Goal: Task Accomplishment & Management: Complete application form

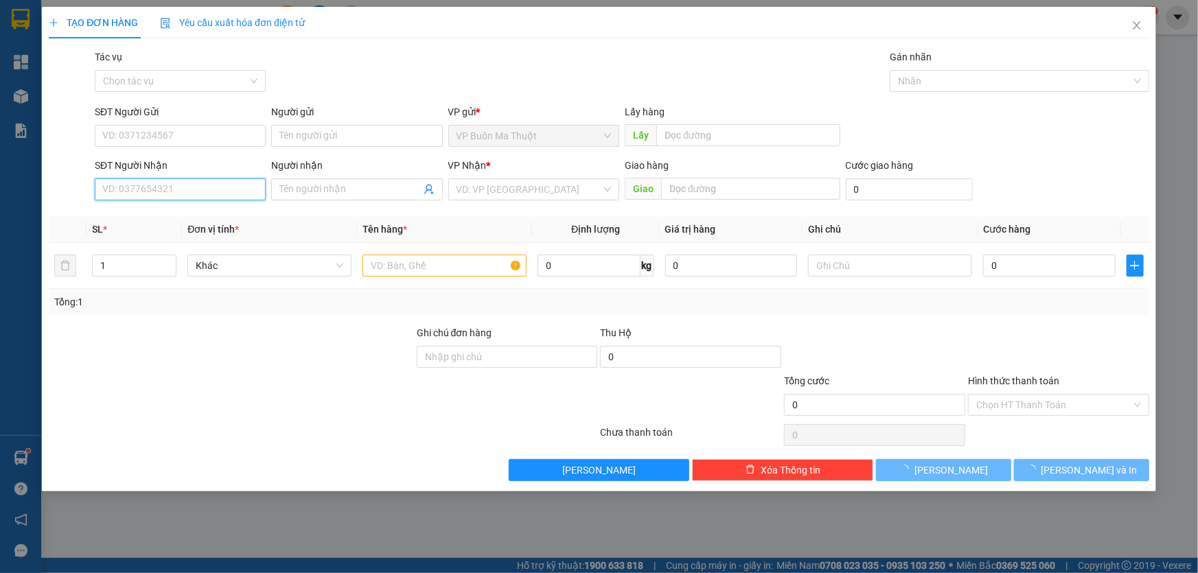
click at [218, 194] on input "SĐT Người Nhận" at bounding box center [180, 190] width 171 height 22
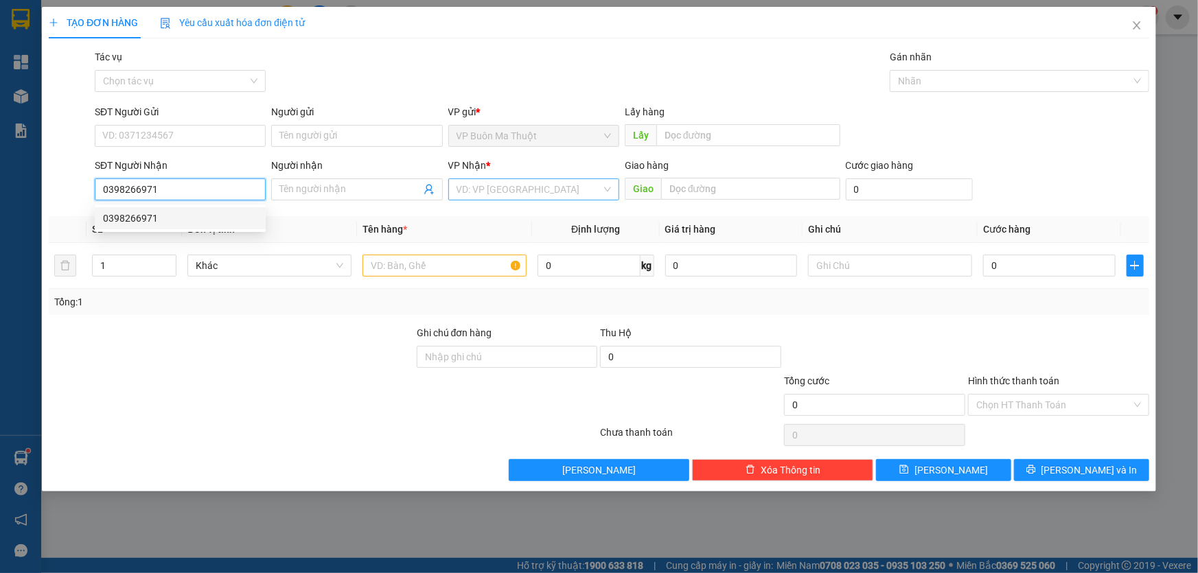
type input "0398266971"
click at [516, 187] on input "search" at bounding box center [529, 189] width 145 height 21
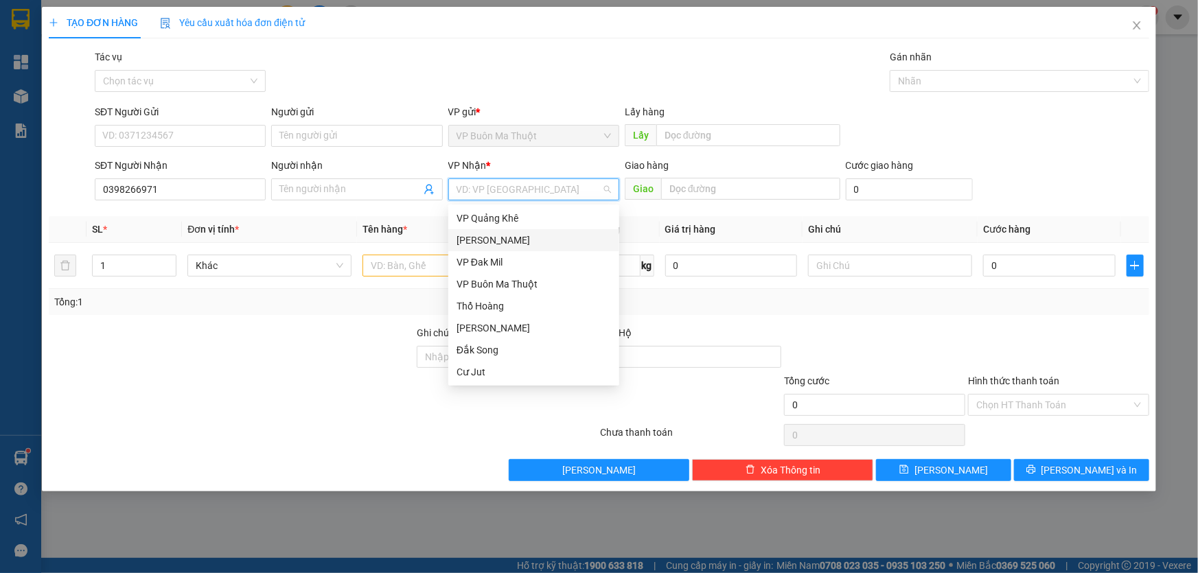
click at [464, 258] on div "VP Đak Mil" at bounding box center [534, 262] width 155 height 15
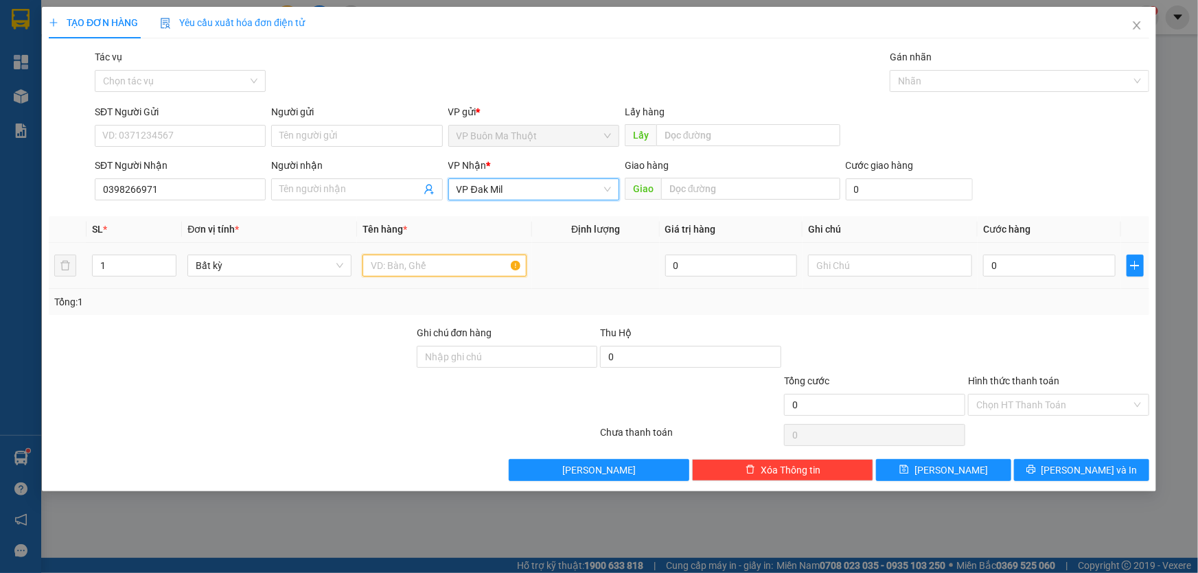
click at [434, 261] on input "text" at bounding box center [445, 266] width 164 height 22
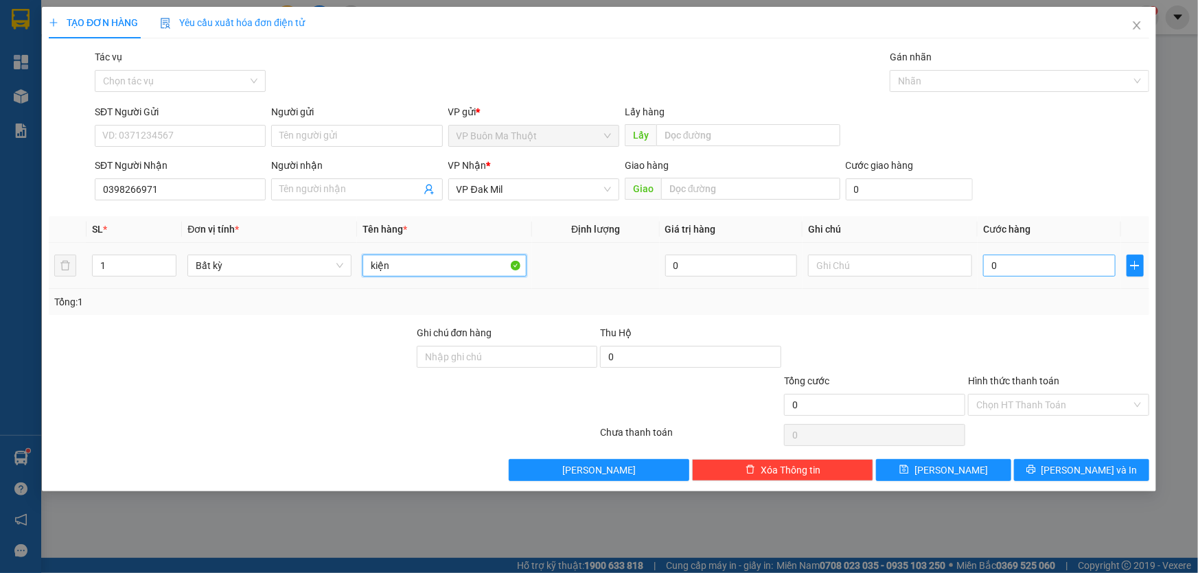
type input "kiện"
click at [1057, 275] on input "0" at bounding box center [1049, 266] width 133 height 22
type input "3"
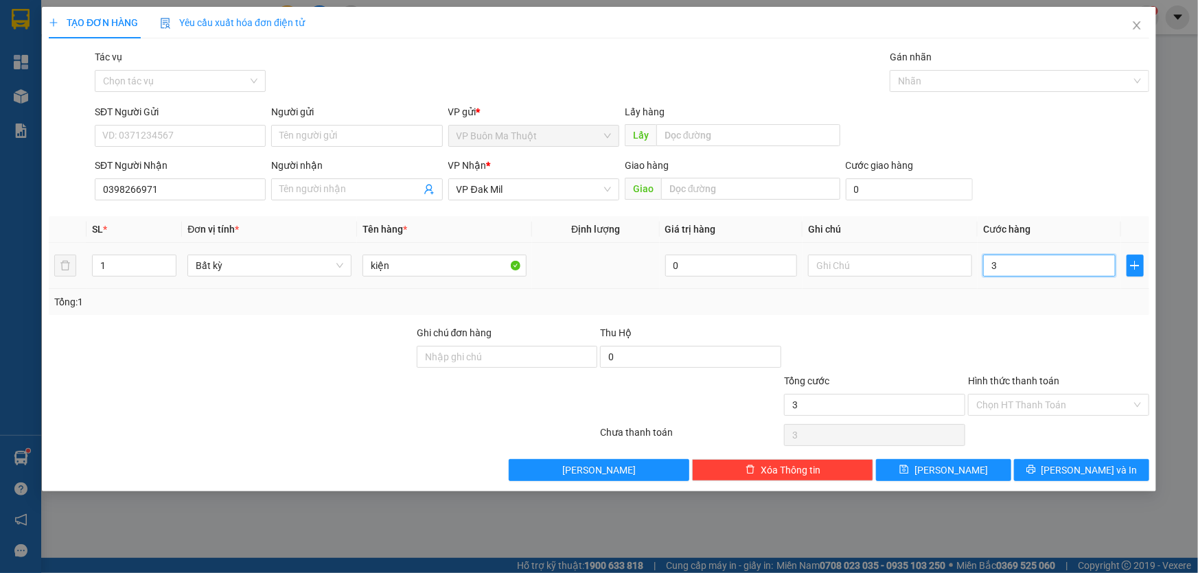
type input "30"
type input "300"
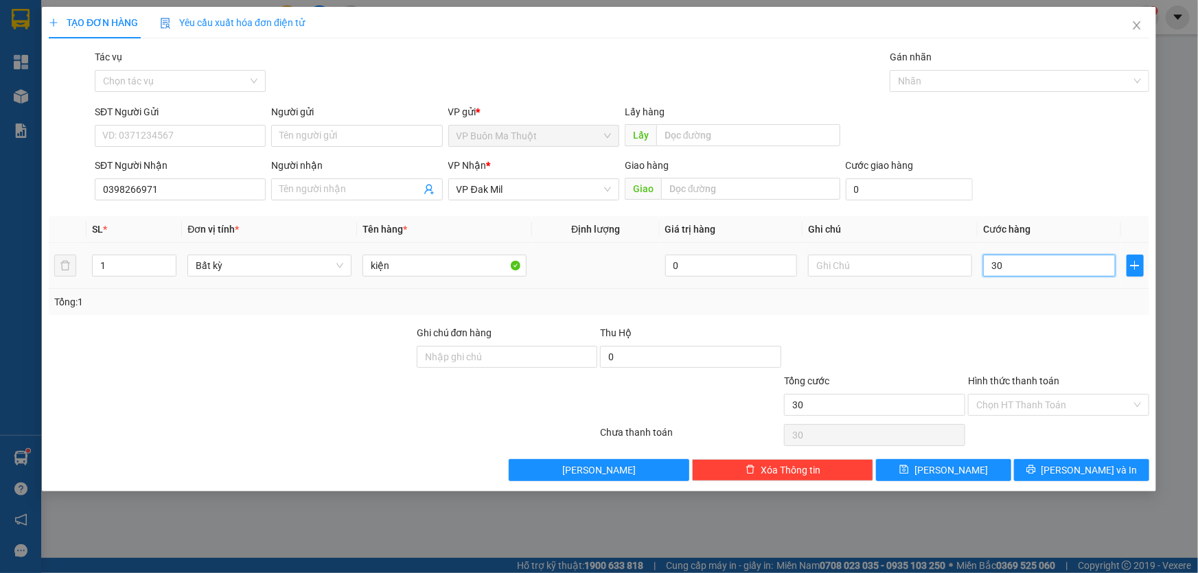
type input "300"
type input "3.000"
type input "30.000"
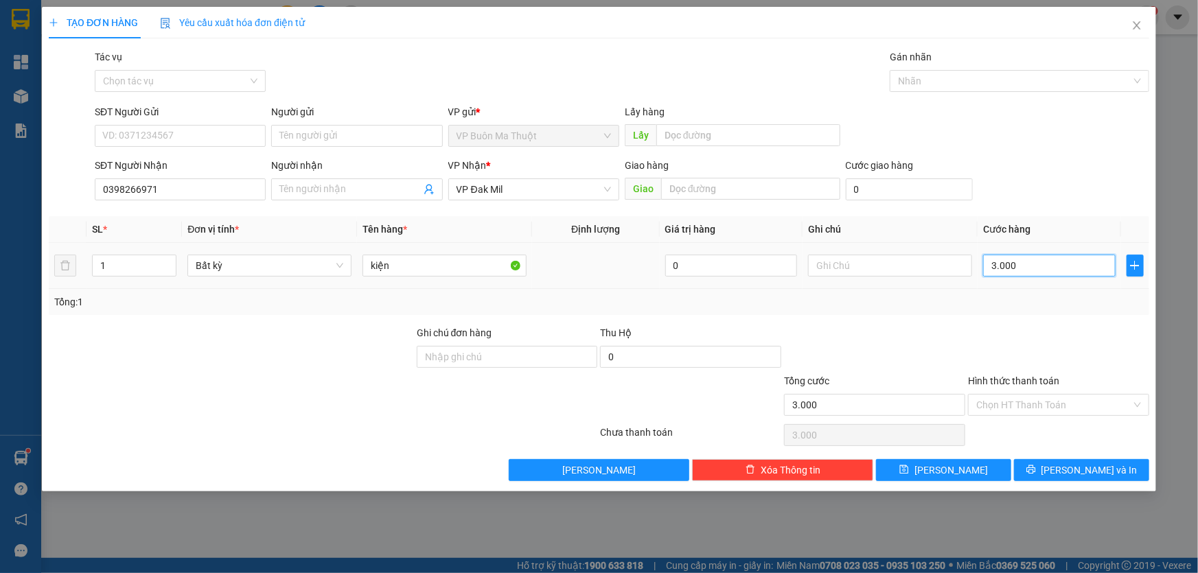
type input "30.000"
click at [963, 472] on button "[PERSON_NAME]" at bounding box center [943, 470] width 135 height 22
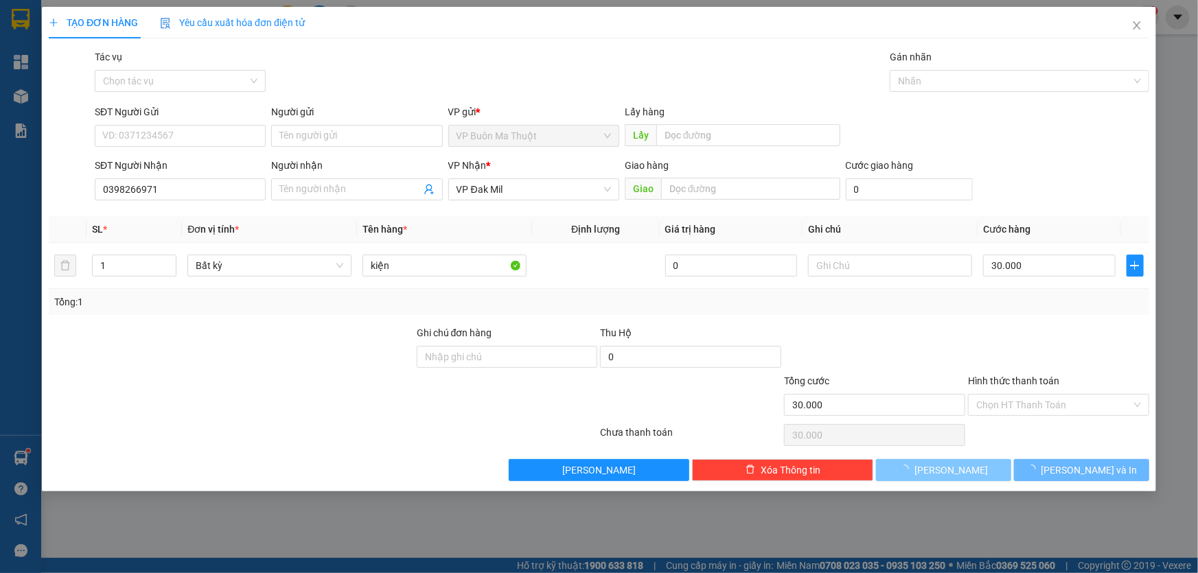
type input "0"
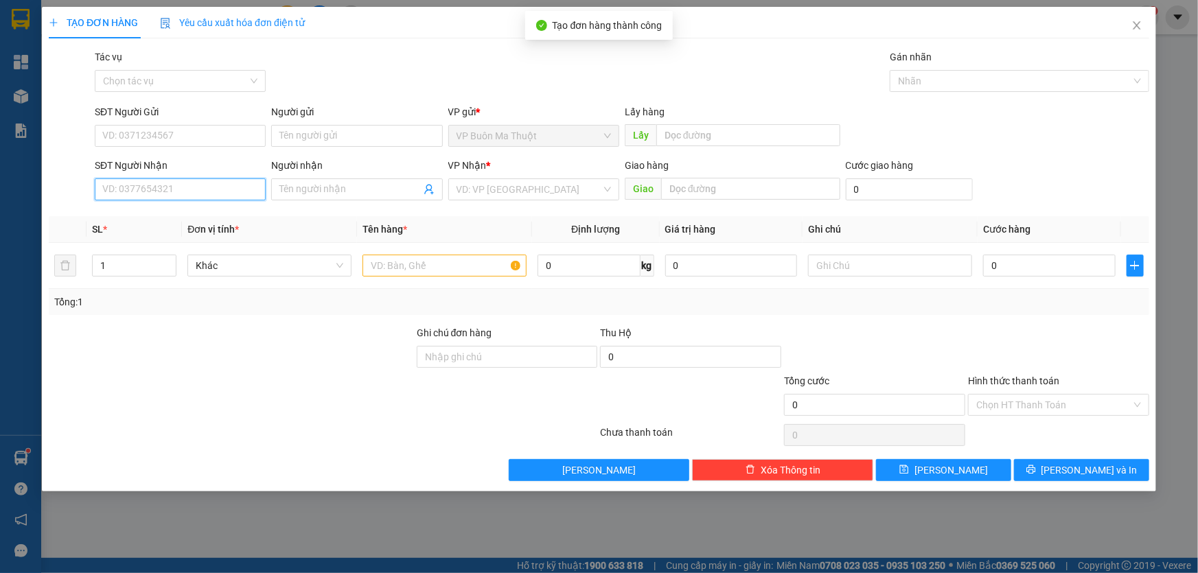
click at [163, 185] on input "SĐT Người Nhận" at bounding box center [180, 190] width 171 height 22
type input "0325078029"
click at [494, 183] on input "search" at bounding box center [529, 189] width 145 height 21
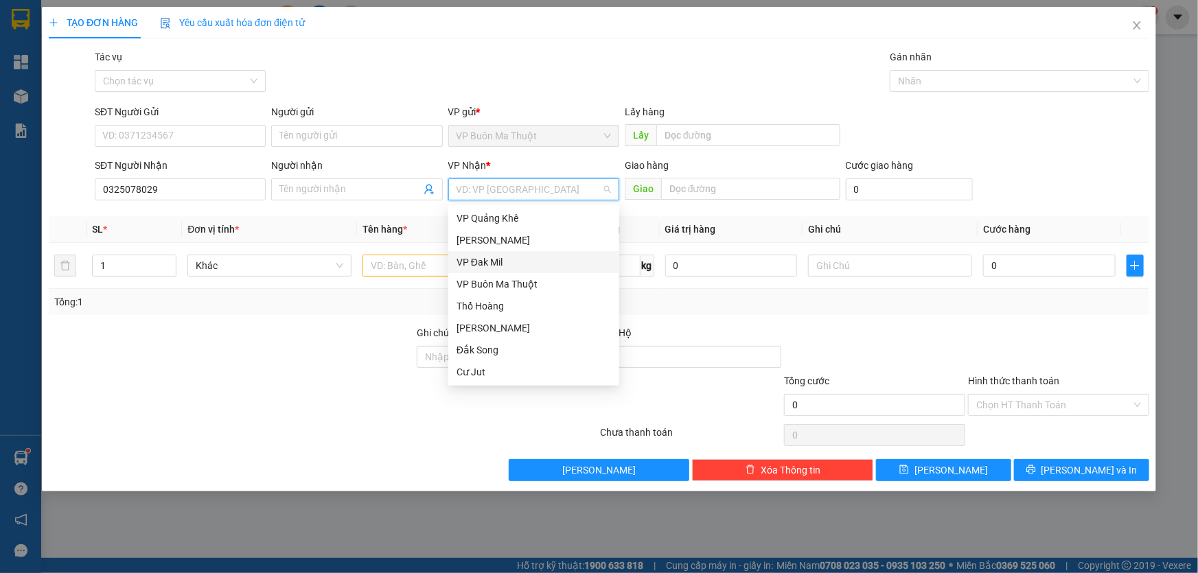
click at [465, 258] on div "VP Đak Mil" at bounding box center [534, 262] width 155 height 15
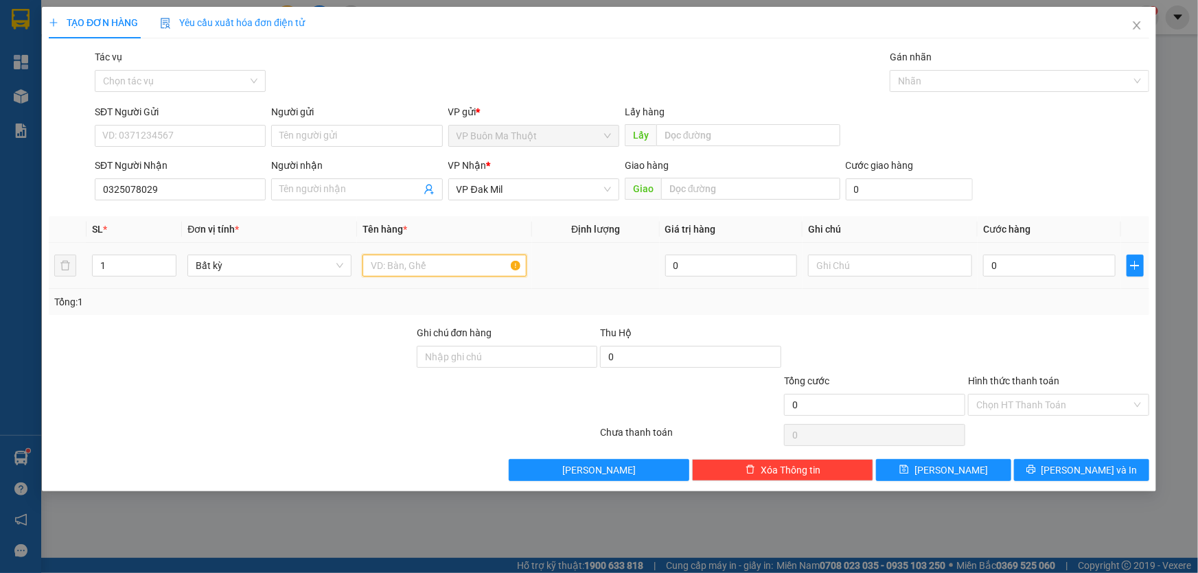
click at [407, 265] on input "text" at bounding box center [445, 266] width 164 height 22
type input "thùng xốp"
click at [1049, 269] on input "0" at bounding box center [1049, 266] width 133 height 22
type input "3"
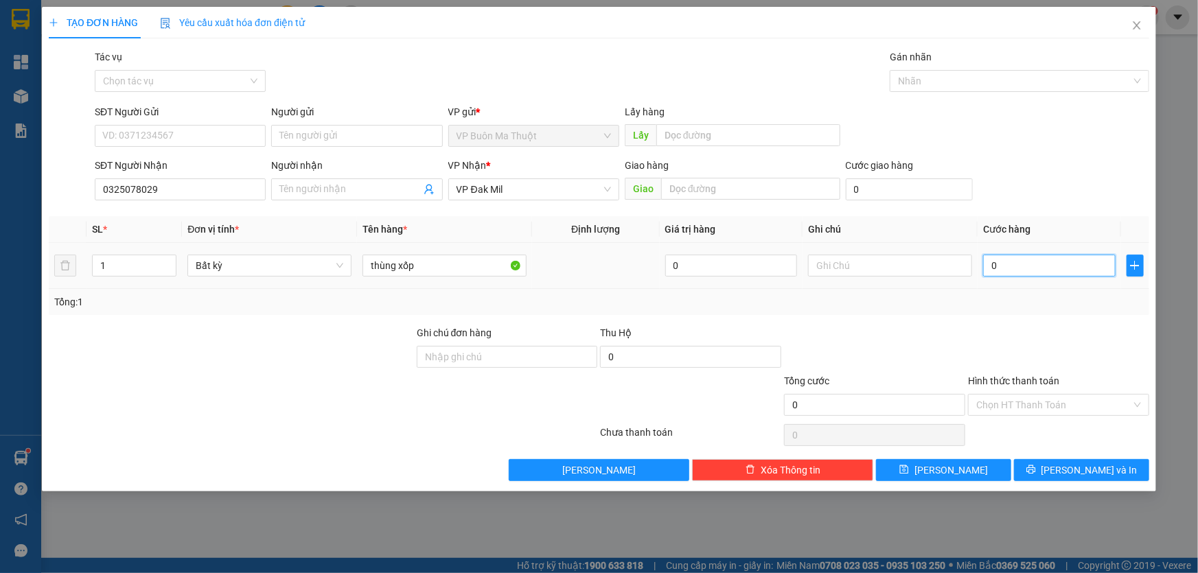
type input "3"
type input "30"
type input "300"
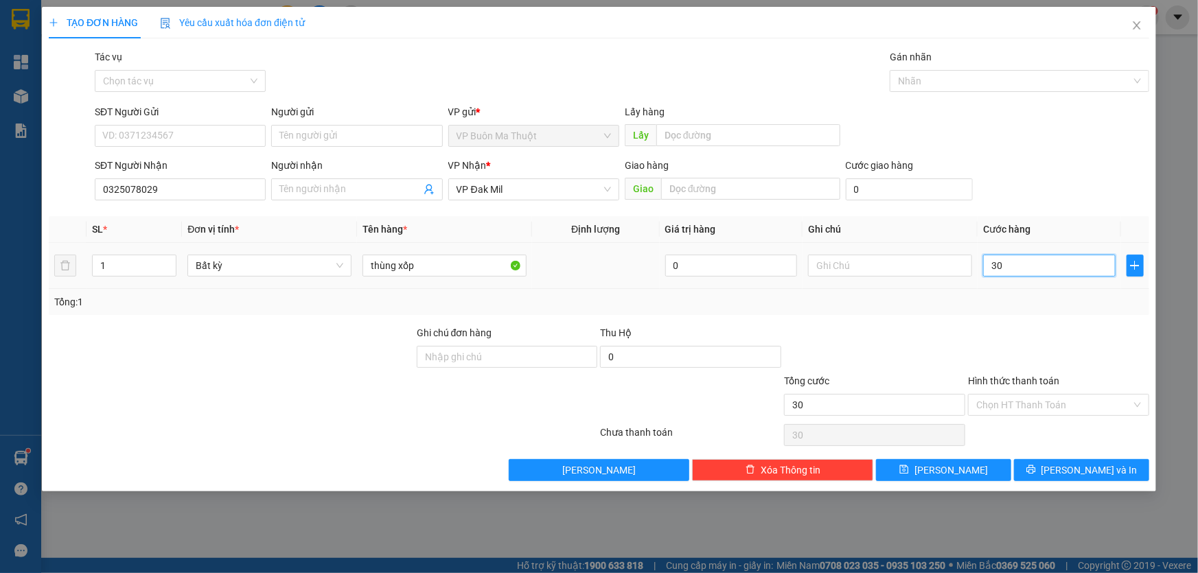
type input "300"
type input "3.000"
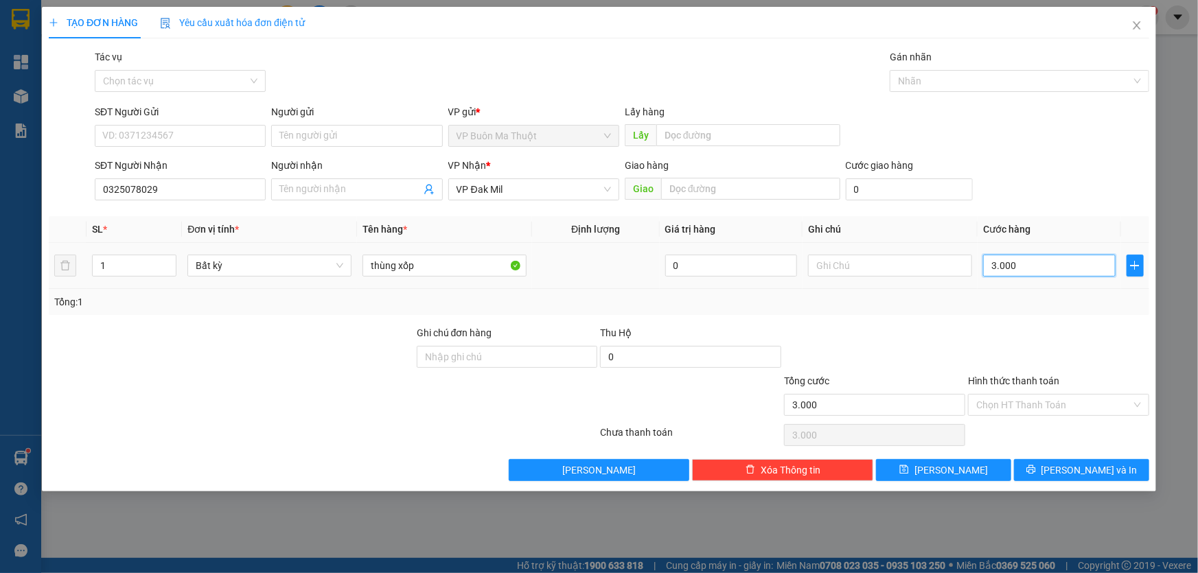
type input "30.000"
drag, startPoint x: 937, startPoint y: 470, endPoint x: 936, endPoint y: 446, distance: 24.1
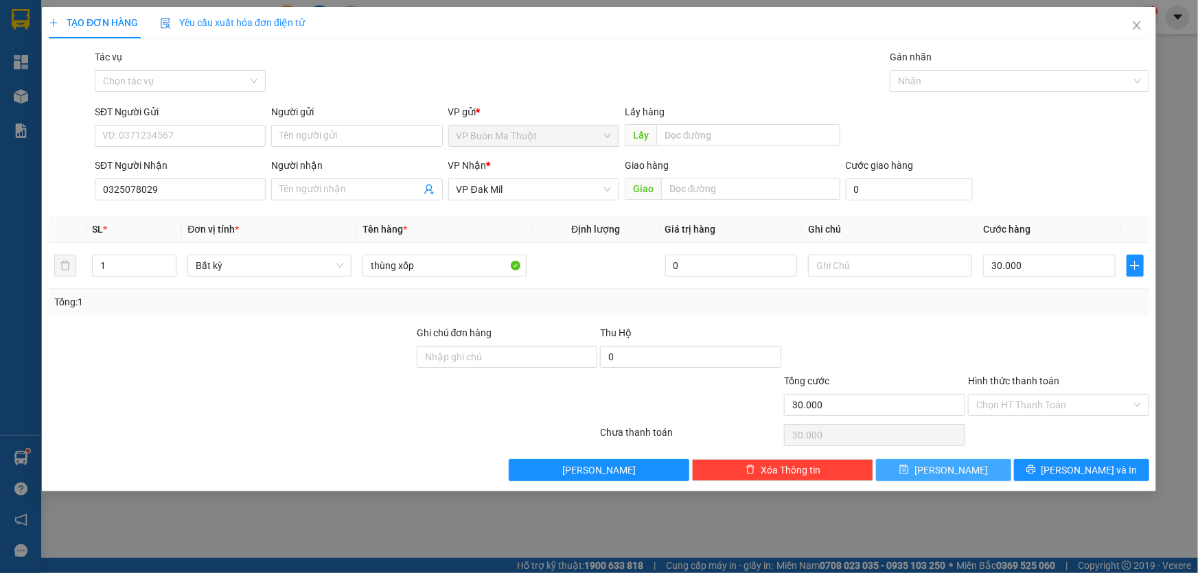
click at [937, 461] on button "[PERSON_NAME]" at bounding box center [943, 470] width 135 height 22
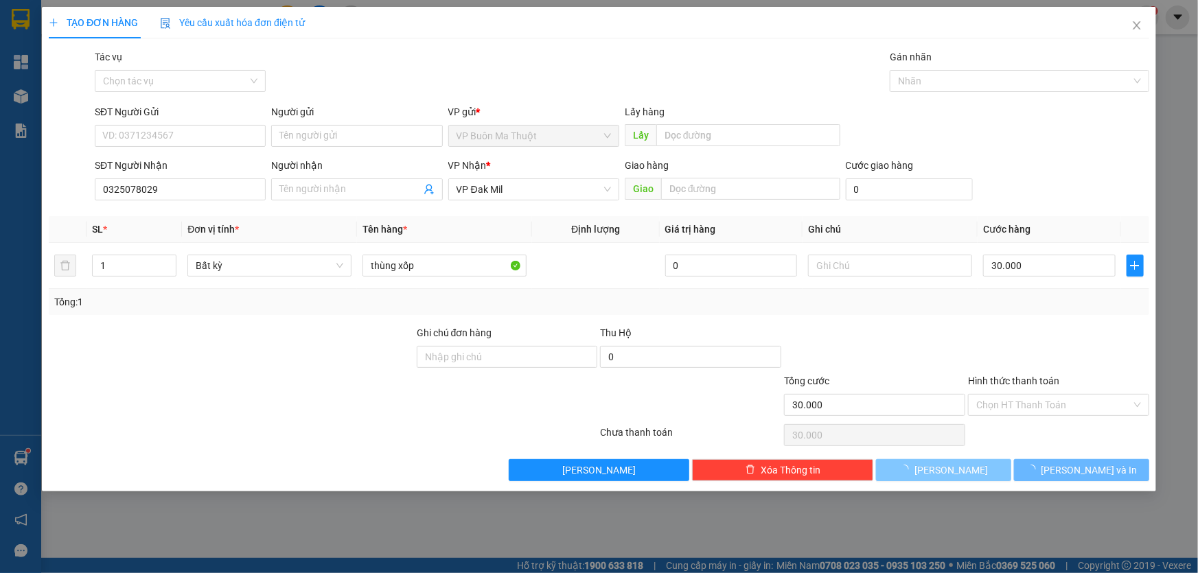
type input "0"
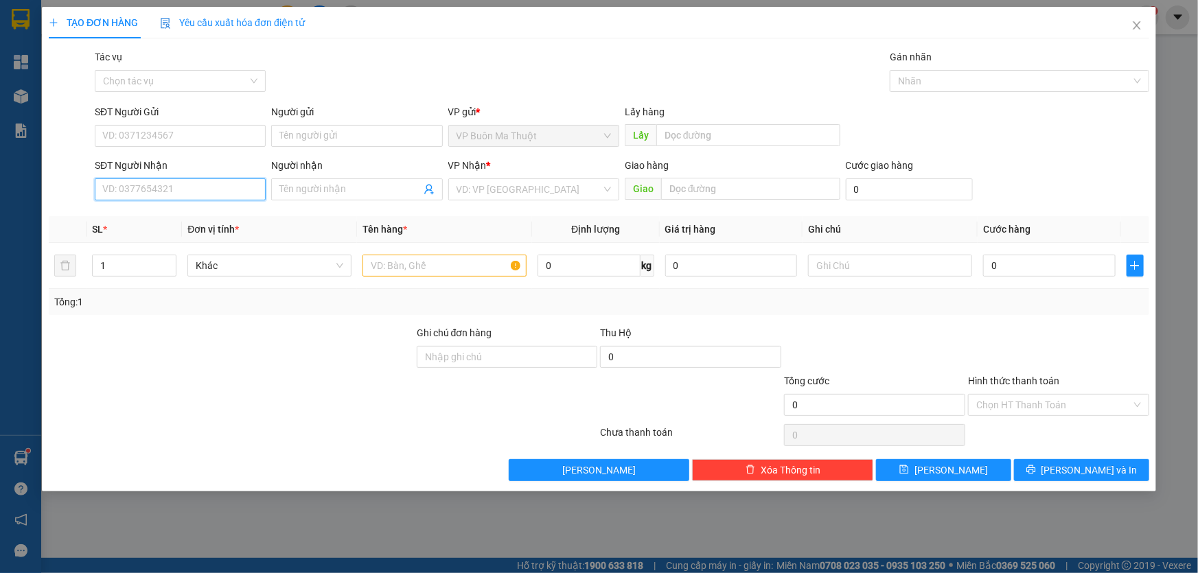
click at [233, 186] on input "SĐT Người Nhận" at bounding box center [180, 190] width 171 height 22
type input "0528444456"
click at [486, 183] on input "search" at bounding box center [529, 189] width 145 height 21
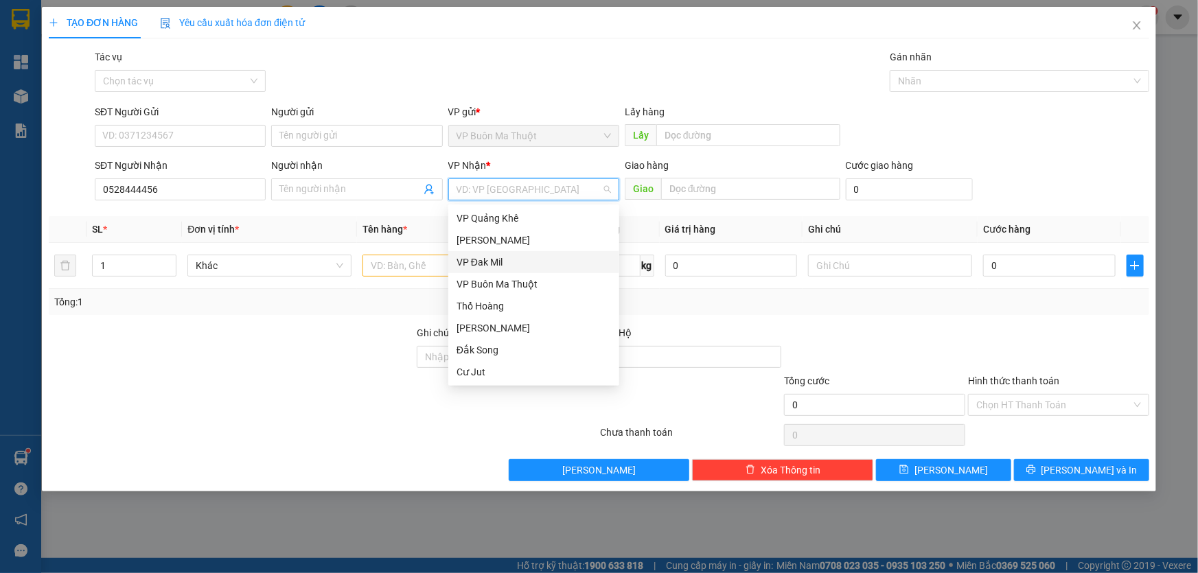
click at [499, 260] on div "VP Đak Mil" at bounding box center [534, 262] width 155 height 15
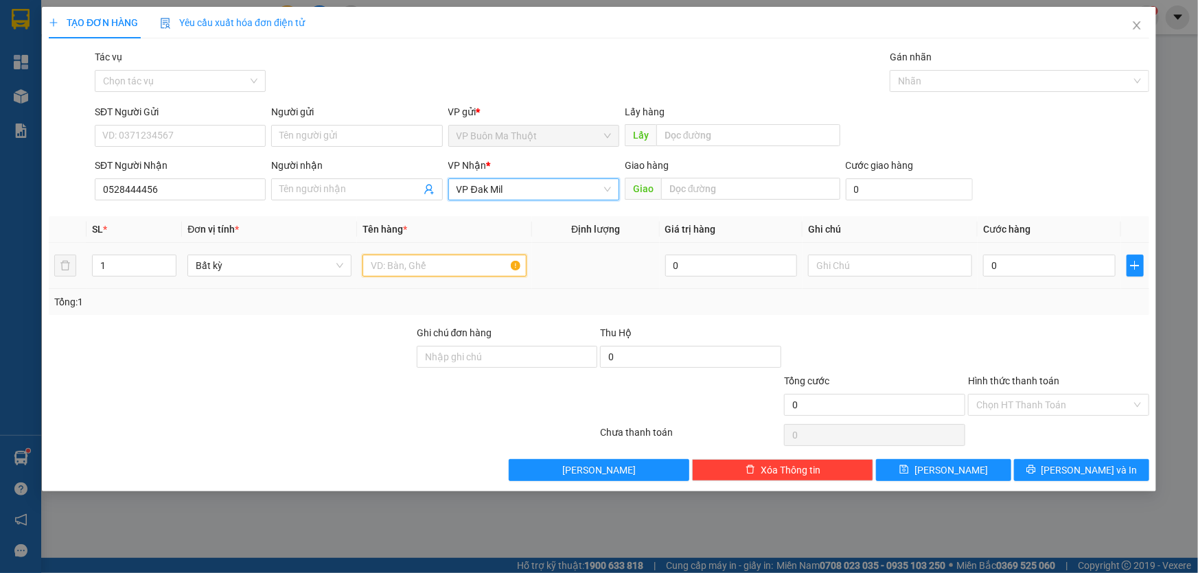
click at [453, 263] on input "text" at bounding box center [445, 266] width 164 height 22
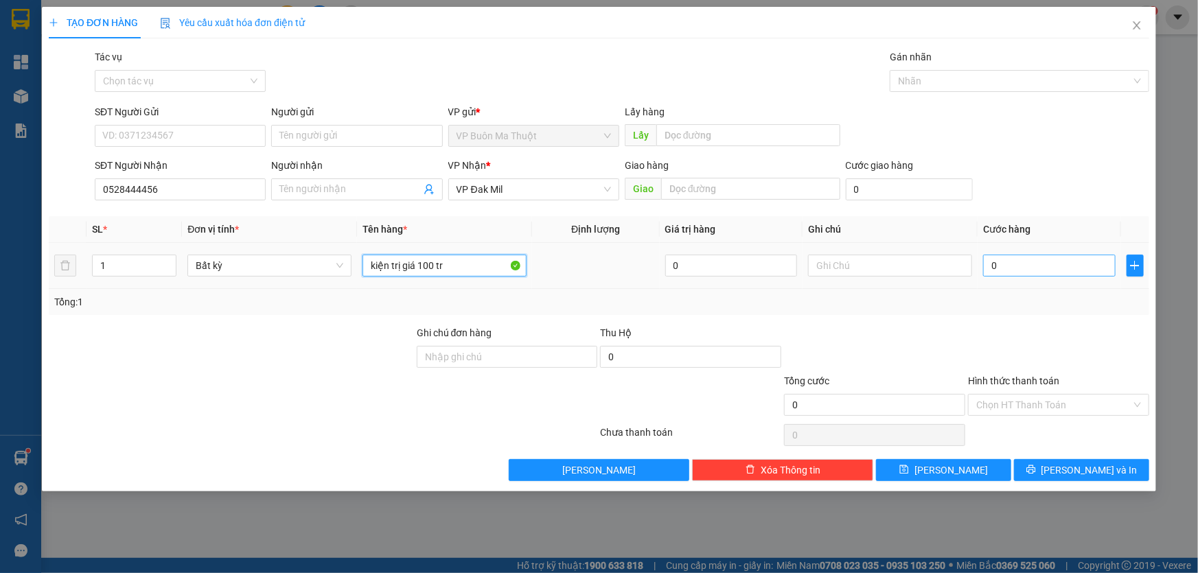
type input "kiện trị giá 100 tr"
click at [1016, 266] on input "0" at bounding box center [1049, 266] width 133 height 22
type input "7"
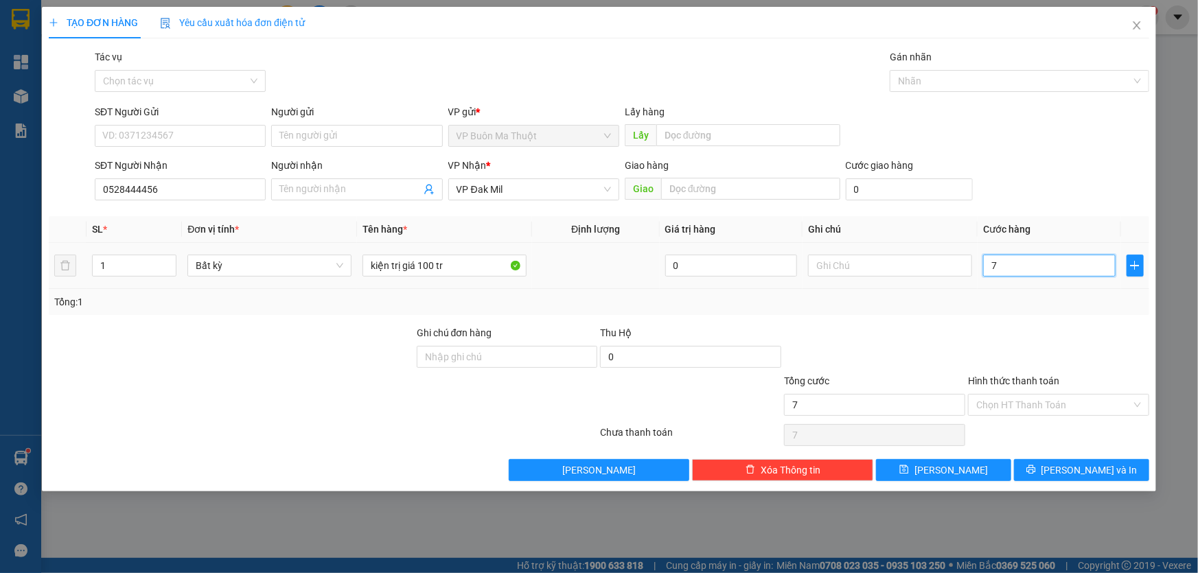
type input "70"
type input "700"
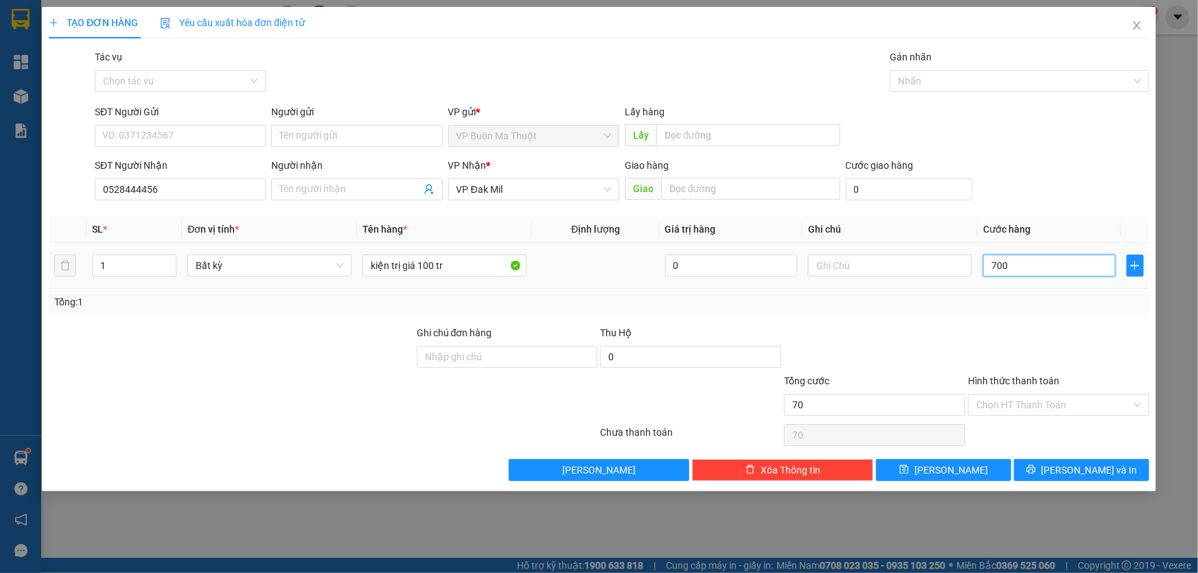
type input "700"
type input "7.000"
type input "70.000"
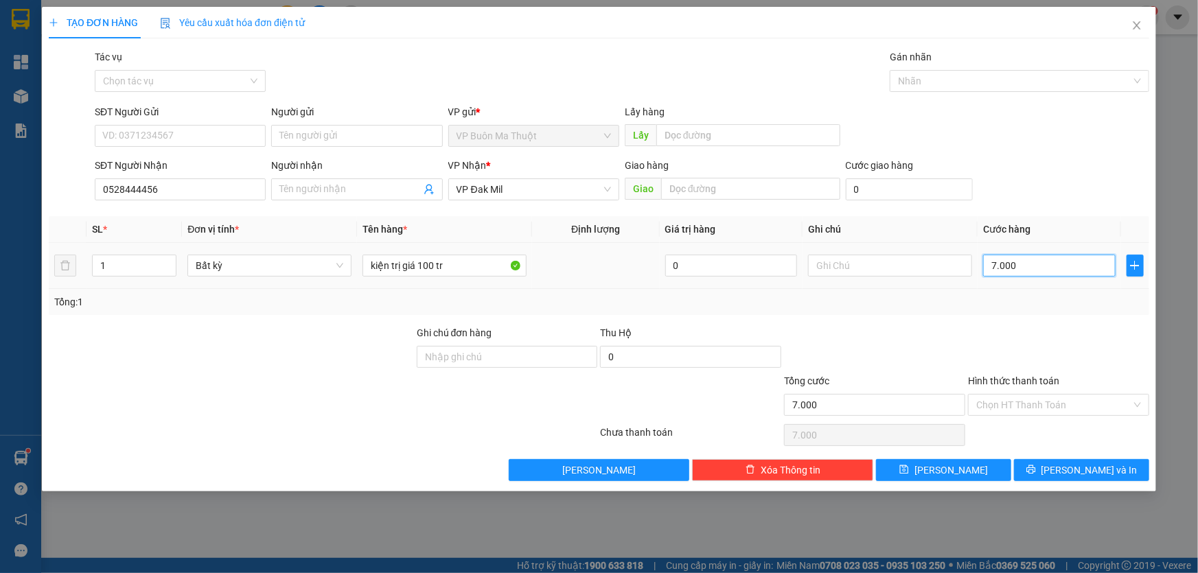
type input "70.000"
type input "700.000"
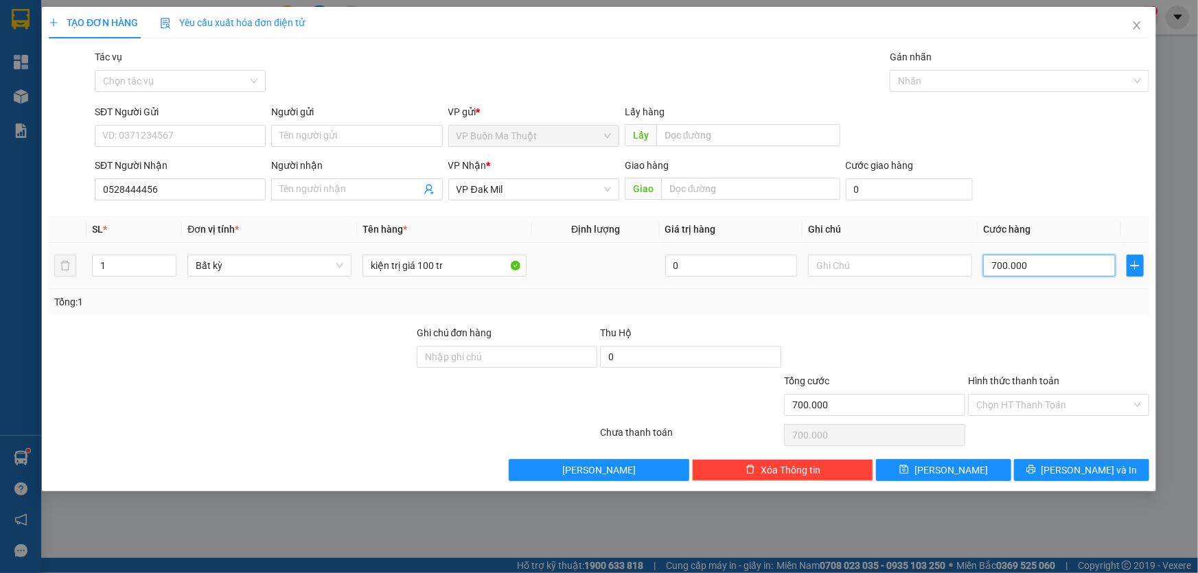
type input "70.000"
click at [941, 472] on button "[PERSON_NAME]" at bounding box center [943, 470] width 135 height 22
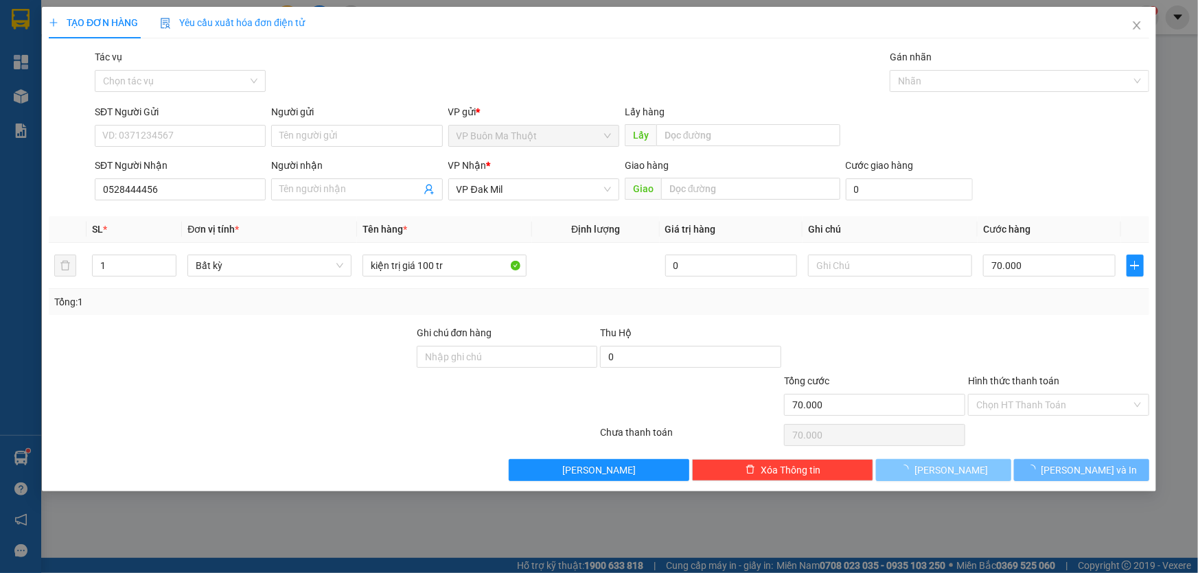
type input "0"
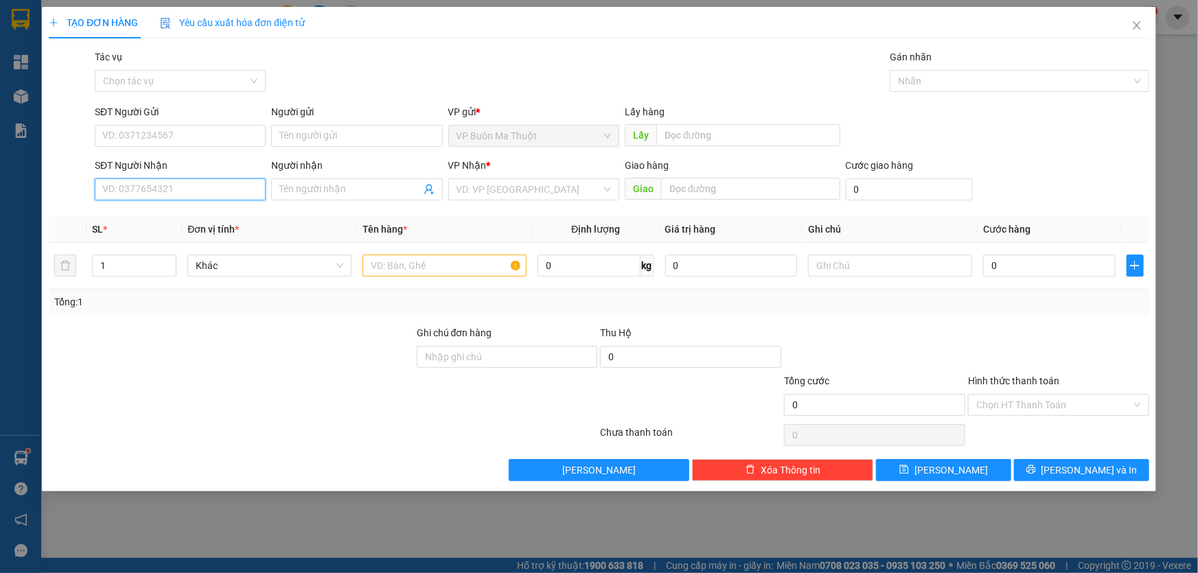
click at [150, 192] on input "SĐT Người Nhận" at bounding box center [180, 190] width 171 height 22
type input "0944482279"
drag, startPoint x: 492, startPoint y: 190, endPoint x: 481, endPoint y: 232, distance: 44.0
click at [492, 189] on input "search" at bounding box center [529, 189] width 145 height 21
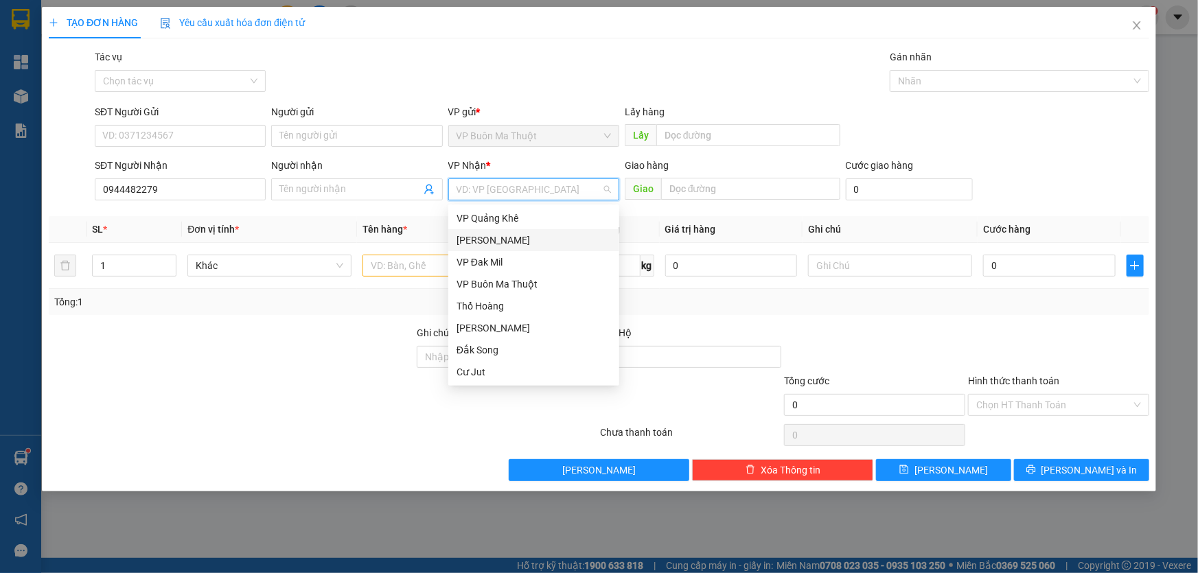
click at [482, 240] on div "[PERSON_NAME]" at bounding box center [534, 240] width 155 height 15
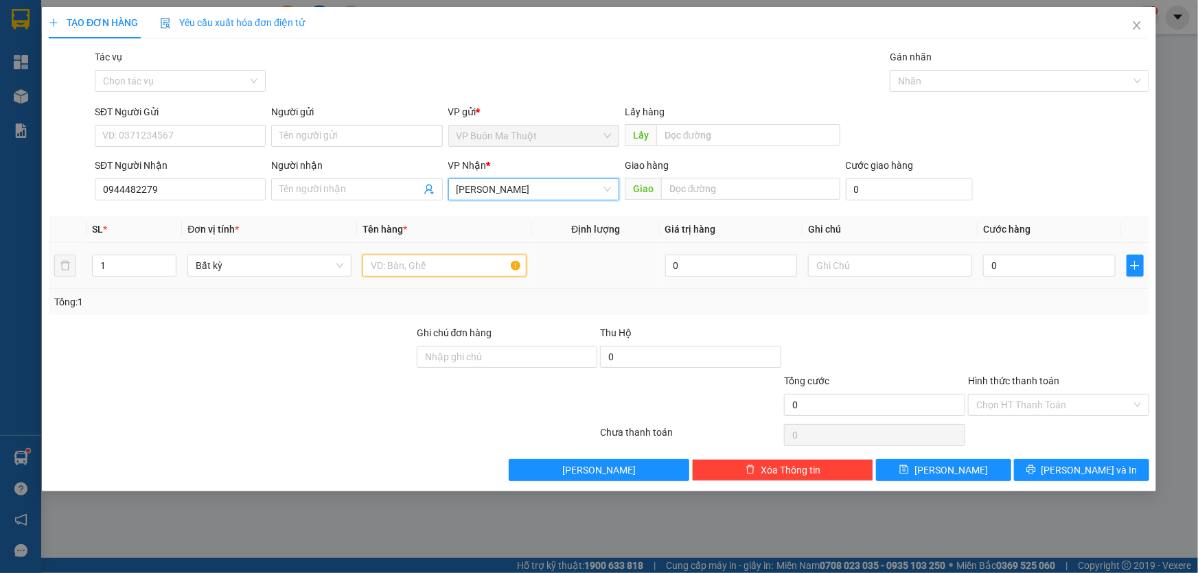
click at [405, 263] on input "text" at bounding box center [445, 266] width 164 height 22
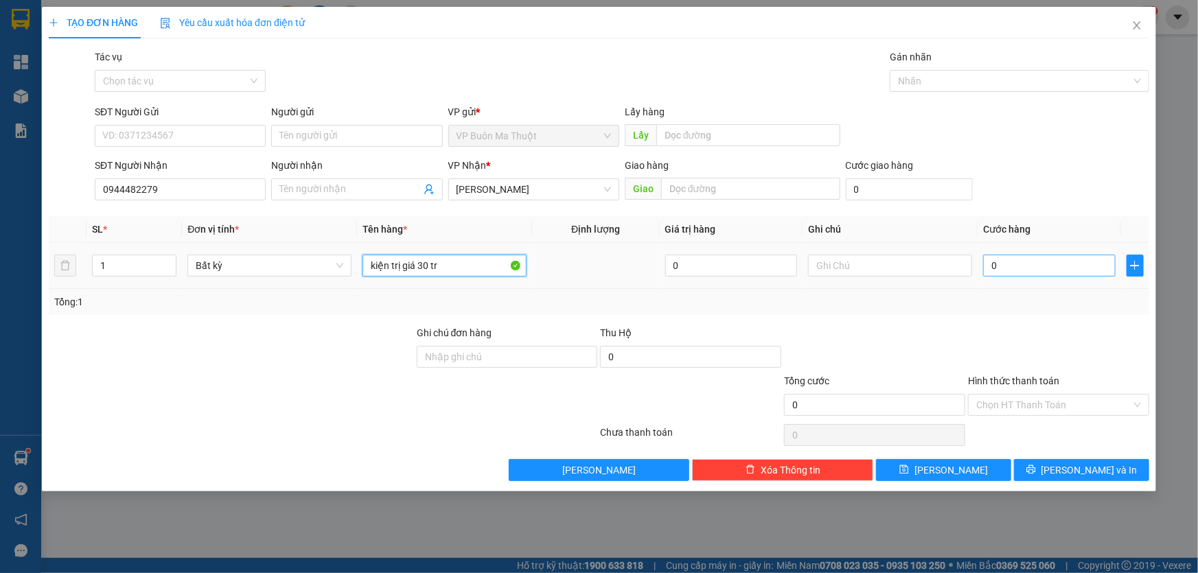
type input "kiện trị giá 30 tr"
click at [1032, 260] on input "0" at bounding box center [1049, 266] width 133 height 22
type input "5"
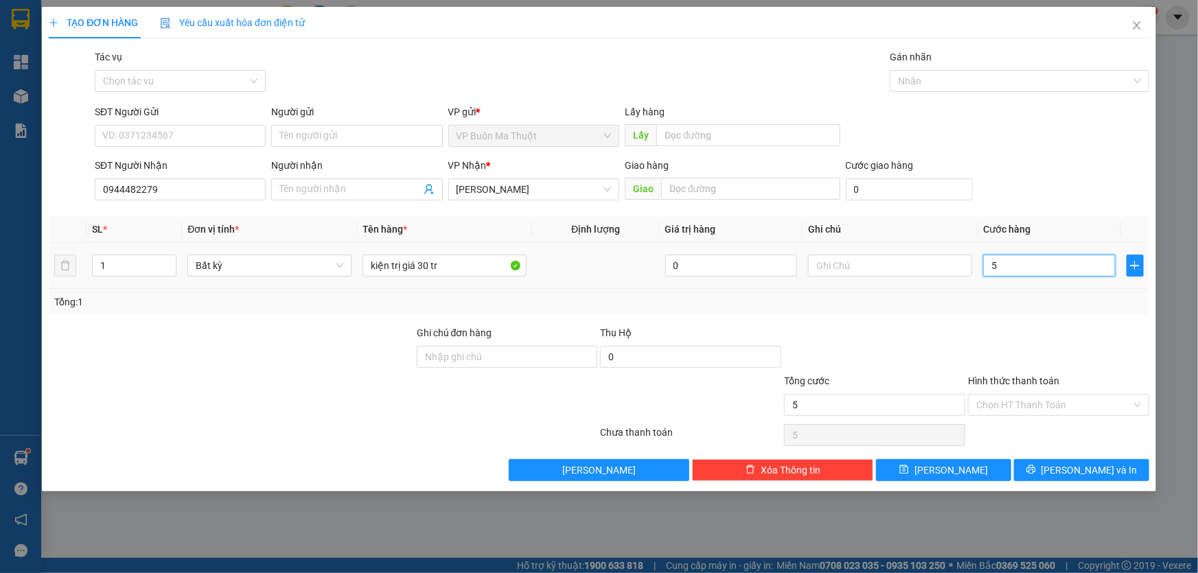
type input "50"
type input "500"
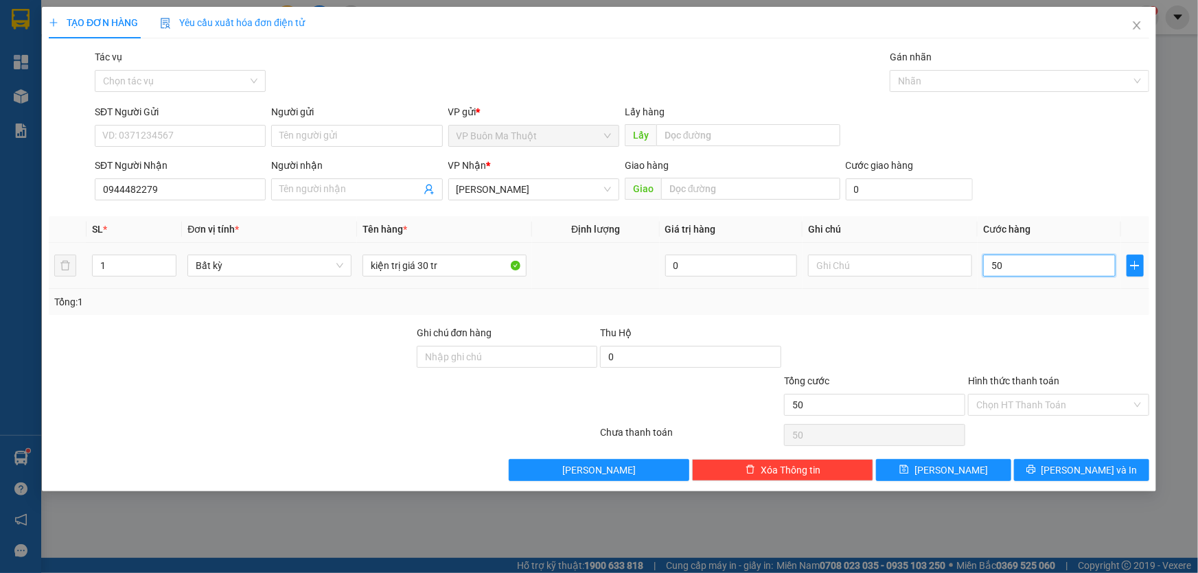
type input "500"
type input "5.000"
type input "50.000"
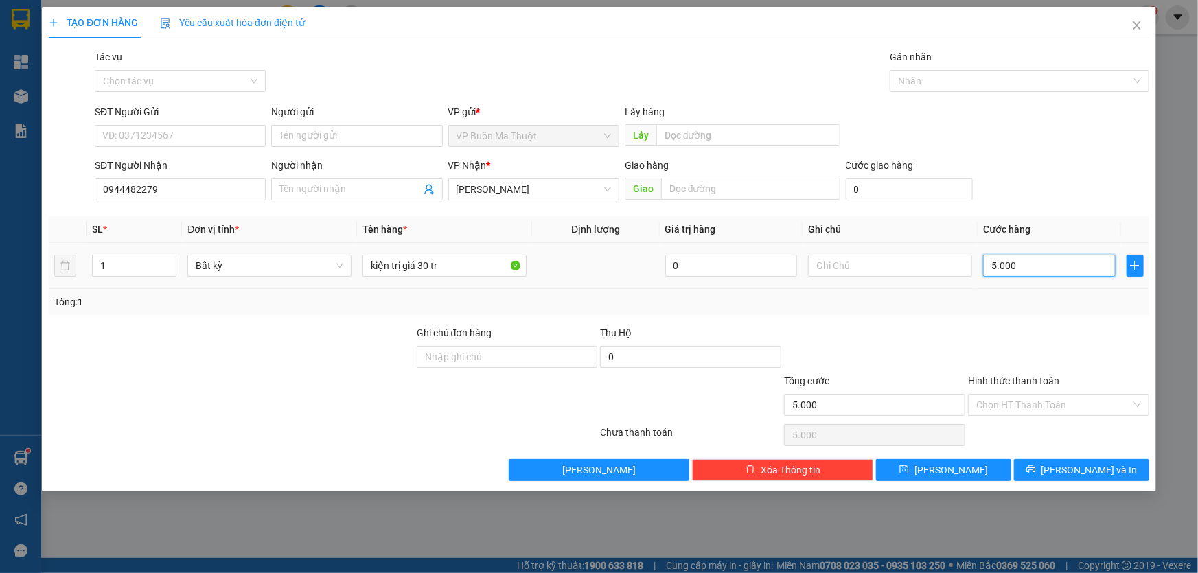
type input "50.000"
click at [968, 474] on button "[PERSON_NAME]" at bounding box center [943, 470] width 135 height 22
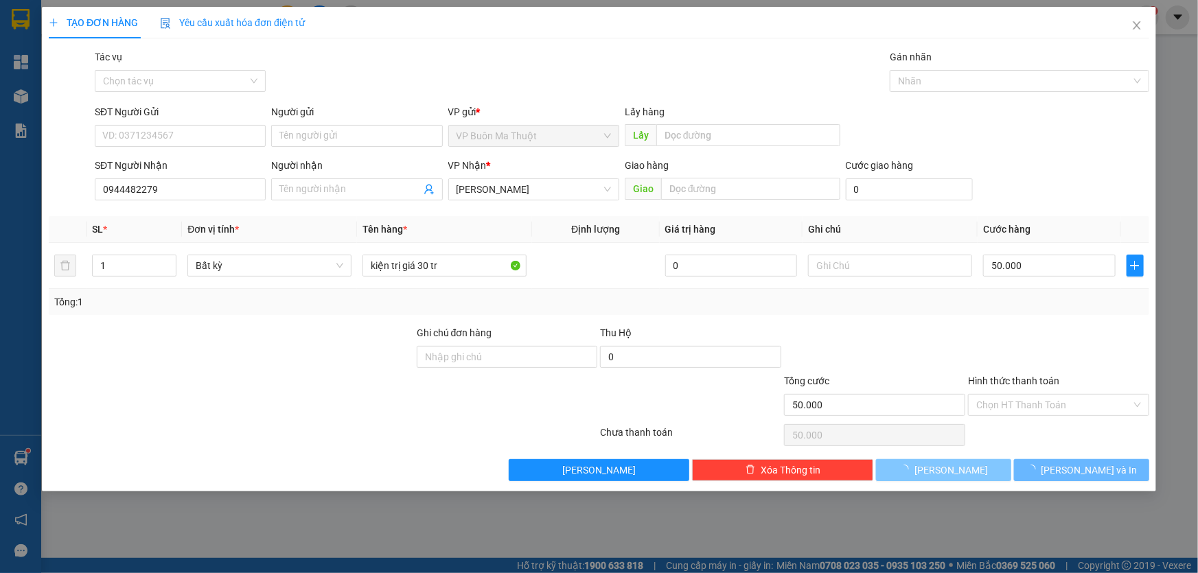
type input "0"
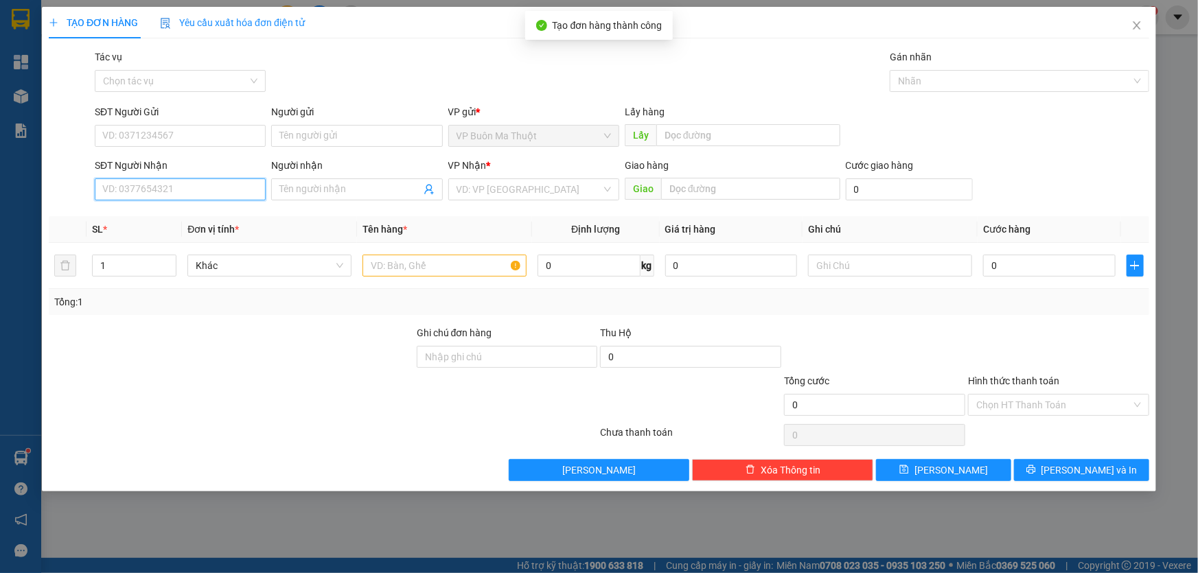
click at [225, 201] on input "SĐT Người Nhận" at bounding box center [180, 190] width 171 height 22
type input "0906622739"
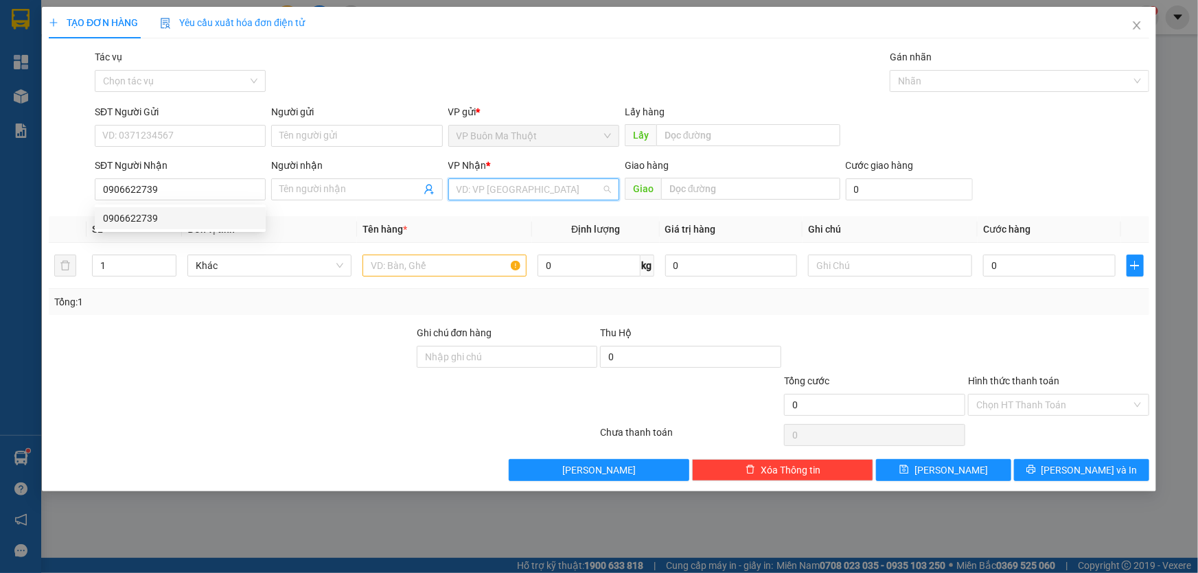
click at [516, 185] on input "search" at bounding box center [529, 189] width 145 height 21
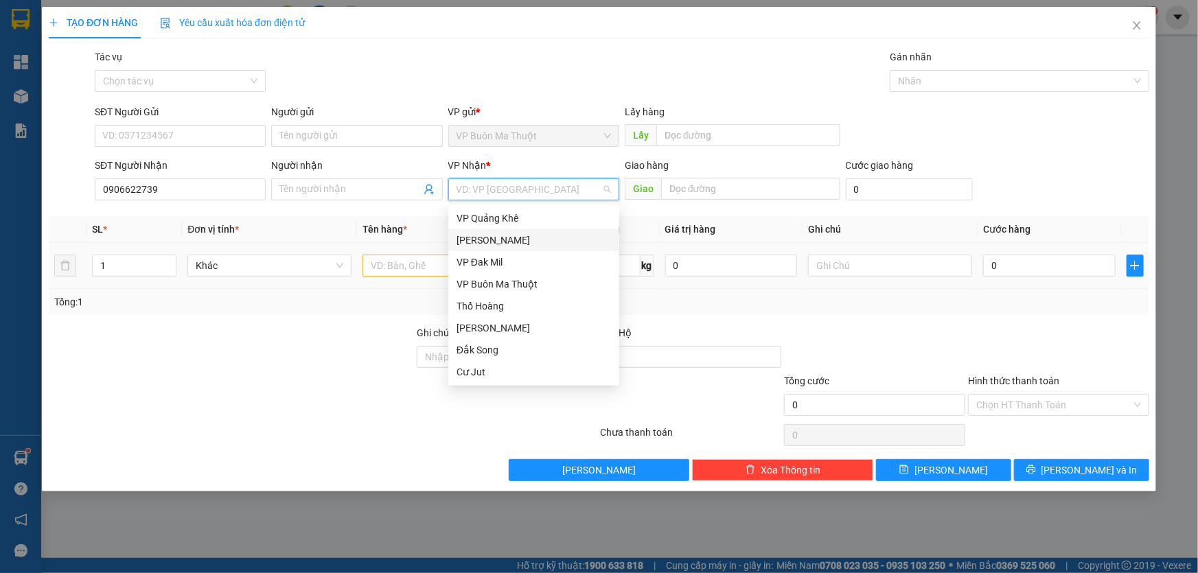
drag, startPoint x: 487, startPoint y: 239, endPoint x: 426, endPoint y: 249, distance: 62.0
click at [486, 240] on div "[PERSON_NAME]" at bounding box center [534, 240] width 155 height 15
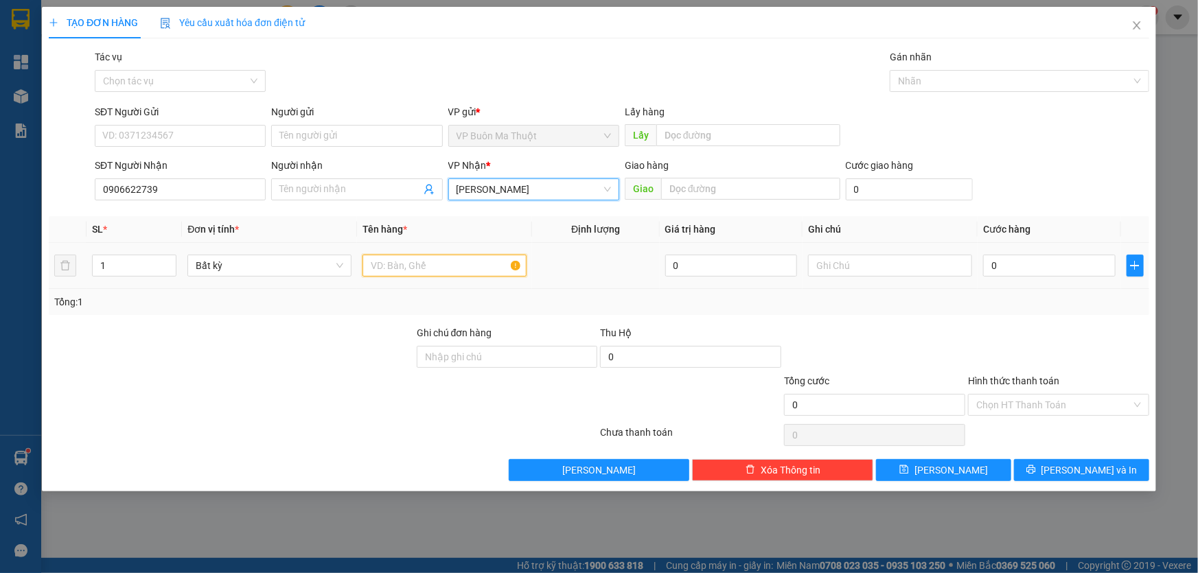
click at [391, 261] on input "text" at bounding box center [445, 266] width 164 height 22
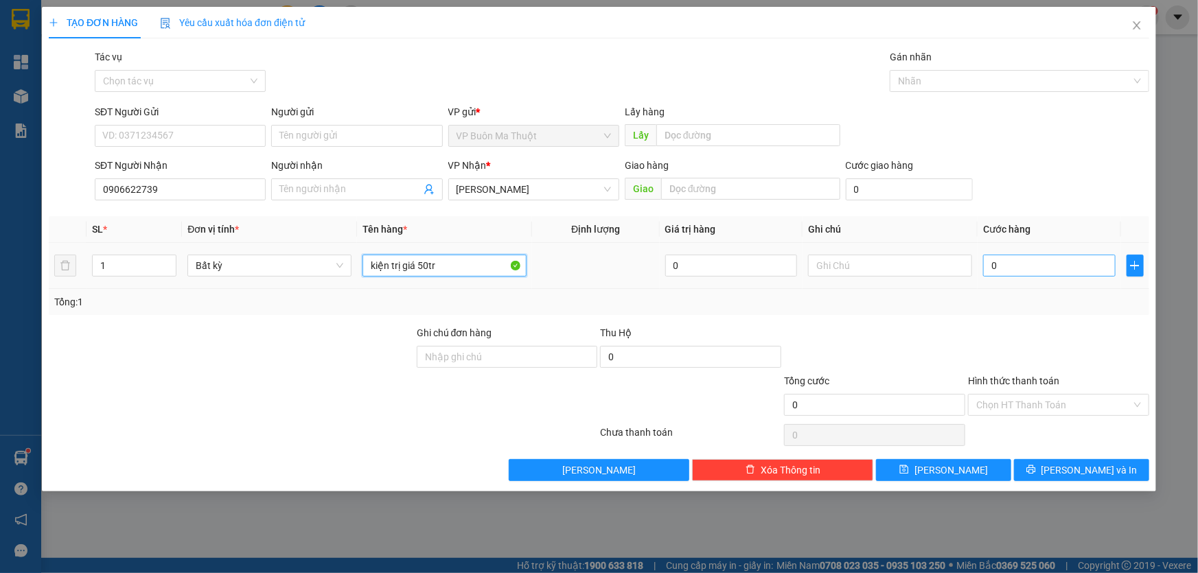
type input "kiện trị giá 50tr"
click at [1069, 261] on input "0" at bounding box center [1049, 266] width 133 height 22
type input "5"
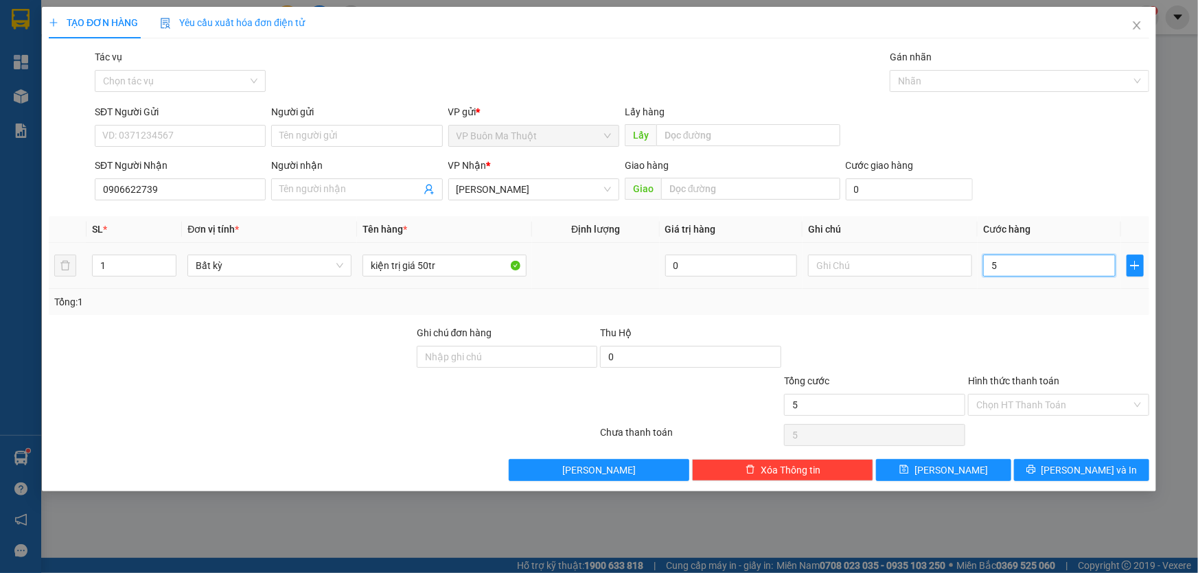
type input "50"
type input "500"
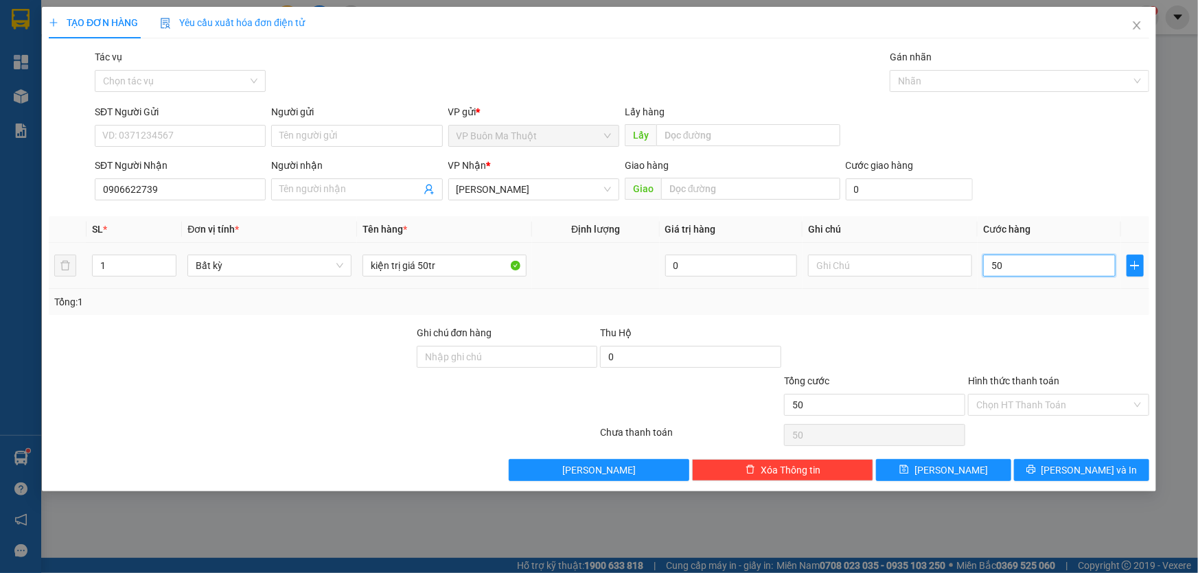
type input "500"
type input "5.000"
type input "50.000"
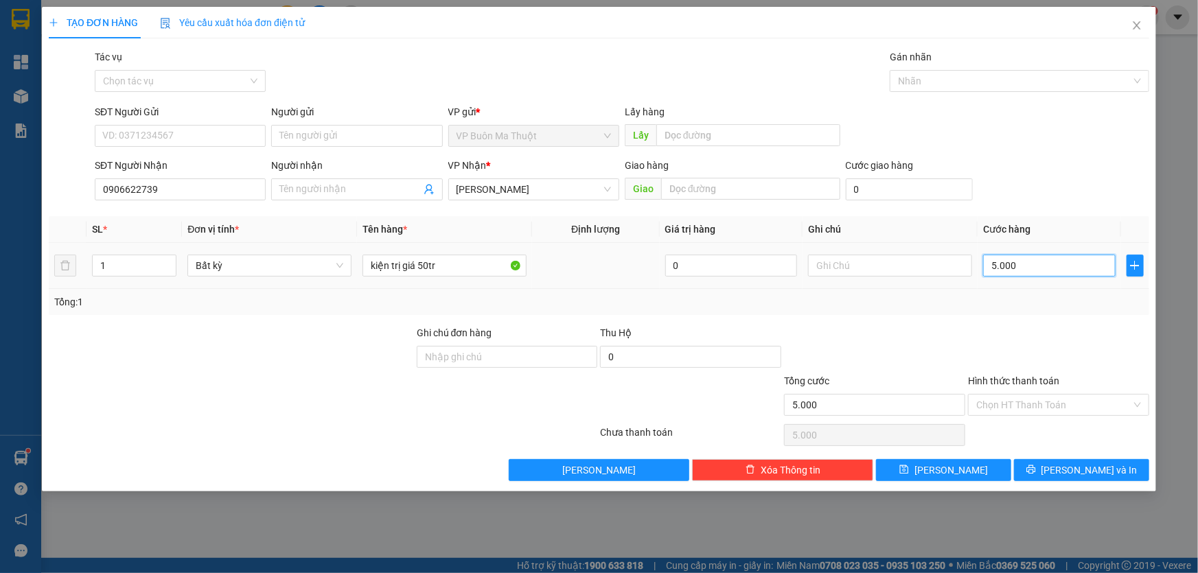
type input "50.000"
click at [985, 463] on button "[PERSON_NAME]" at bounding box center [943, 470] width 135 height 22
type input "0"
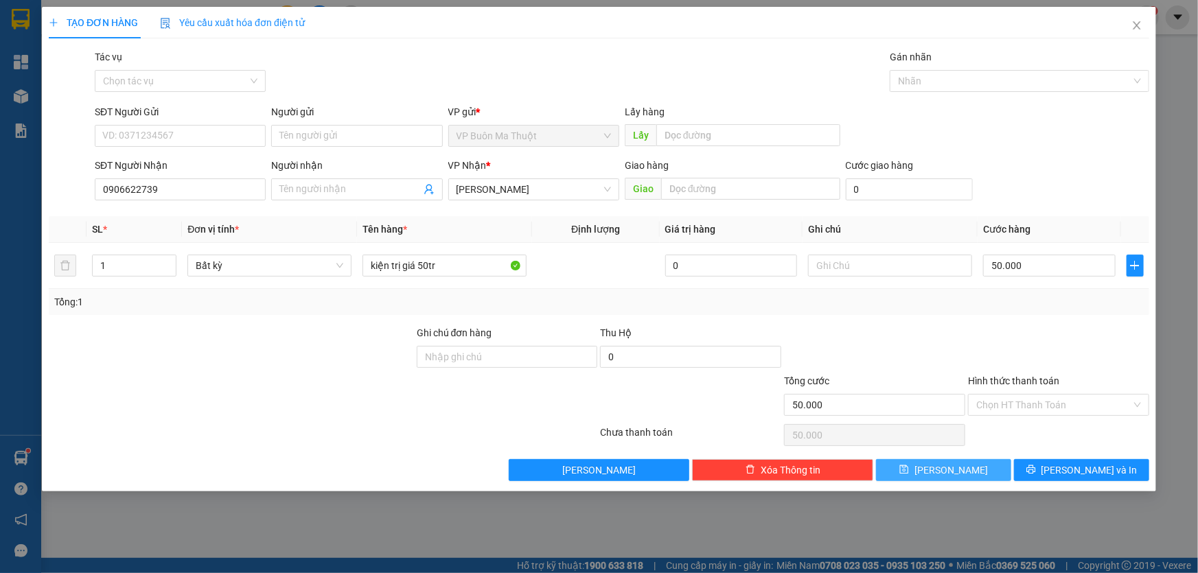
type input "0"
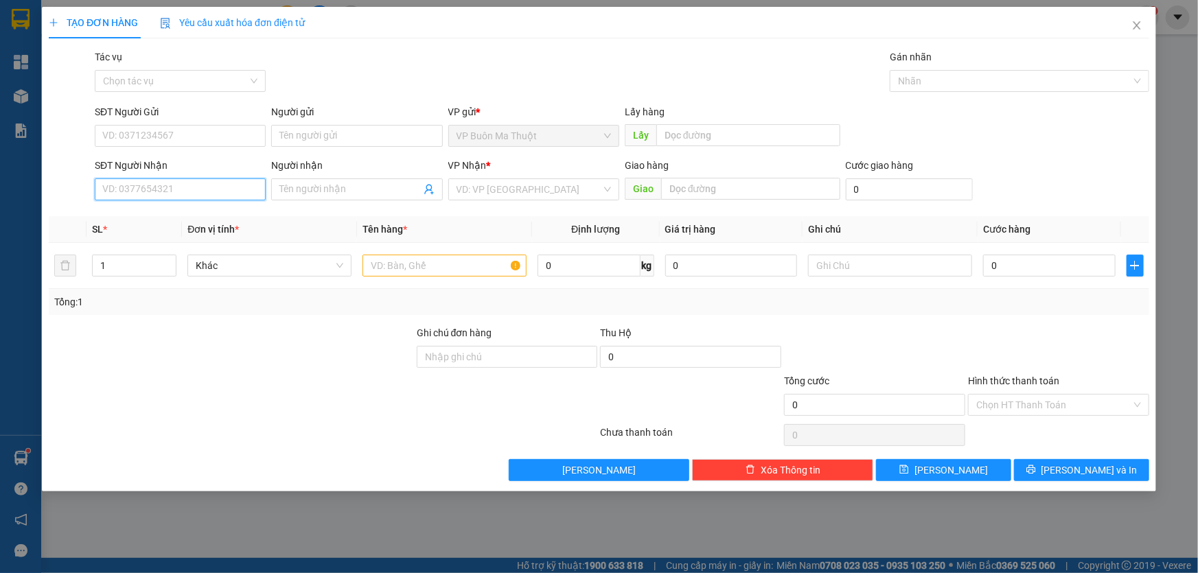
click at [253, 185] on input "SĐT Người Nhận" at bounding box center [180, 190] width 171 height 22
type input "0965944848"
click at [474, 192] on input "search" at bounding box center [529, 189] width 145 height 21
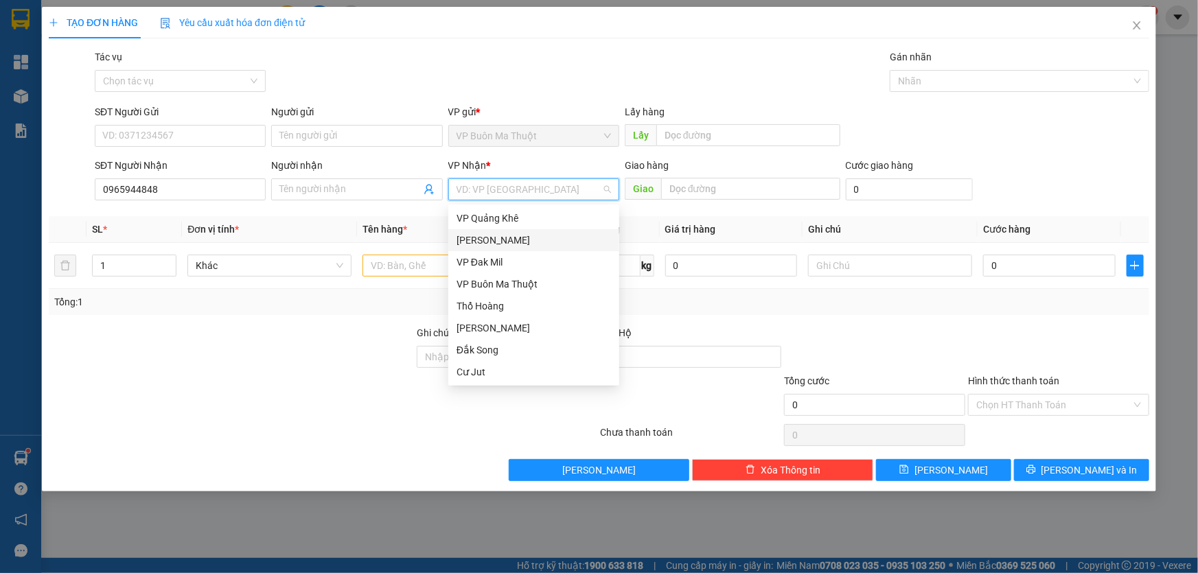
click at [486, 244] on div "[PERSON_NAME]" at bounding box center [534, 240] width 155 height 15
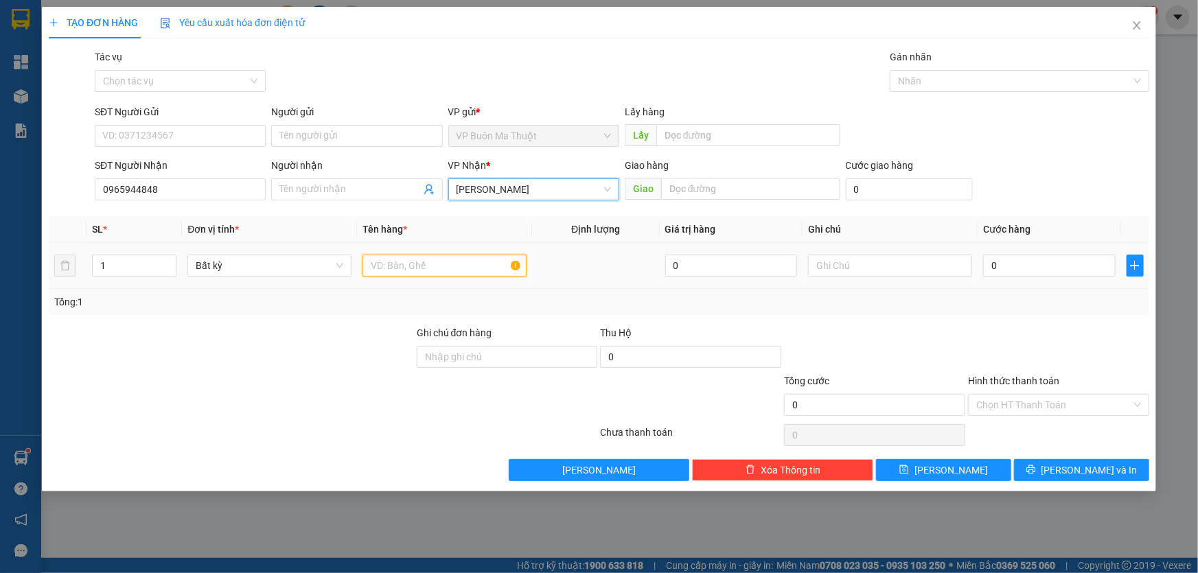
click at [433, 261] on input "text" at bounding box center [445, 266] width 164 height 22
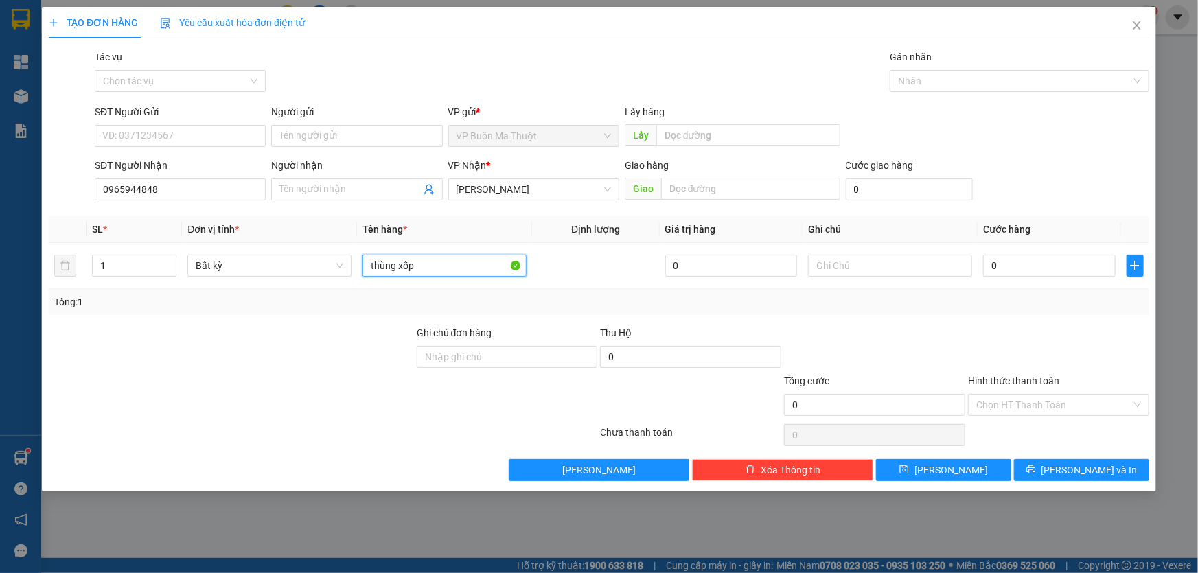
type input "thùng xốp"
click at [1040, 251] on td "0" at bounding box center [1050, 266] width 144 height 46
click at [1025, 268] on input "0" at bounding box center [1049, 266] width 133 height 22
type input "3"
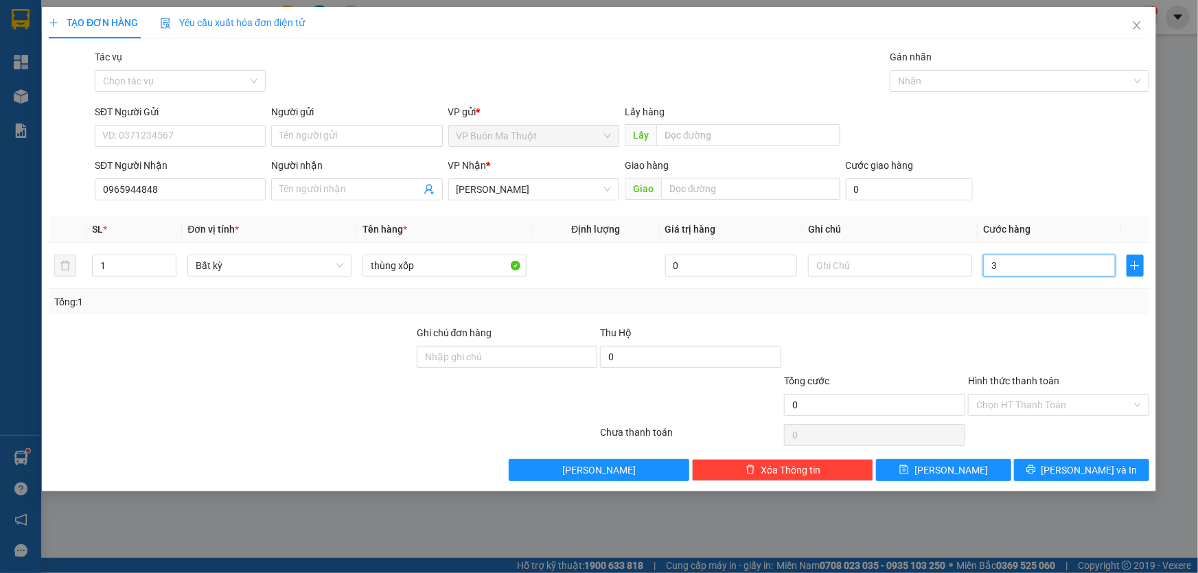
type input "3"
type input "30"
type input "300"
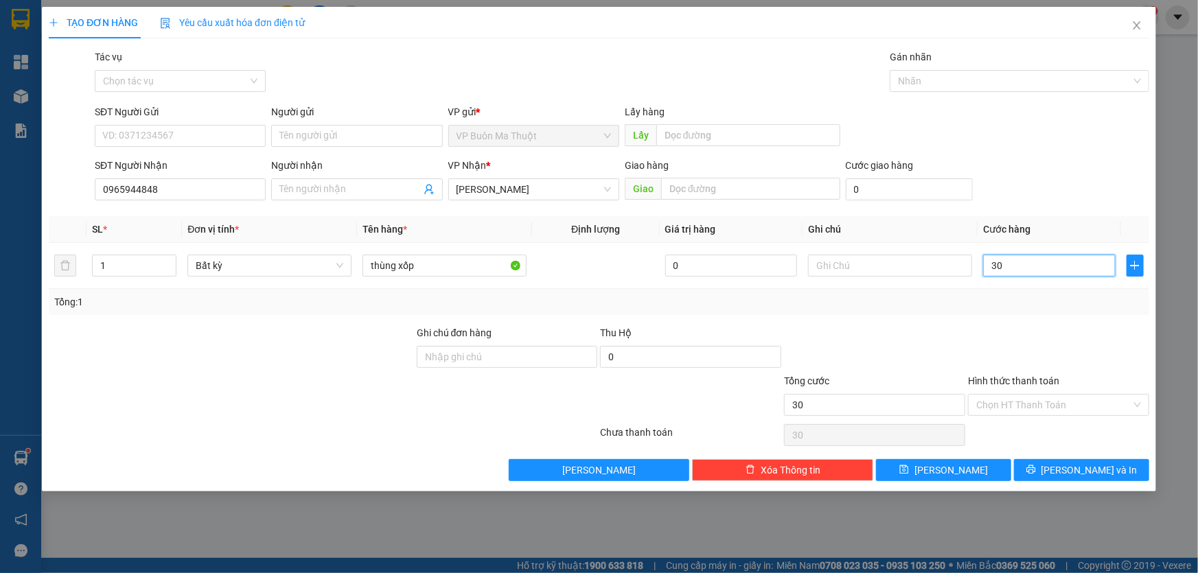
type input "300"
type input "3.000"
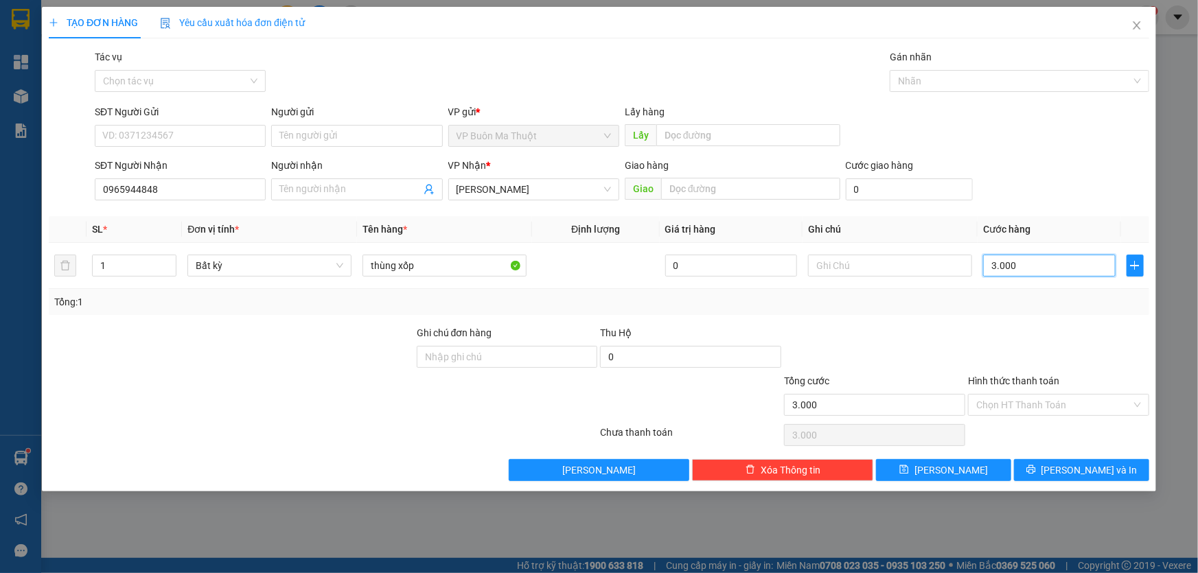
type input "30.000"
click at [972, 474] on button "[PERSON_NAME]" at bounding box center [943, 470] width 135 height 22
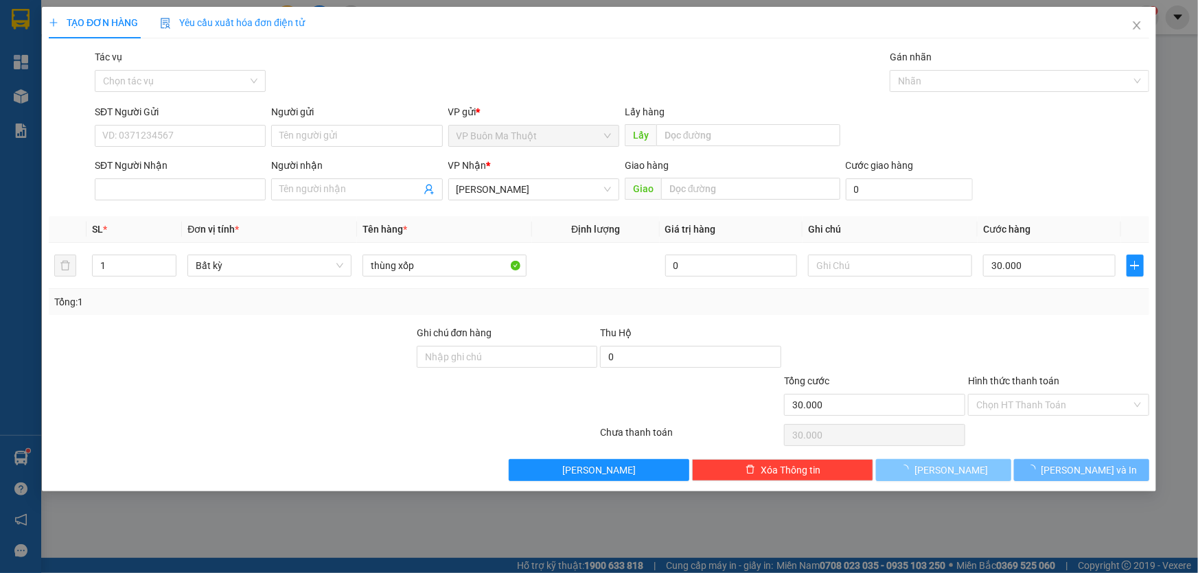
type input "0"
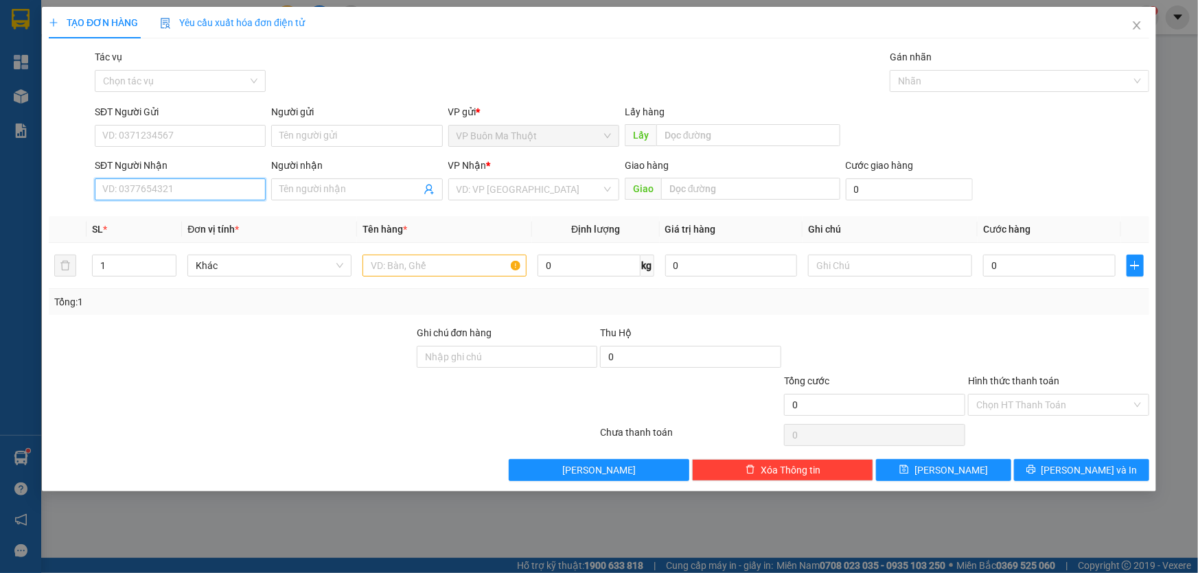
drag, startPoint x: 179, startPoint y: 190, endPoint x: 431, endPoint y: 481, distance: 385.5
click at [179, 190] on input "SĐT Người Nhận" at bounding box center [180, 190] width 171 height 22
type input "0876078958"
click at [518, 183] on input "search" at bounding box center [529, 189] width 145 height 21
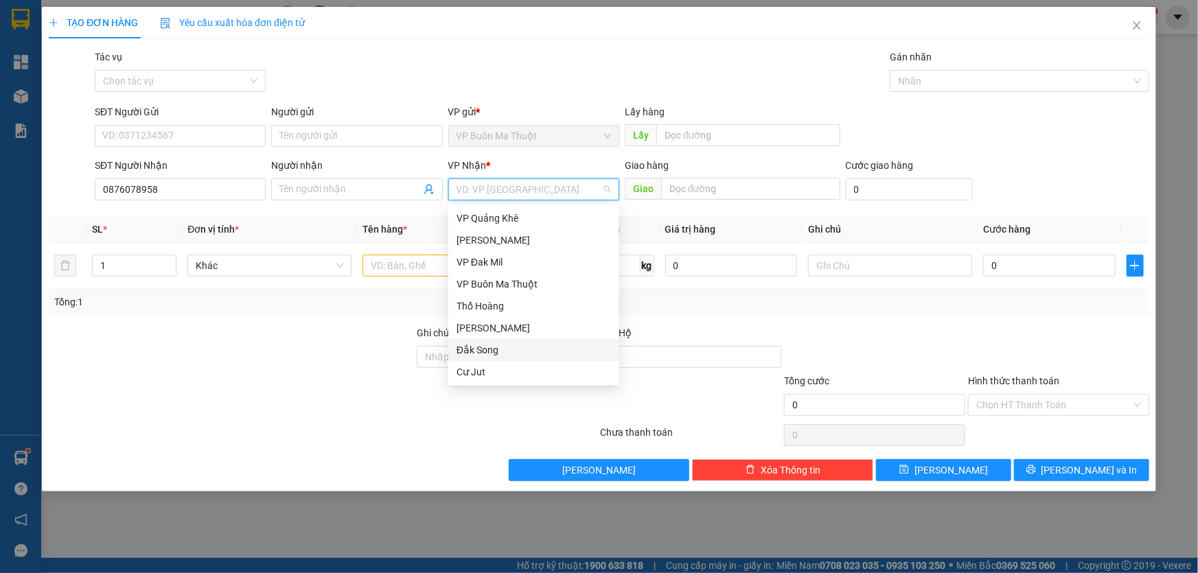
click at [478, 343] on div "Đắk Song" at bounding box center [534, 350] width 155 height 15
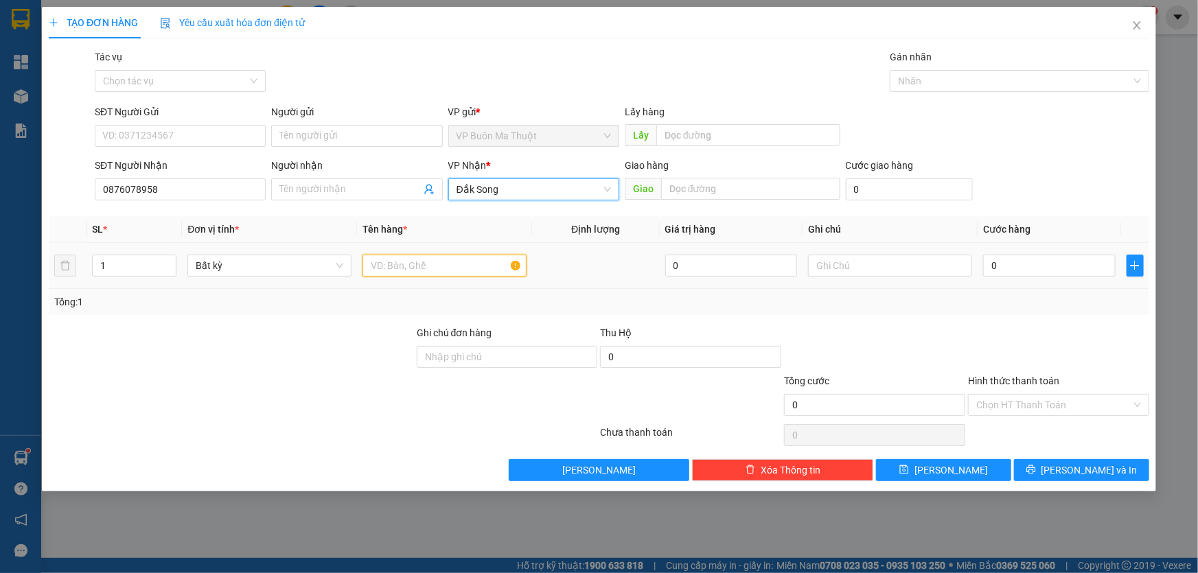
click at [439, 271] on input "text" at bounding box center [445, 266] width 164 height 22
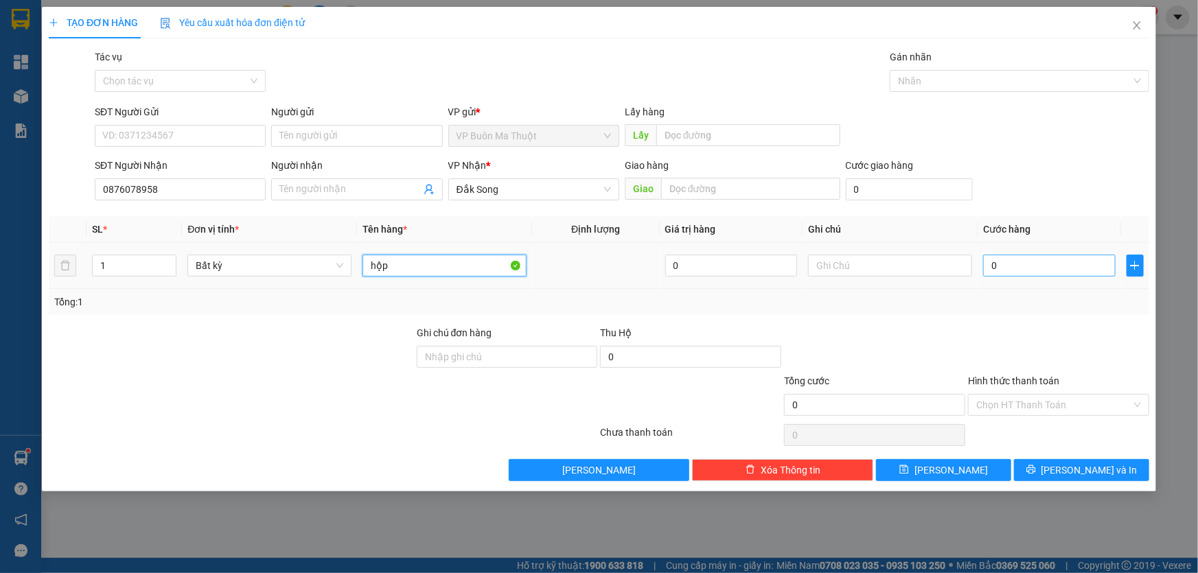
type input "hộp"
type input "3"
type input "30"
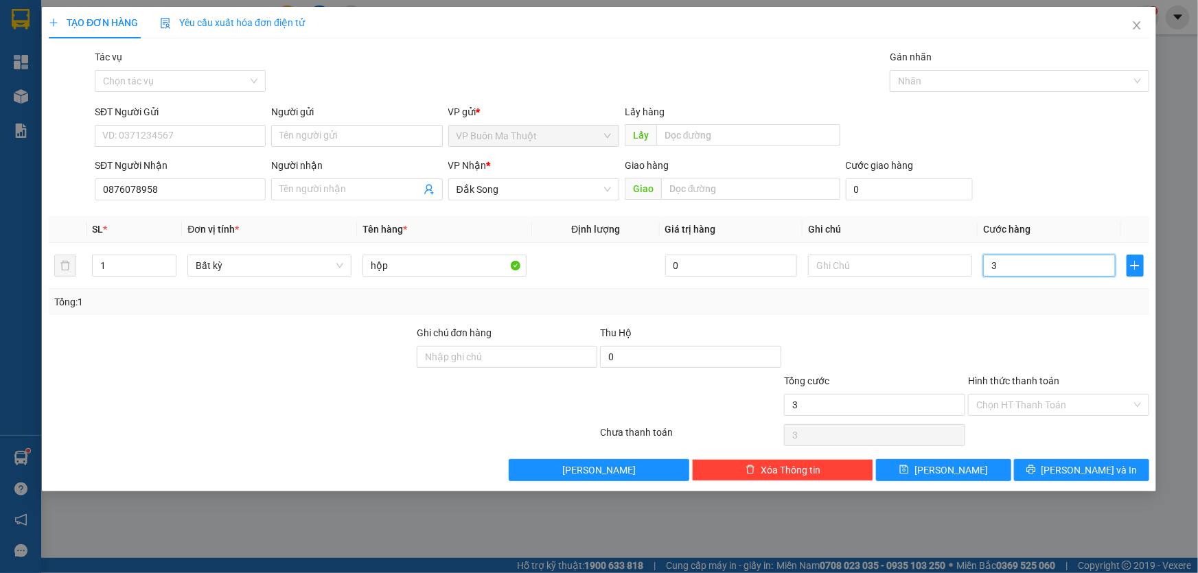
type input "30"
type input "300"
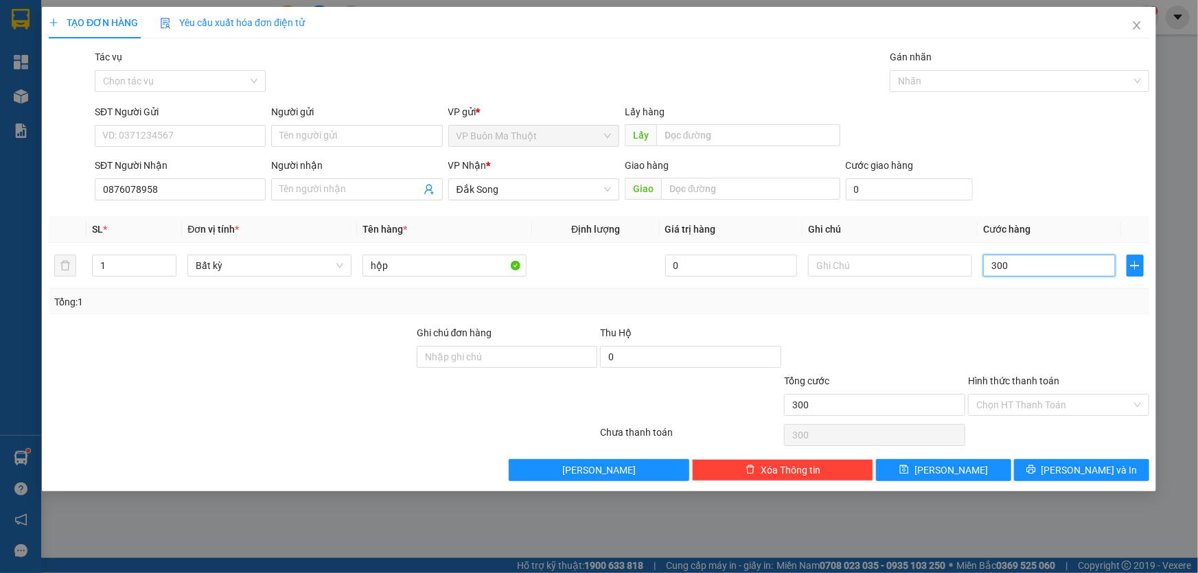
type input "3.000"
type input "30.000"
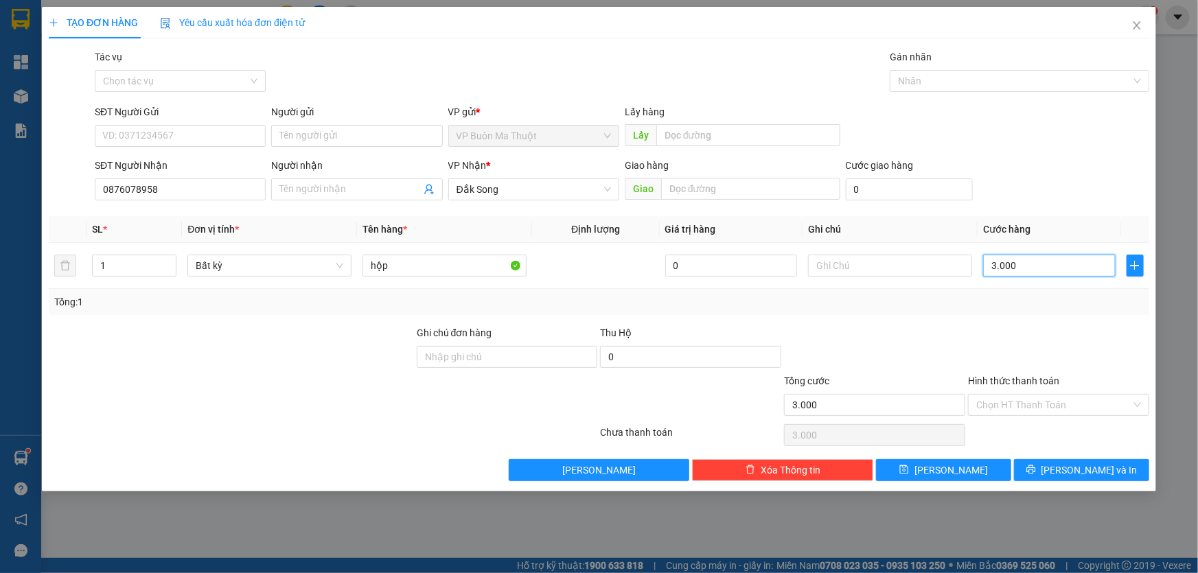
type input "30.000"
click at [961, 467] on button "[PERSON_NAME]" at bounding box center [943, 470] width 135 height 22
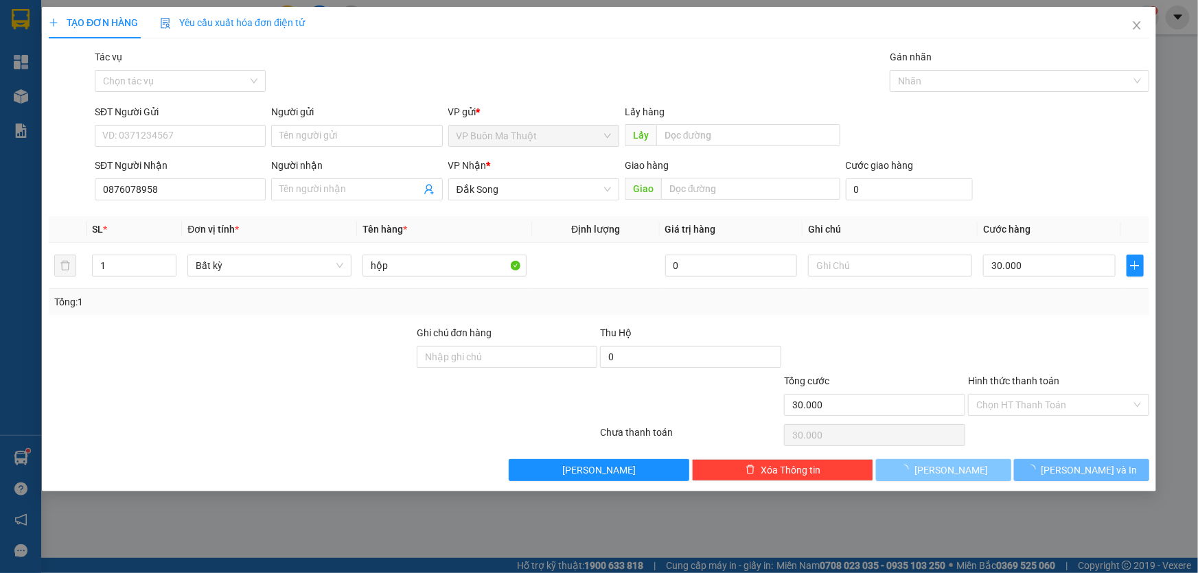
type input "0"
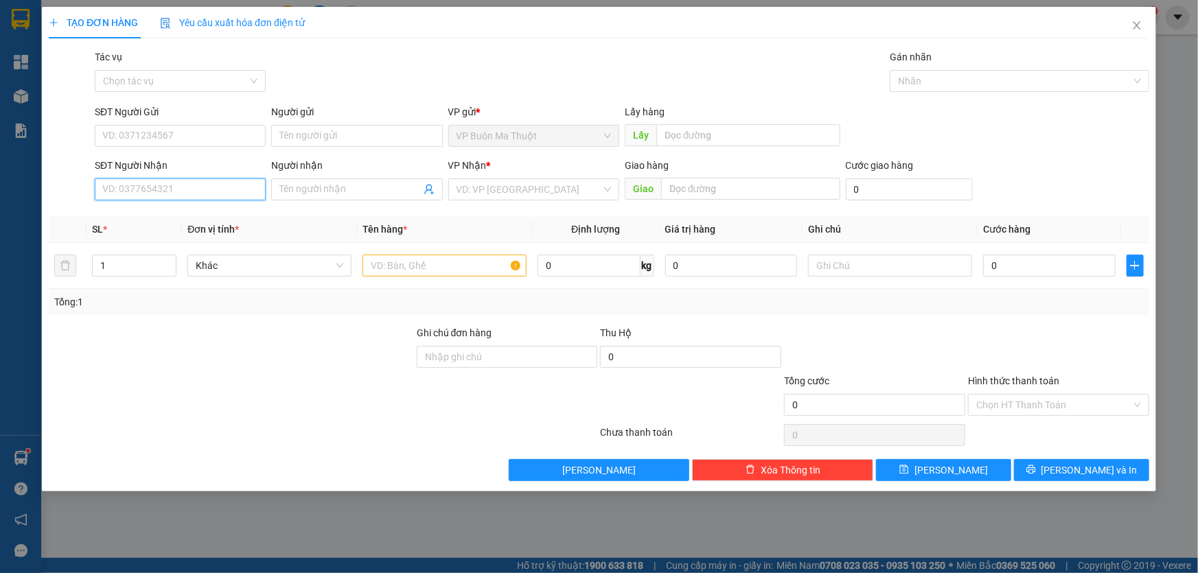
click at [193, 198] on input "SĐT Người Nhận" at bounding box center [180, 190] width 171 height 22
type input "0941465972"
click at [496, 187] on input "search" at bounding box center [529, 189] width 145 height 21
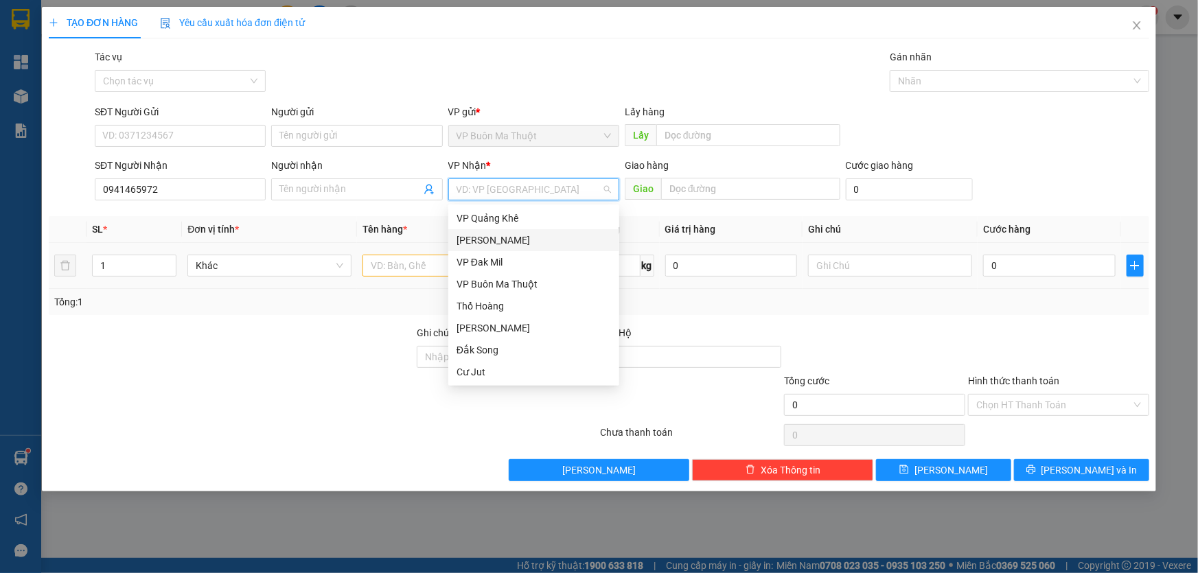
drag, startPoint x: 468, startPoint y: 236, endPoint x: 457, endPoint y: 253, distance: 20.4
click at [468, 236] on div "[PERSON_NAME]" at bounding box center [534, 240] width 155 height 15
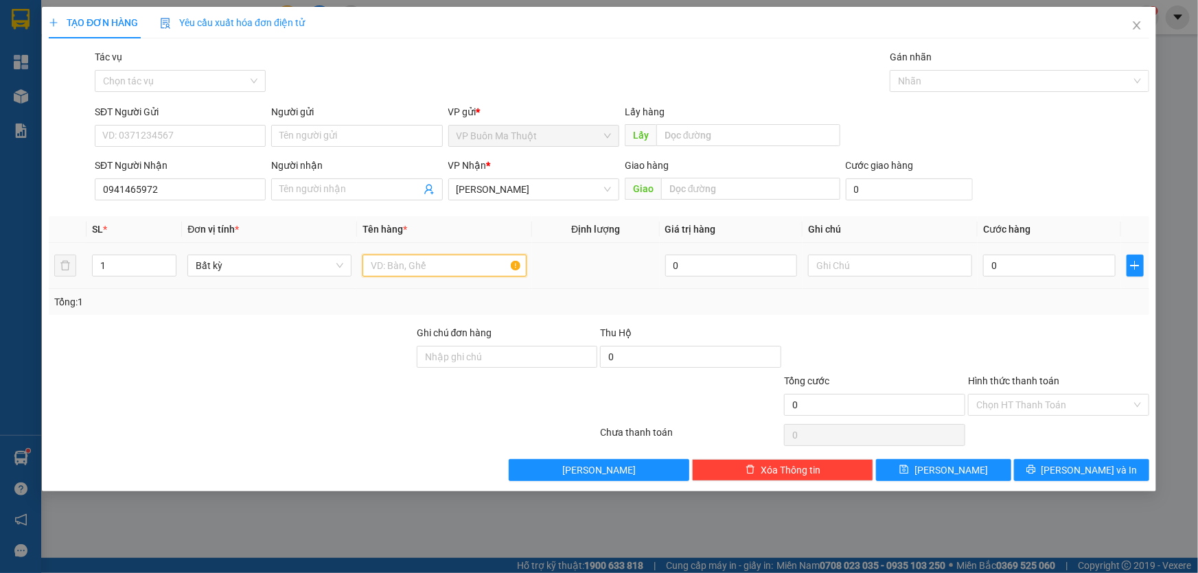
click at [421, 268] on input "text" at bounding box center [445, 266] width 164 height 22
type input "tiền đô"
click at [1040, 267] on input "0" at bounding box center [1049, 266] width 133 height 22
type input "5"
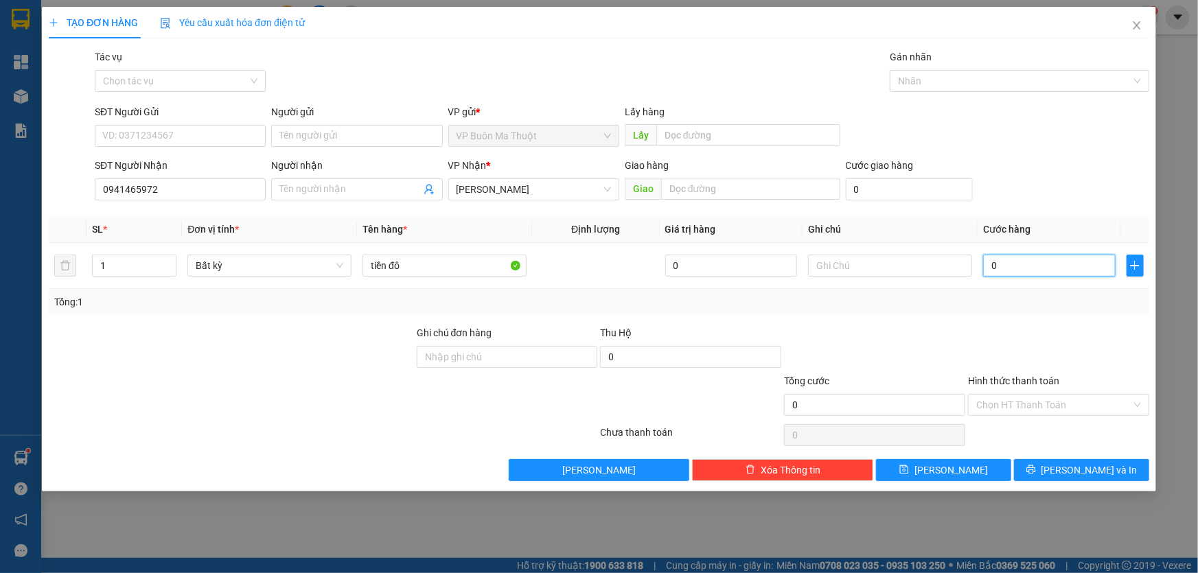
type input "5"
type input "50"
type input "500"
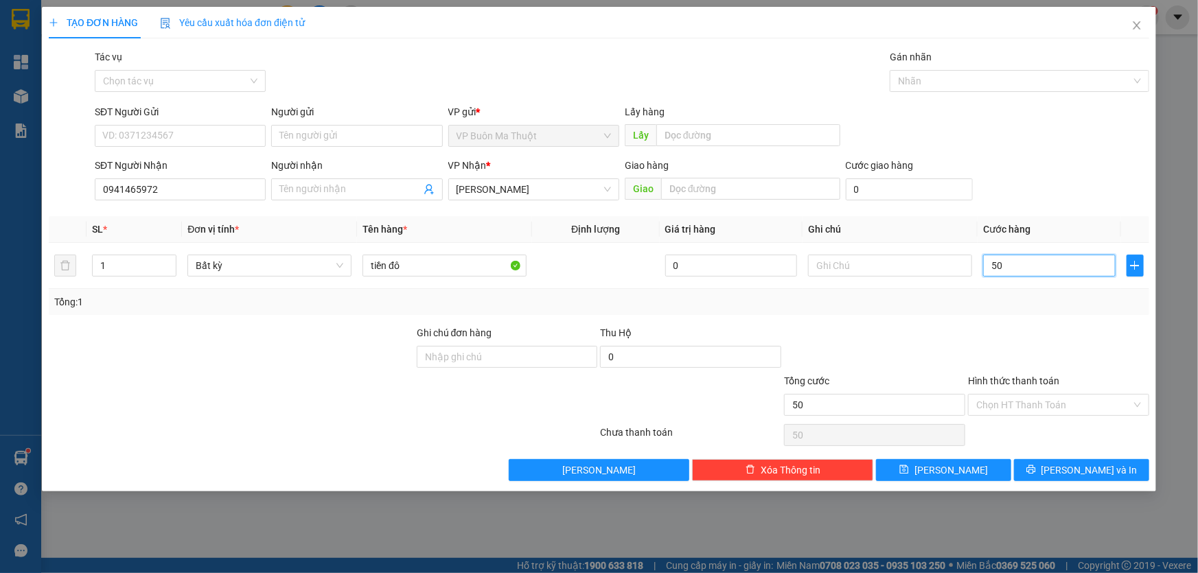
type input "500"
type input "5.000"
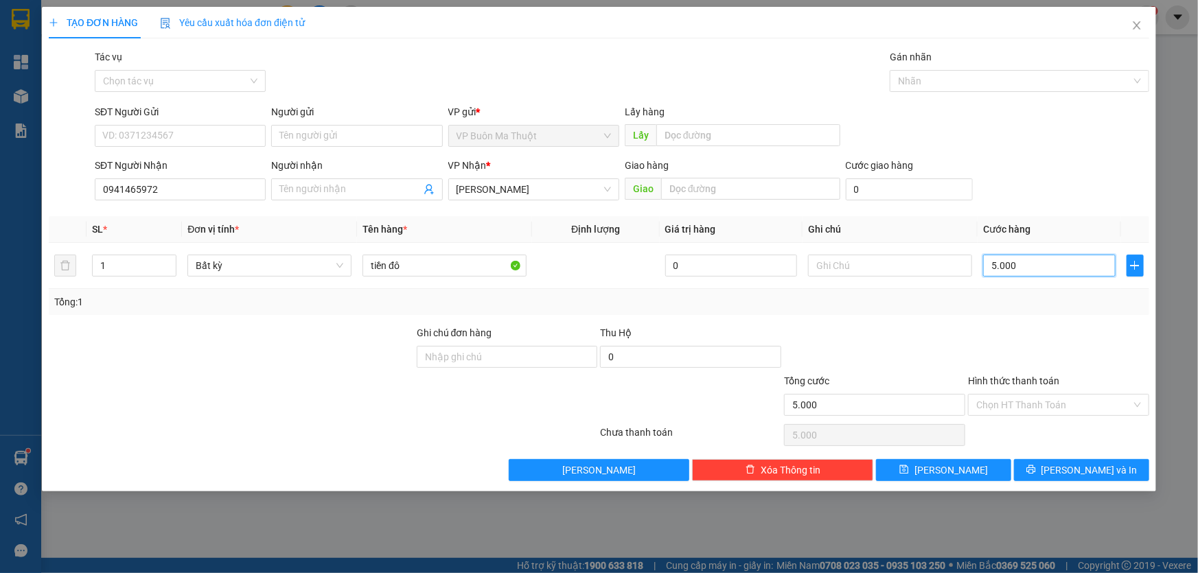
type input "50.000"
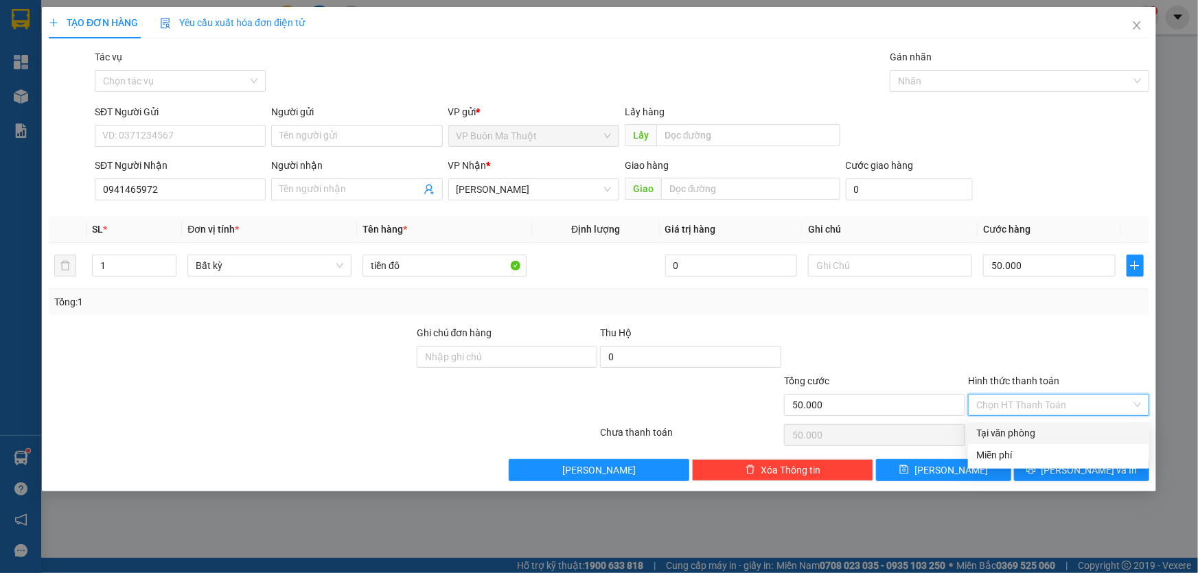
click at [1042, 405] on input "Hình thức thanh toán" at bounding box center [1053, 405] width 155 height 21
click at [1044, 439] on div "Tại văn phòng" at bounding box center [1058, 433] width 165 height 15
type input "0"
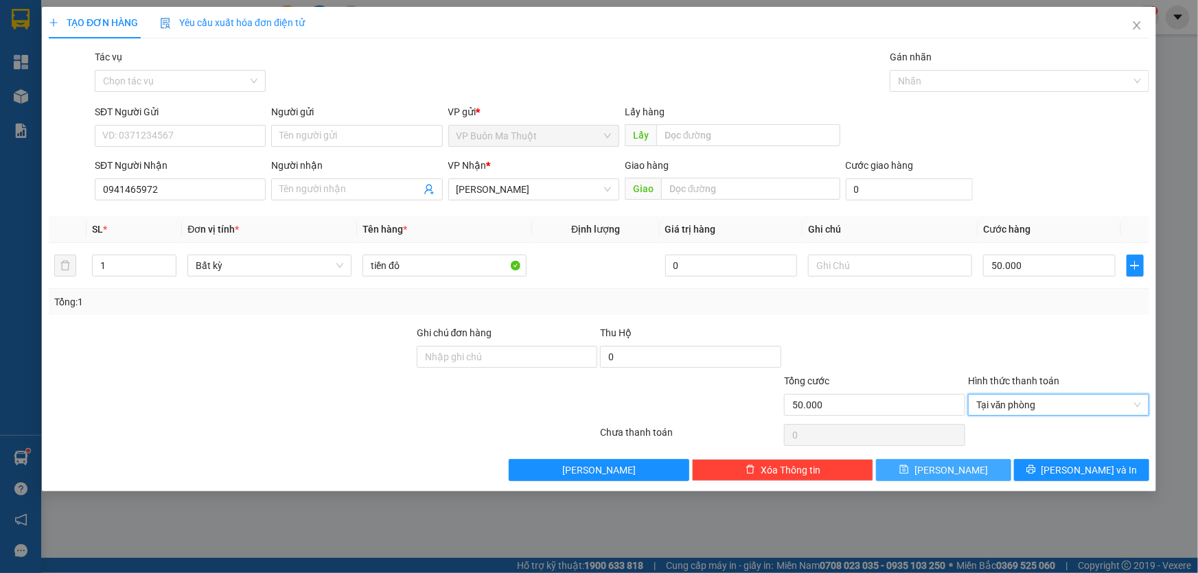
click at [972, 475] on button "[PERSON_NAME]" at bounding box center [943, 470] width 135 height 22
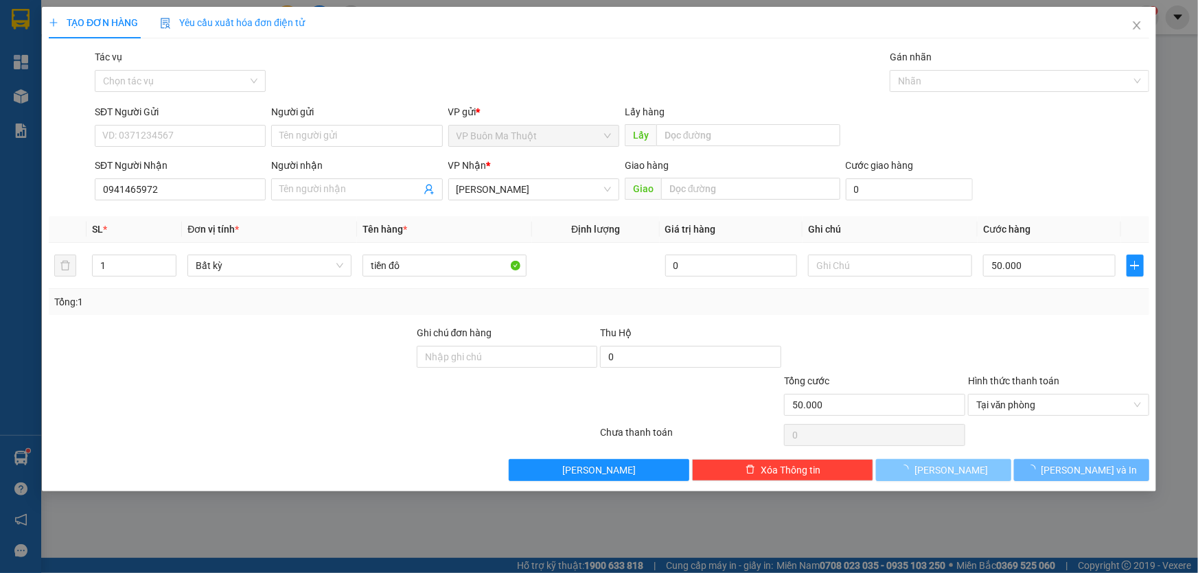
type input "0"
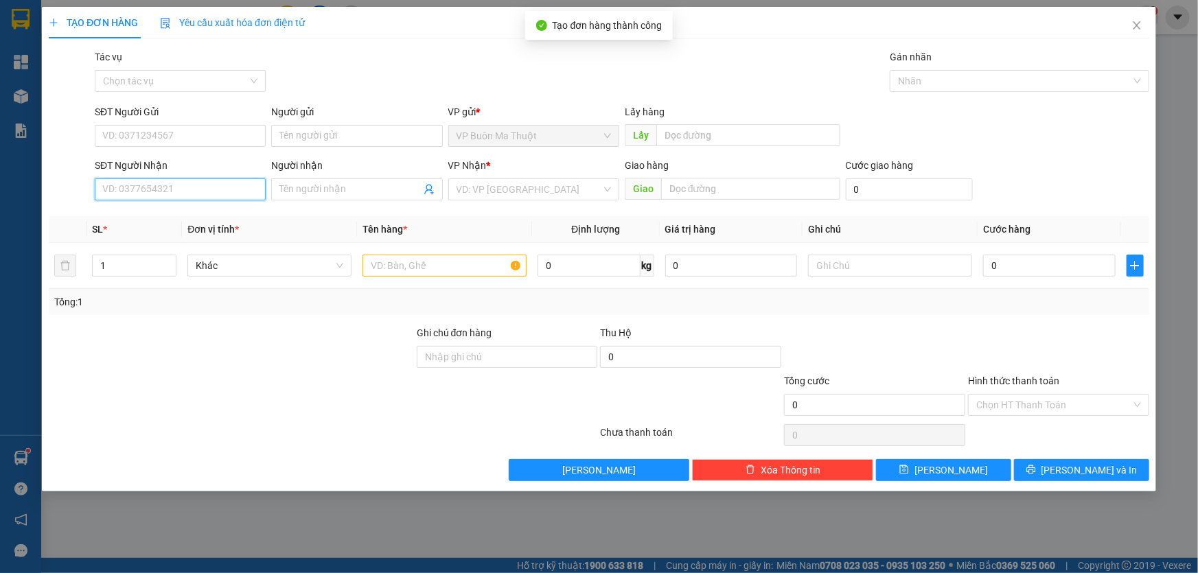
click at [239, 199] on input "SĐT Người Nhận" at bounding box center [180, 190] width 171 height 22
type input "0948215657"
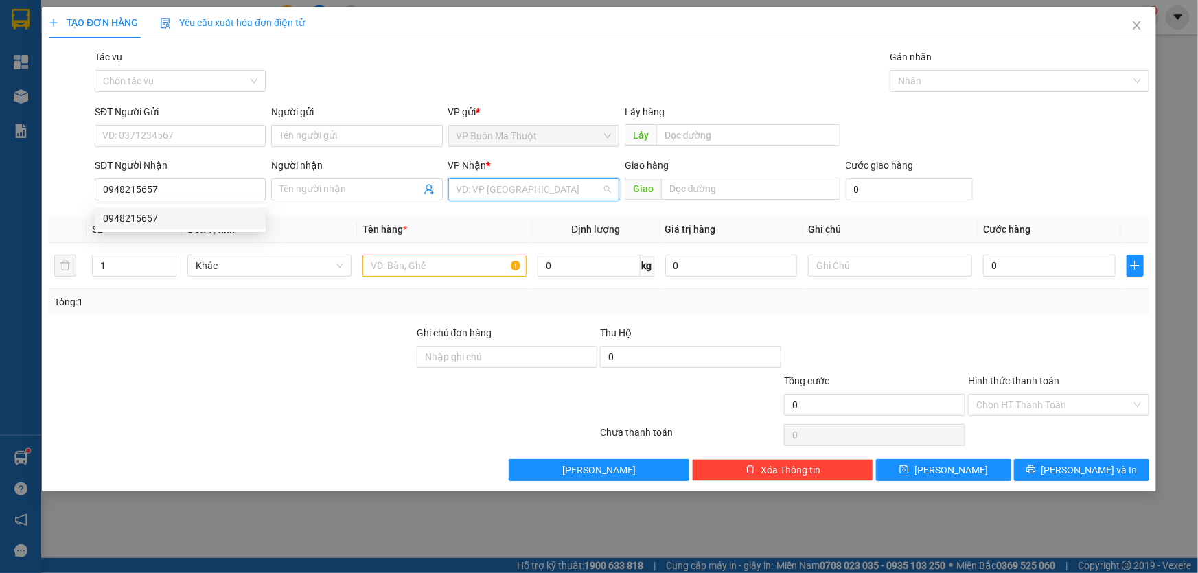
click at [465, 183] on input "search" at bounding box center [529, 189] width 145 height 21
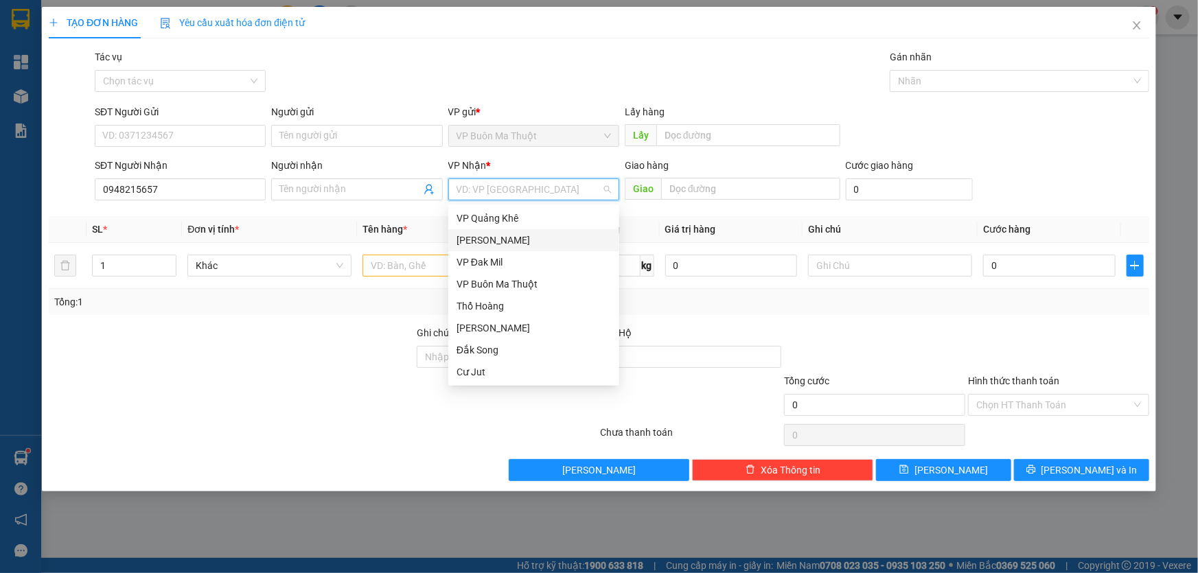
click at [468, 242] on div "[PERSON_NAME]" at bounding box center [534, 240] width 155 height 15
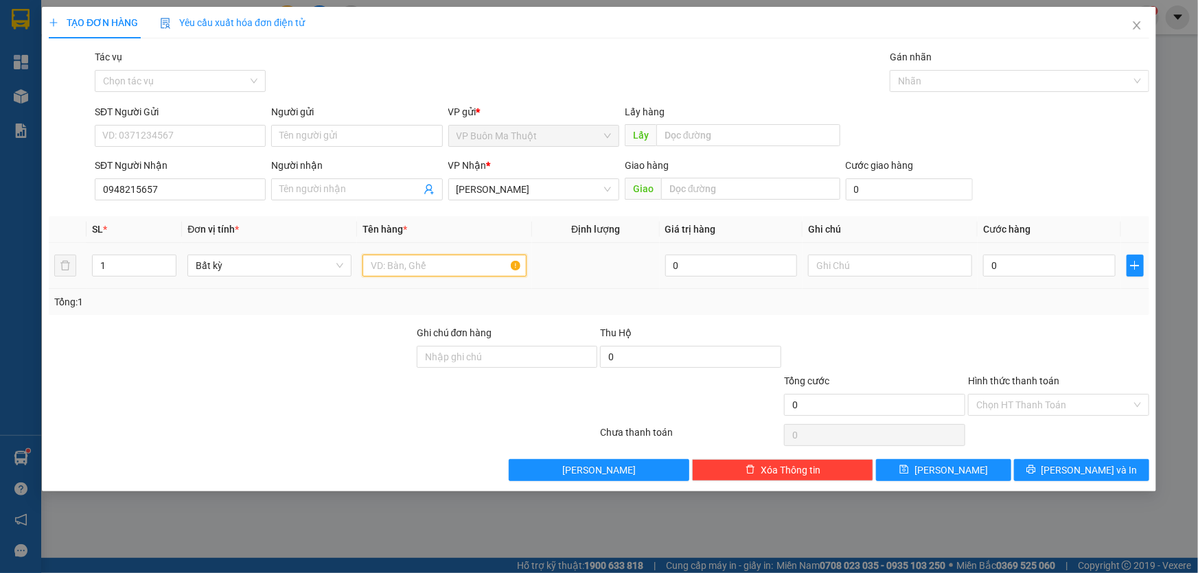
click at [407, 257] on input "text" at bounding box center [445, 266] width 164 height 22
type input "bọc"
click at [1052, 277] on input "0" at bounding box center [1049, 266] width 133 height 22
type input "3"
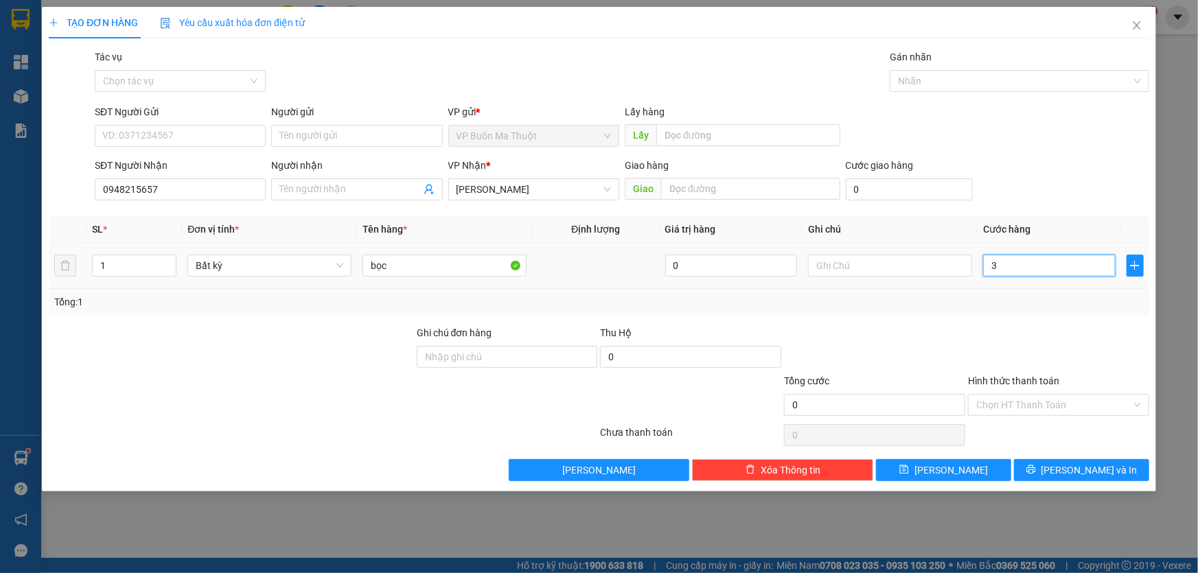
type input "3"
type input "30"
type input "300"
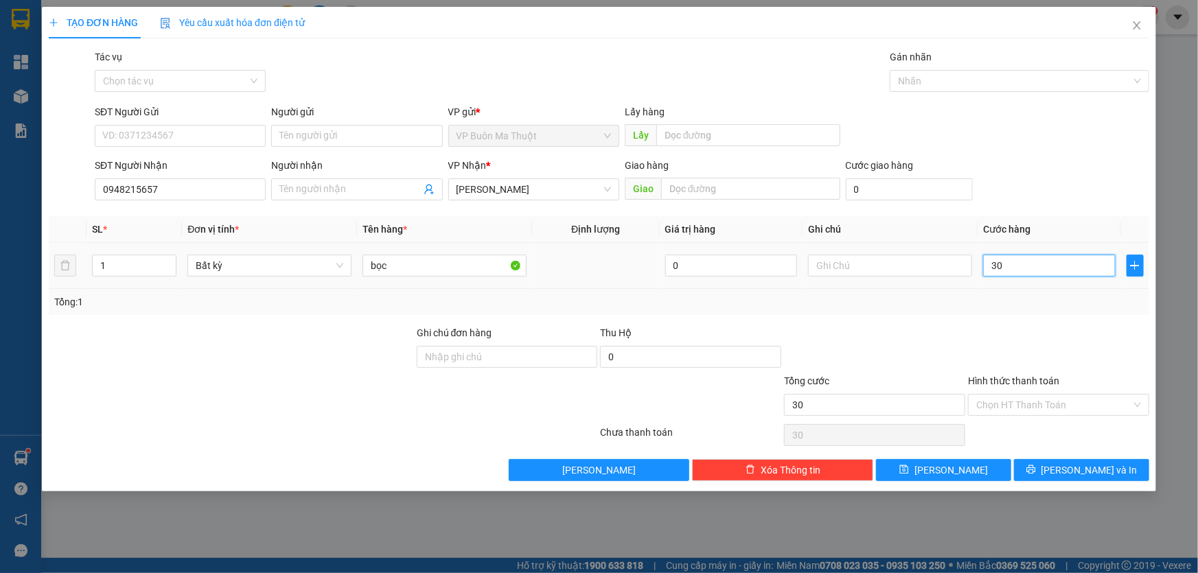
type input "300"
click at [959, 461] on button "[PERSON_NAME]" at bounding box center [943, 470] width 135 height 22
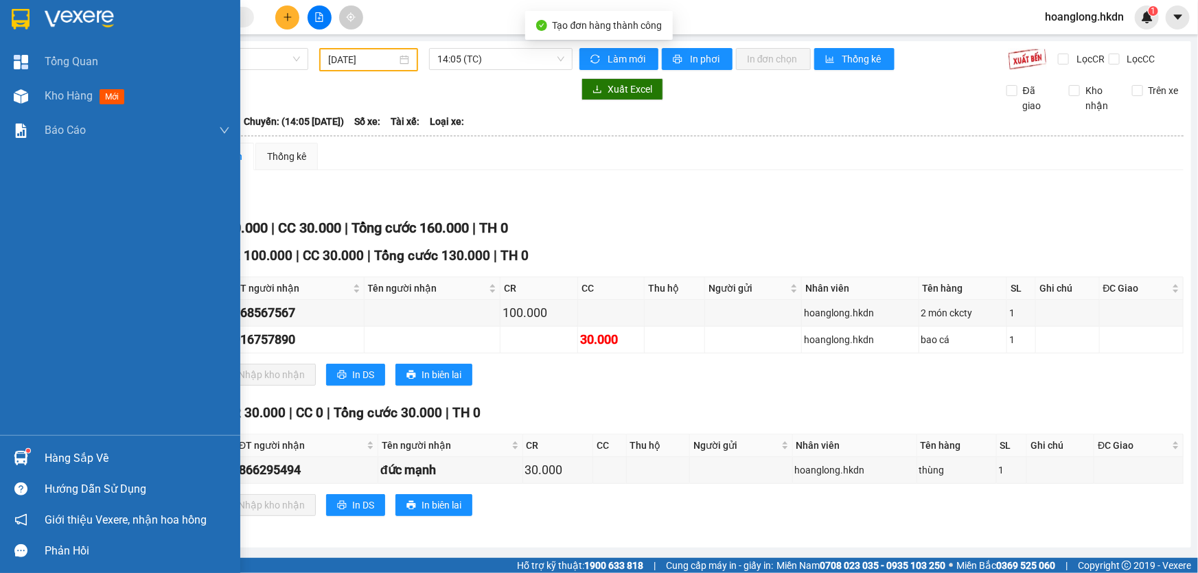
click at [72, 14] on img at bounding box center [79, 19] width 69 height 21
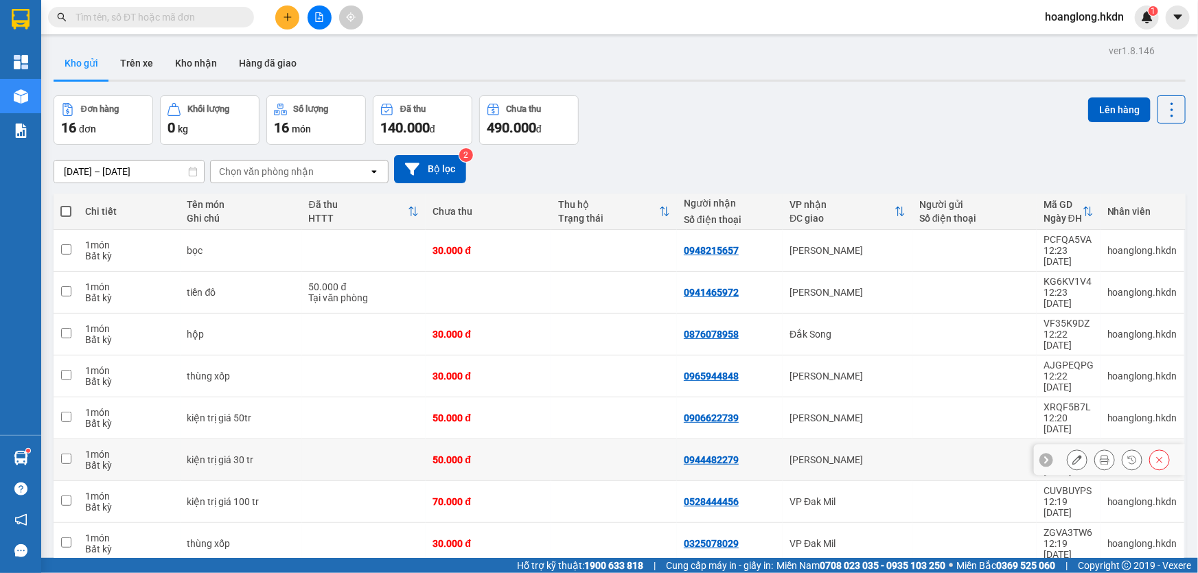
click at [714, 439] on td "0944482279" at bounding box center [730, 460] width 106 height 42
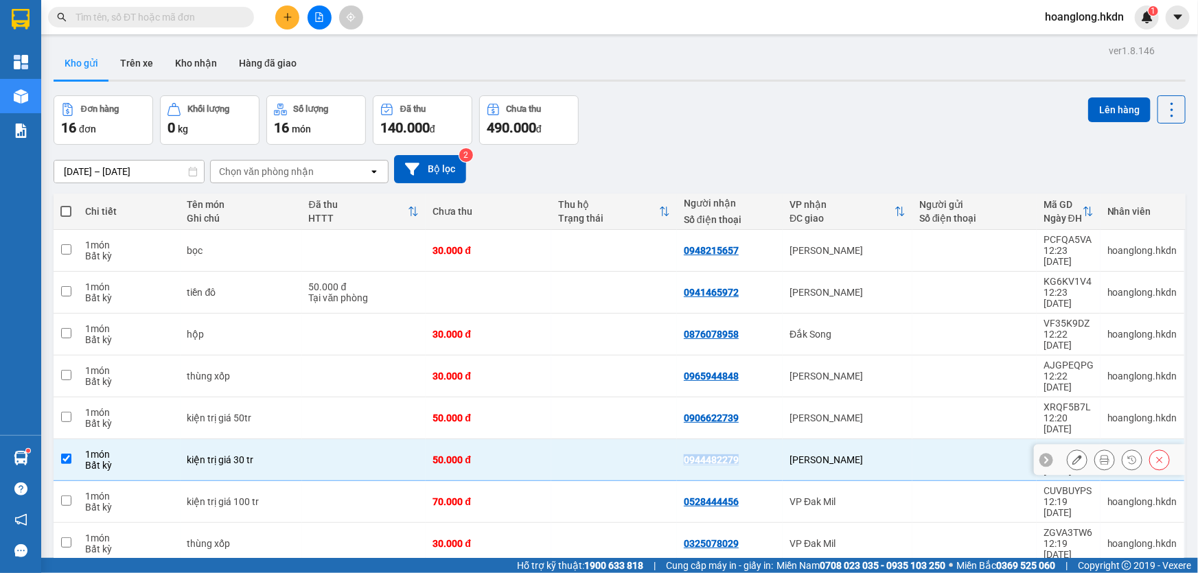
click at [714, 455] on div "0944482279" at bounding box center [711, 460] width 55 height 11
copy div "0944482279"
click at [1150, 448] on button at bounding box center [1159, 460] width 19 height 24
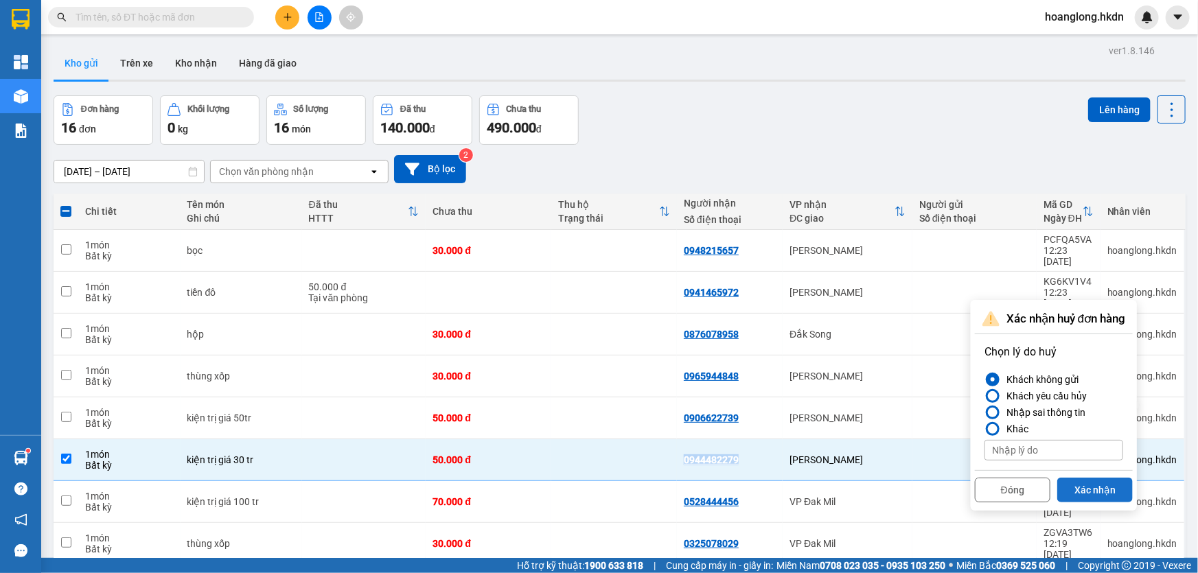
click at [1085, 496] on button "Xác nhận" at bounding box center [1095, 490] width 76 height 25
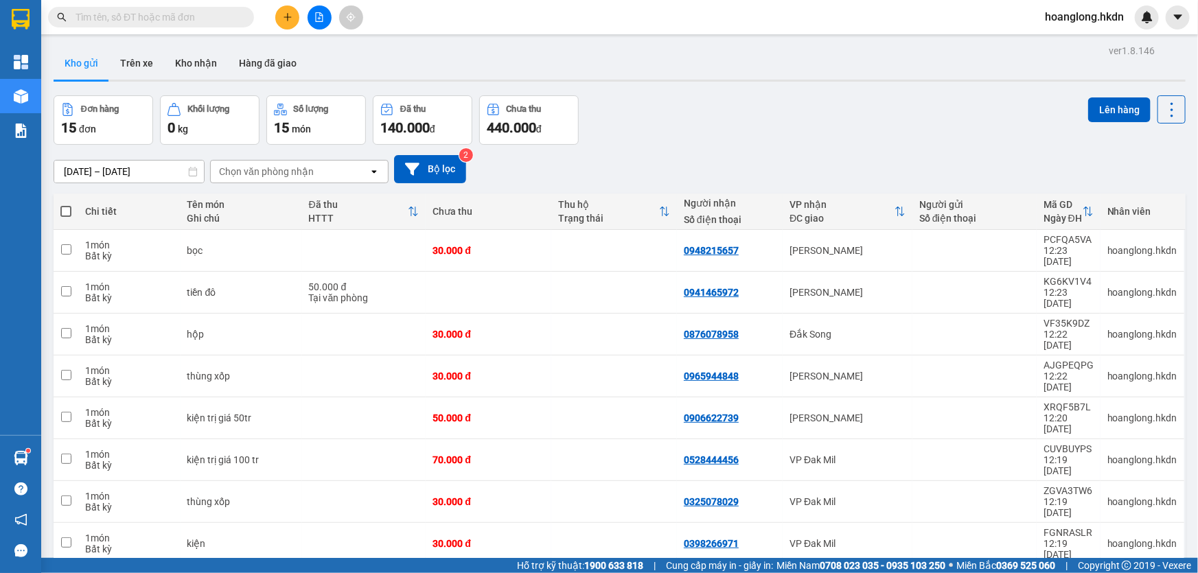
click at [283, 21] on icon "plus" at bounding box center [288, 17] width 10 height 10
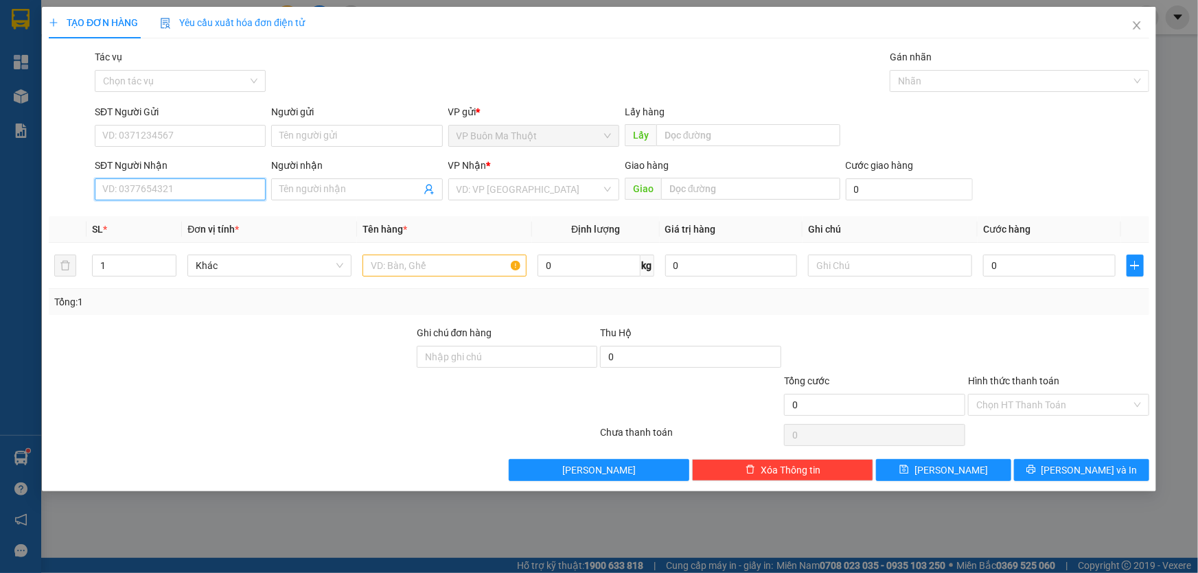
click at [195, 185] on input "SĐT Người Nhận" at bounding box center [180, 190] width 171 height 22
paste input "0944482279"
click at [371, 193] on input "Người nhận" at bounding box center [349, 189] width 141 height 15
click at [507, 191] on input "search" at bounding box center [529, 189] width 145 height 21
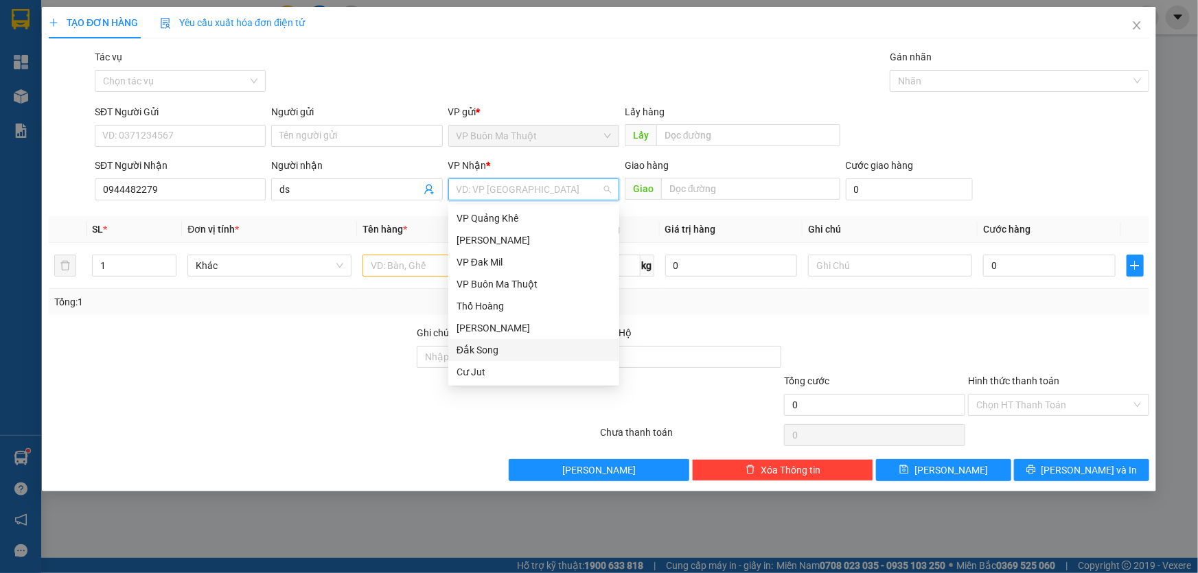
click at [481, 347] on div "Đắk Song" at bounding box center [534, 350] width 155 height 15
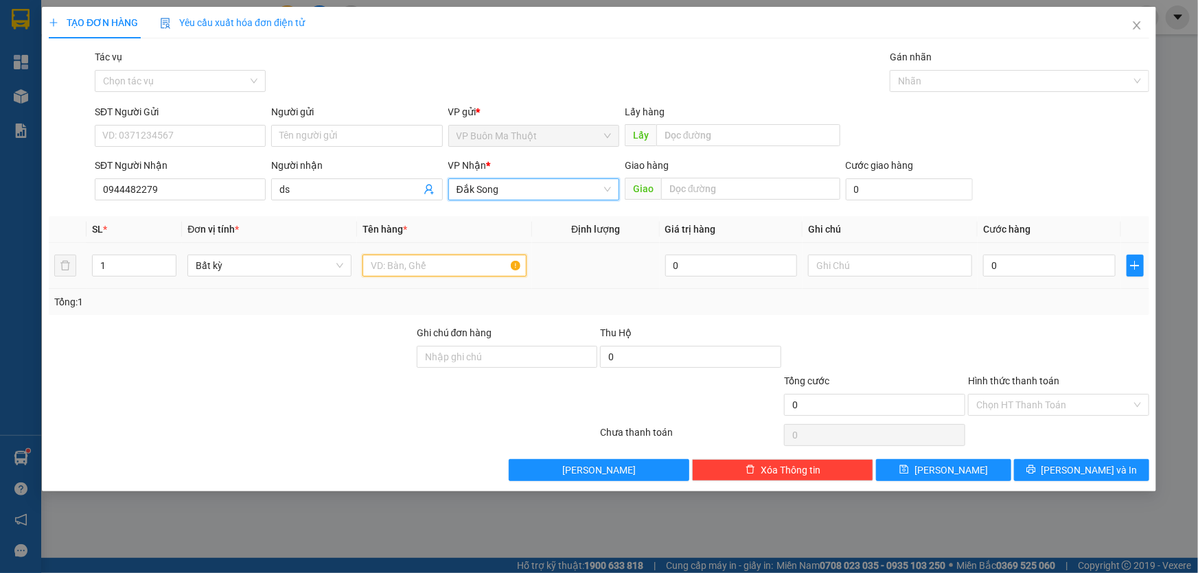
click at [412, 270] on input "text" at bounding box center [445, 266] width 164 height 22
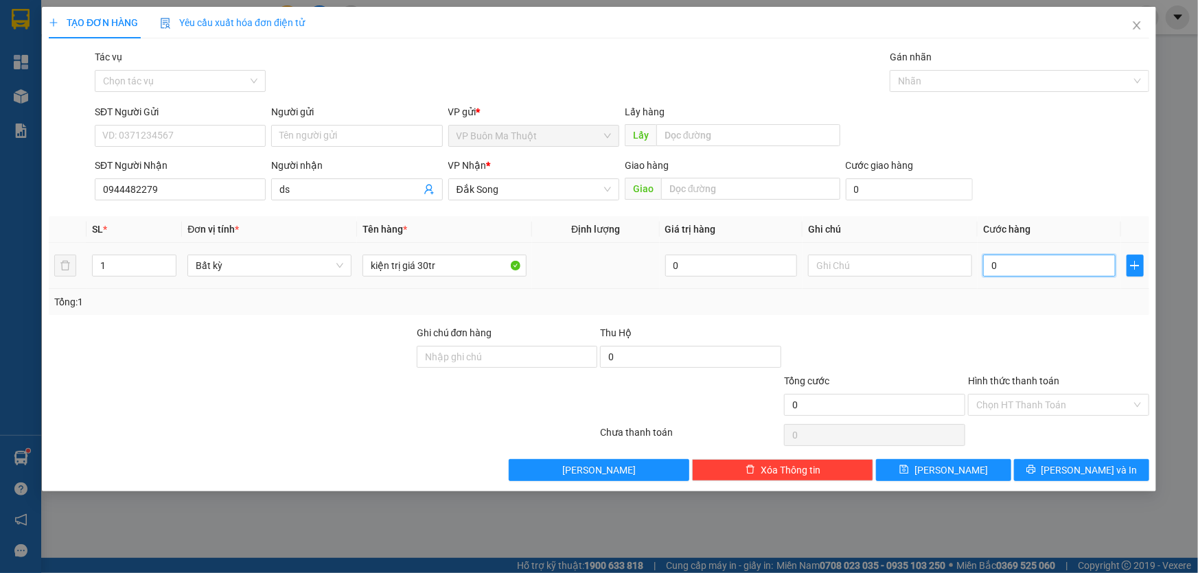
click at [1076, 266] on input "0" at bounding box center [1049, 266] width 133 height 22
click at [986, 464] on button "[PERSON_NAME]" at bounding box center [943, 470] width 135 height 22
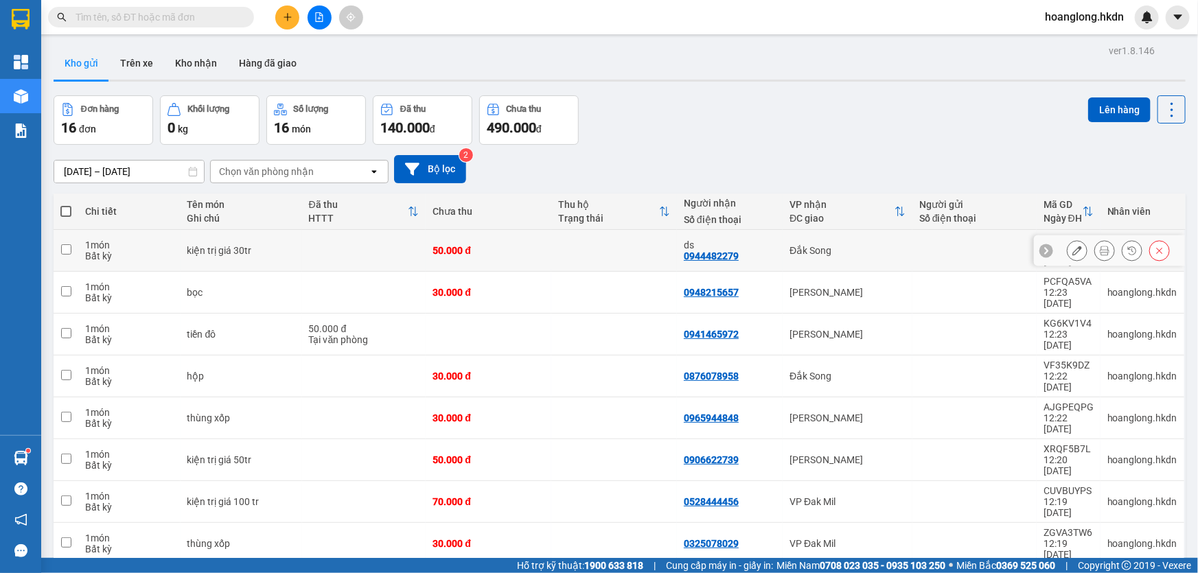
click at [850, 256] on div "Đắk Song" at bounding box center [848, 250] width 116 height 11
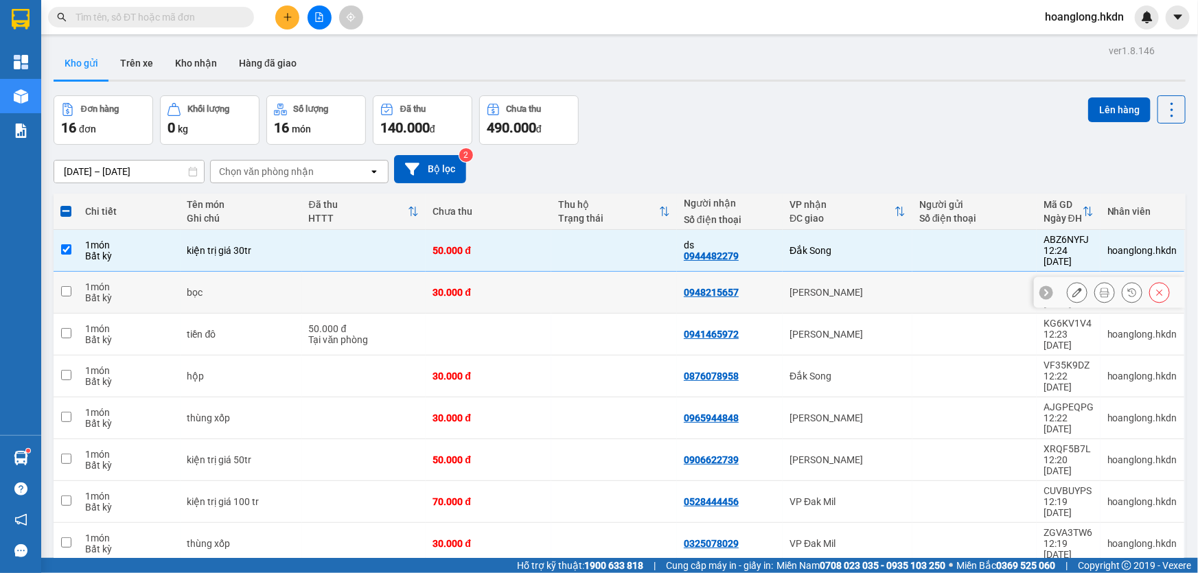
click at [847, 287] on div "[PERSON_NAME]" at bounding box center [848, 292] width 116 height 11
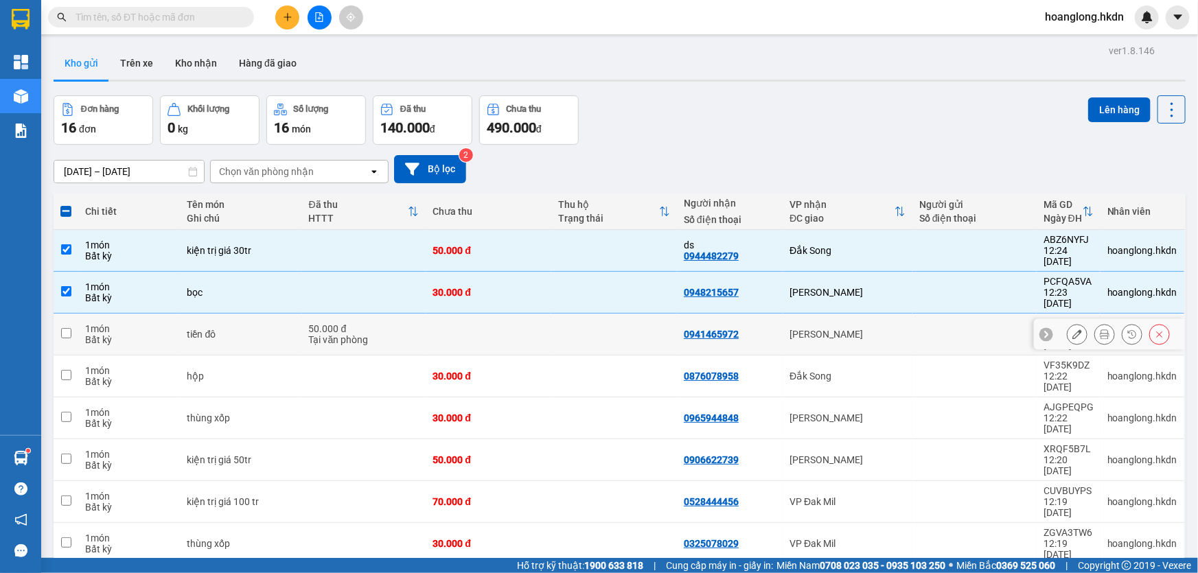
click at [846, 329] on div "[PERSON_NAME]" at bounding box center [848, 334] width 116 height 11
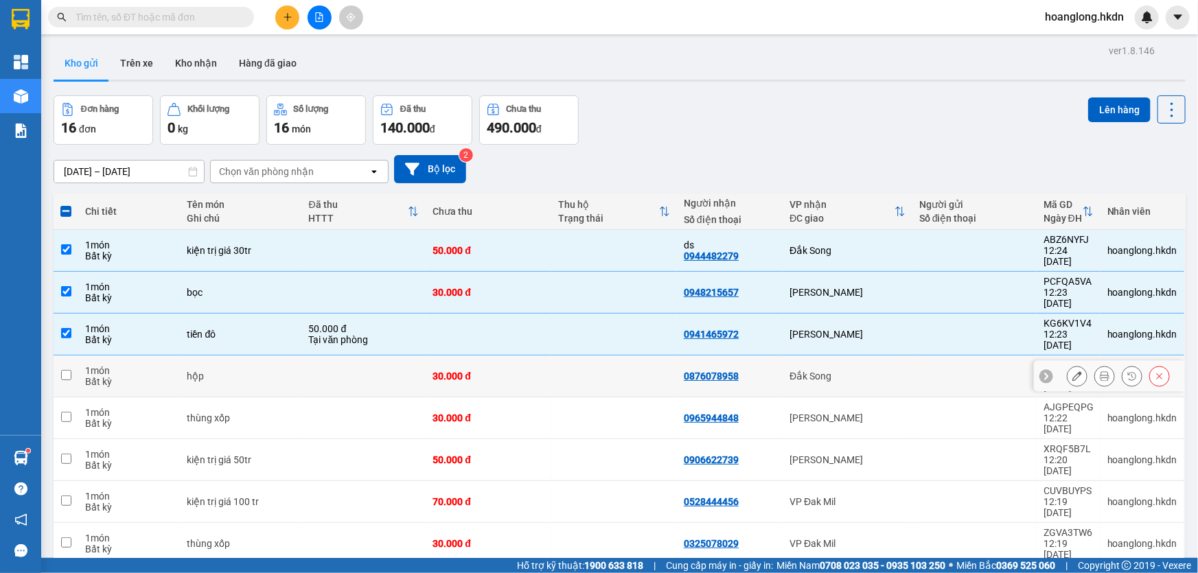
click at [851, 371] on div "Đắk Song" at bounding box center [848, 376] width 116 height 11
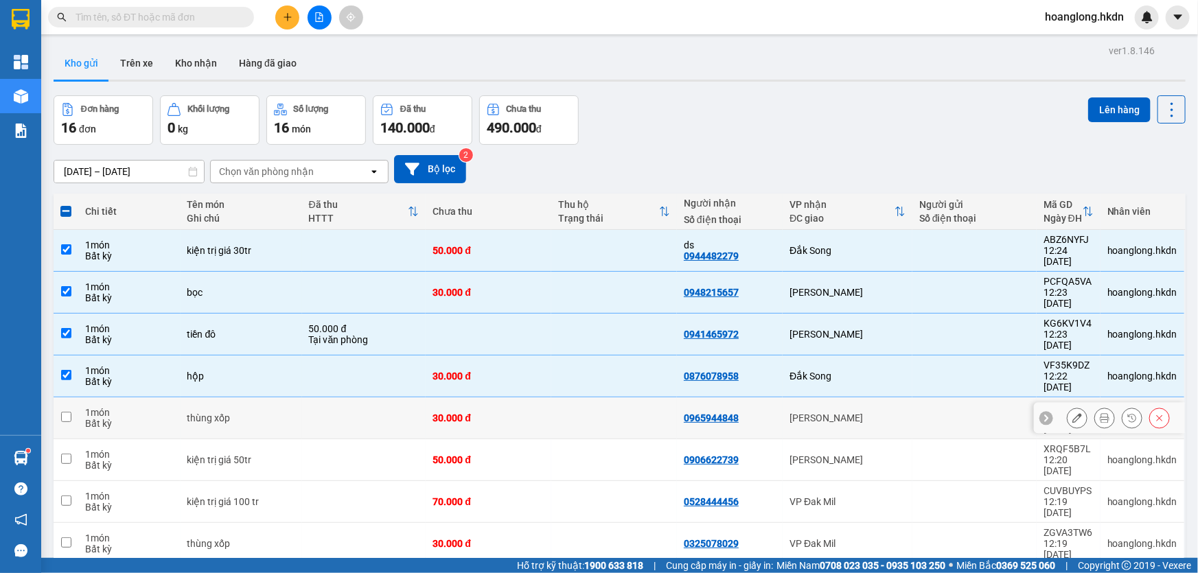
click at [849, 413] on div "[PERSON_NAME]" at bounding box center [848, 418] width 116 height 11
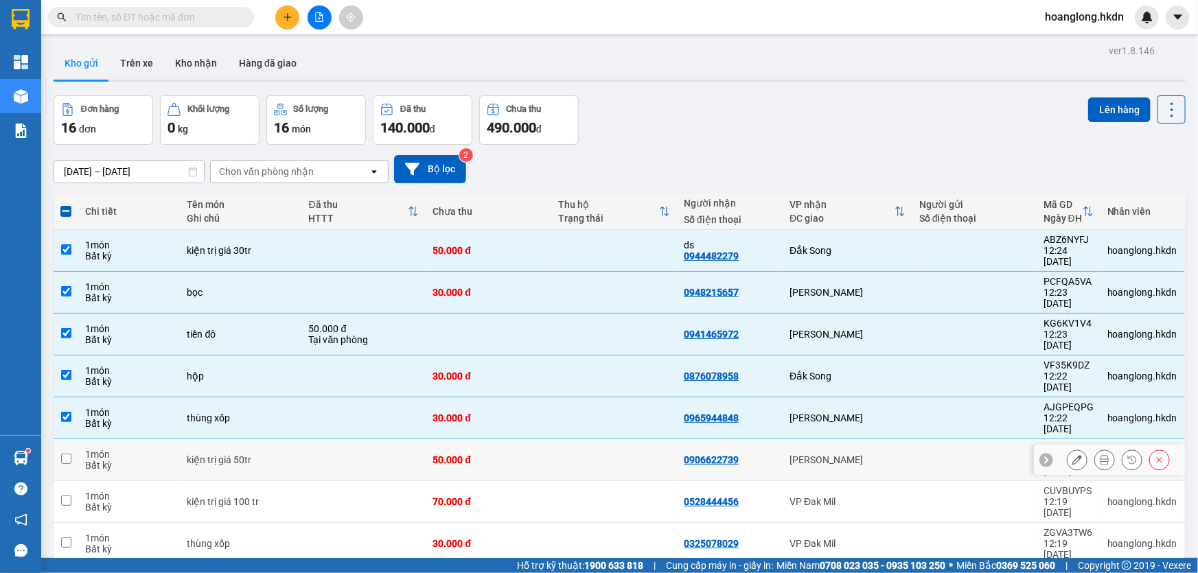
click at [850, 455] on div "[PERSON_NAME]" at bounding box center [848, 460] width 116 height 11
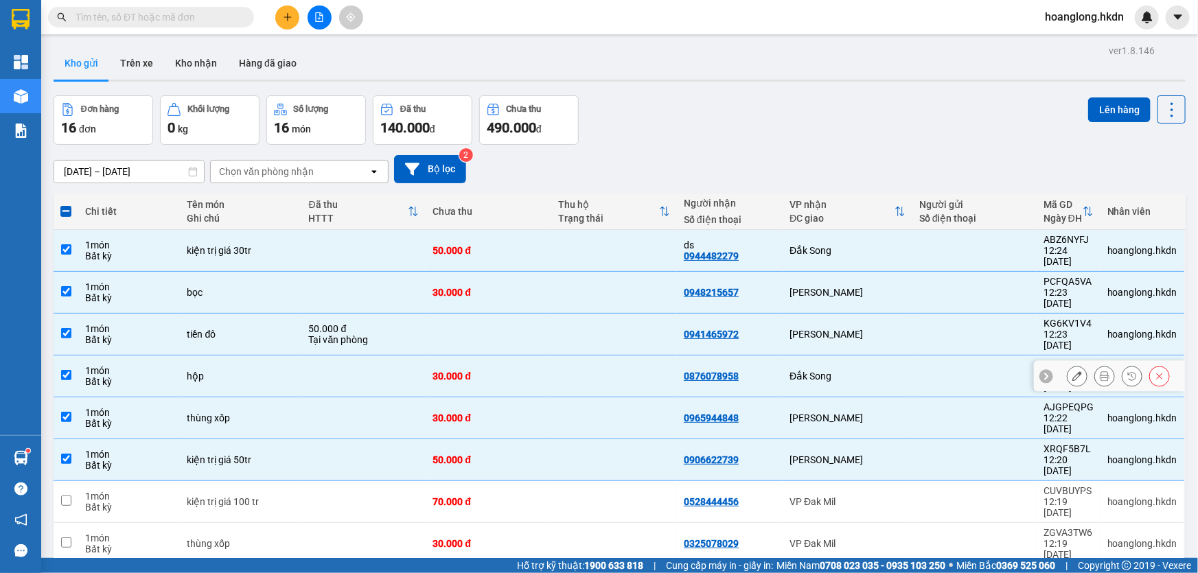
scroll to position [62, 0]
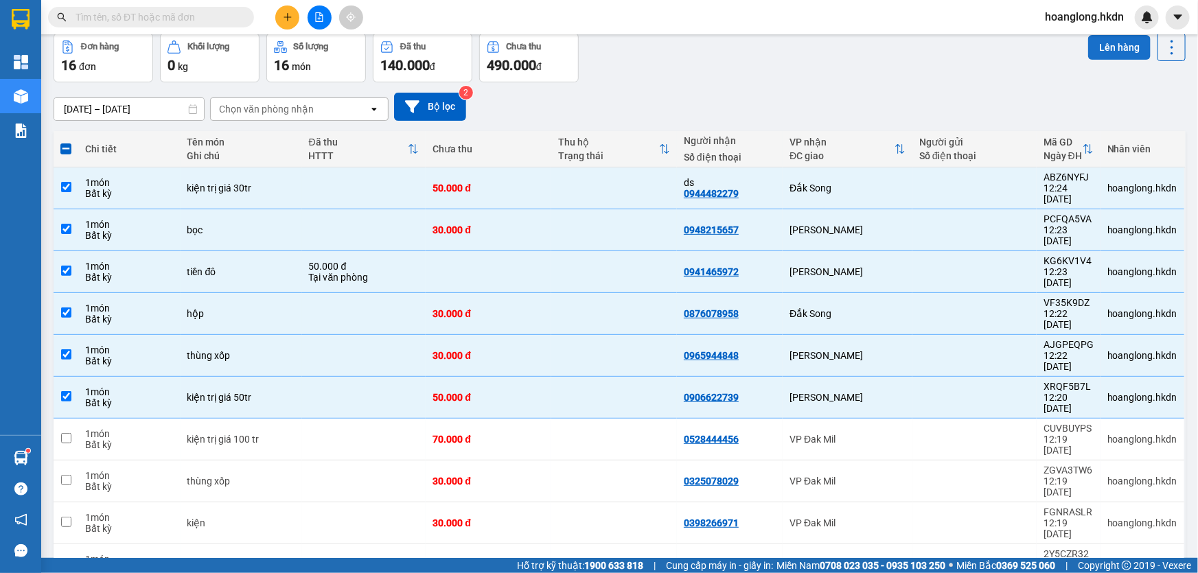
click at [1111, 44] on button "Lên hàng" at bounding box center [1119, 47] width 62 height 25
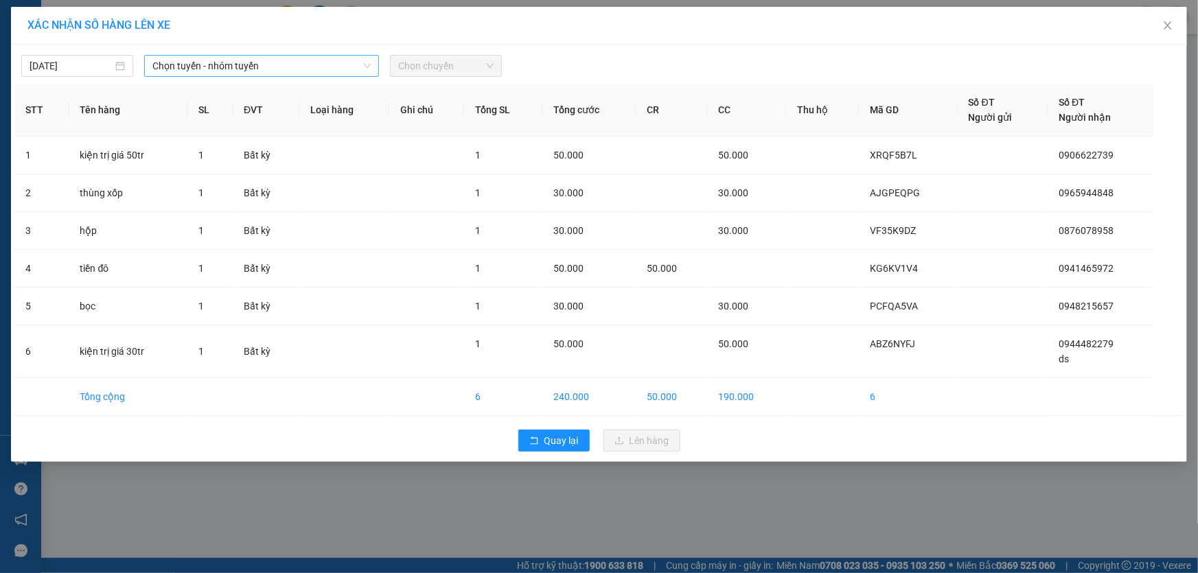
click at [319, 67] on span "Chọn tuyến - nhóm tuyến" at bounding box center [261, 66] width 218 height 21
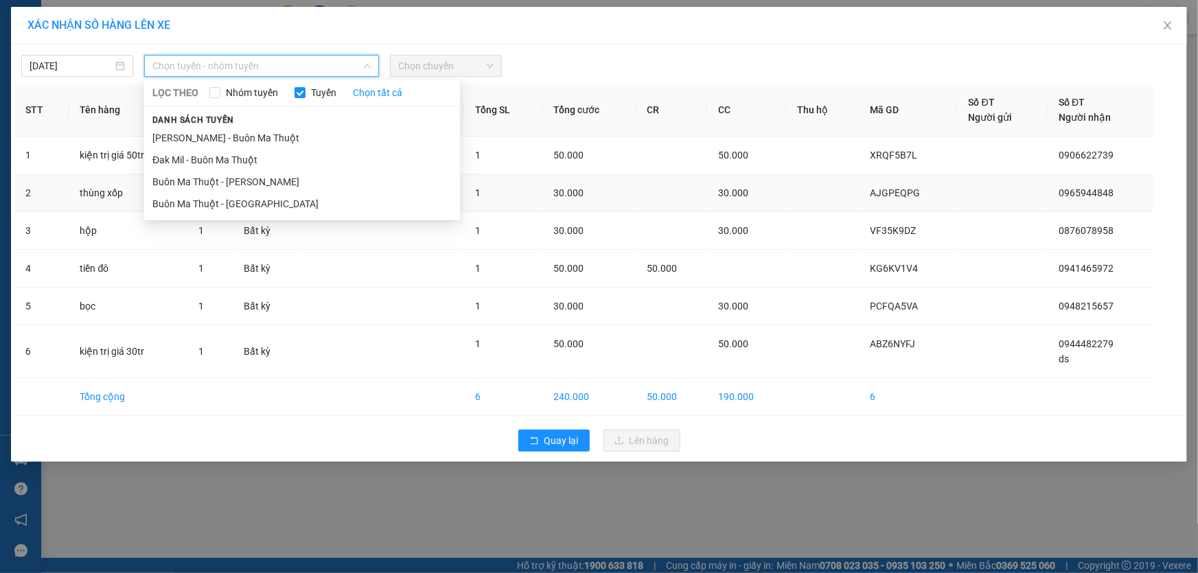
click at [254, 198] on li "Buôn Ma Thuột - [GEOGRAPHIC_DATA]" at bounding box center [302, 204] width 316 height 22
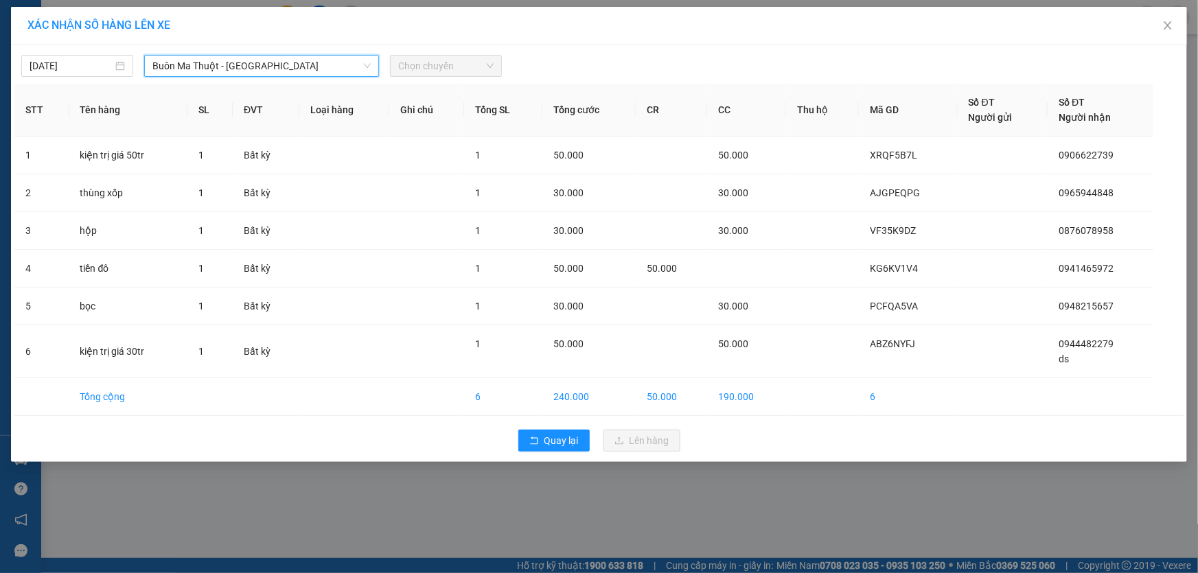
drag, startPoint x: 418, startPoint y: 76, endPoint x: 433, endPoint y: 72, distance: 15.5
click at [422, 75] on div "Chọn chuyến" at bounding box center [446, 66] width 112 height 22
click at [444, 71] on span "Chọn chuyến" at bounding box center [445, 66] width 95 height 21
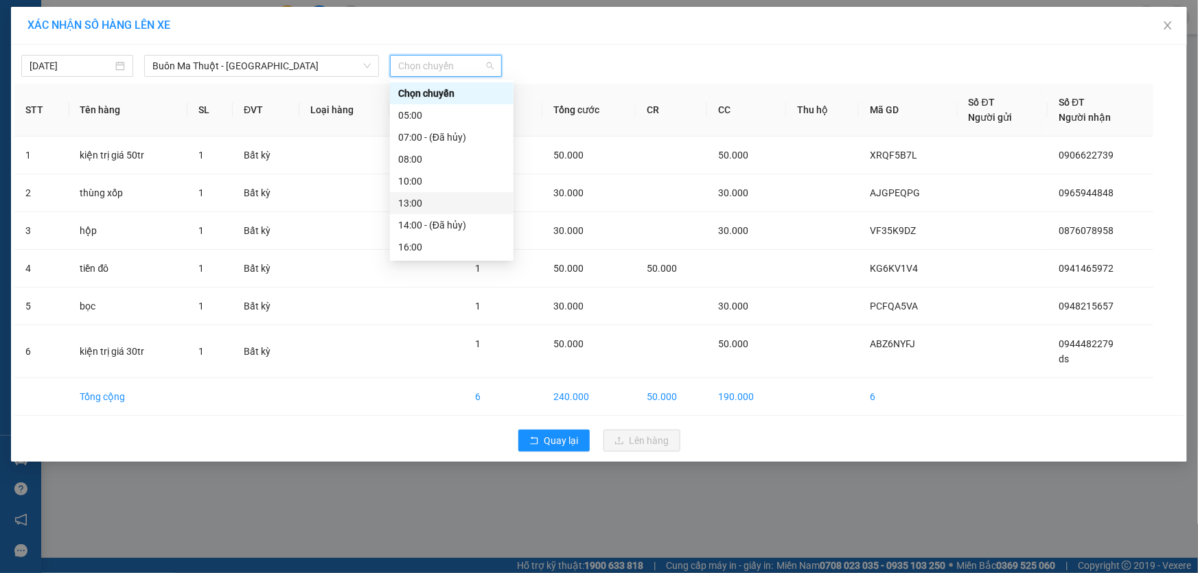
click at [418, 206] on div "13:00" at bounding box center [451, 203] width 107 height 15
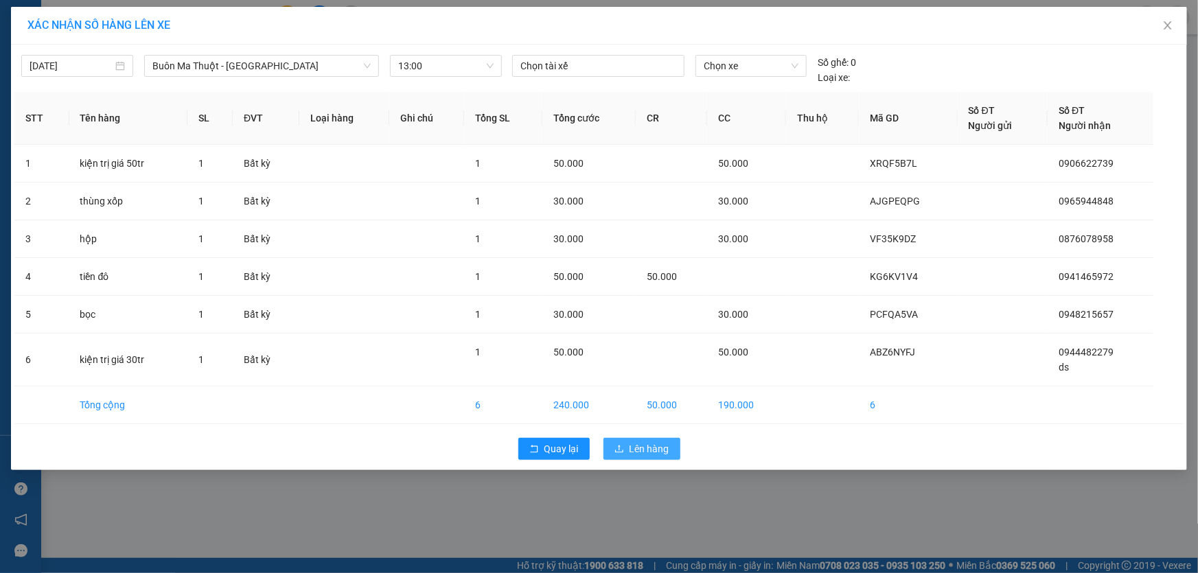
click at [636, 455] on span "Lên hàng" at bounding box center [650, 449] width 40 height 15
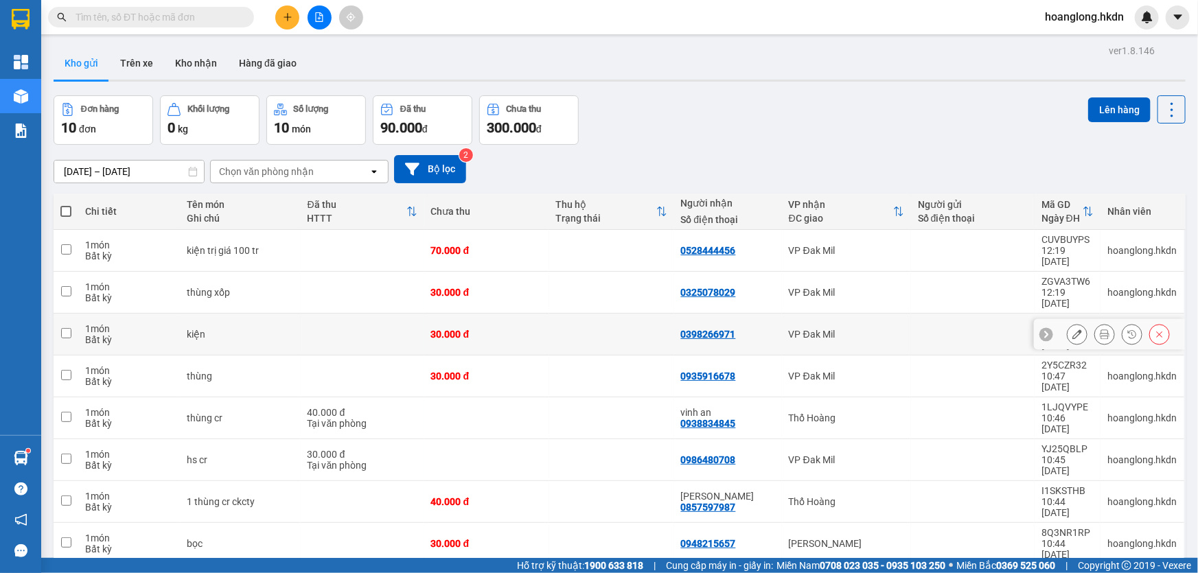
click at [996, 329] on div at bounding box center [973, 334] width 110 height 11
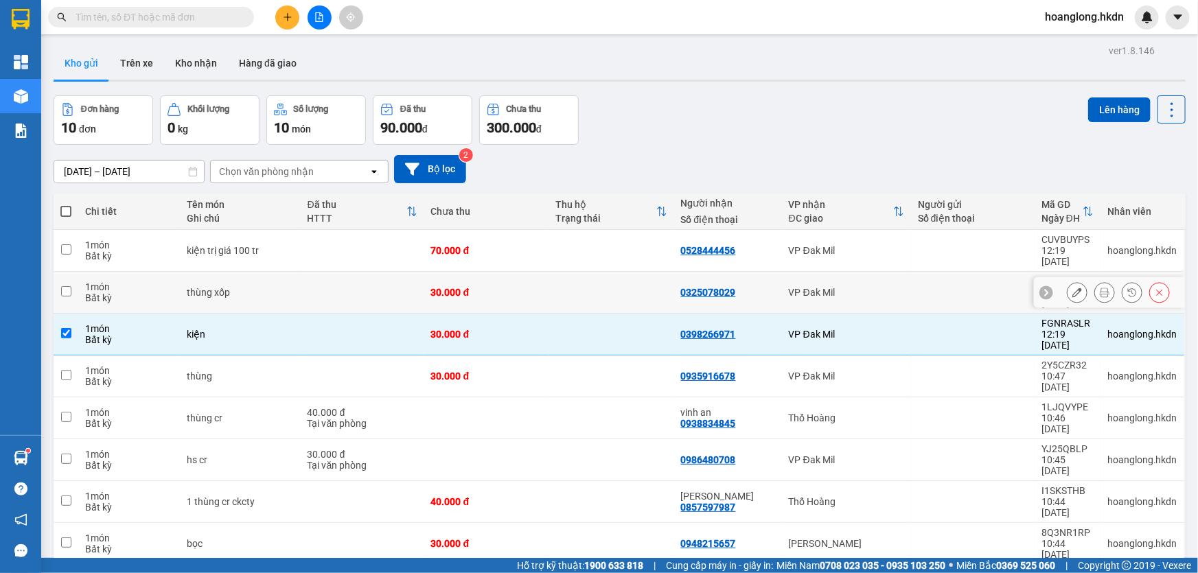
drag, startPoint x: 985, startPoint y: 286, endPoint x: 985, endPoint y: 279, distance: 7.6
click at [985, 287] on div at bounding box center [973, 292] width 110 height 11
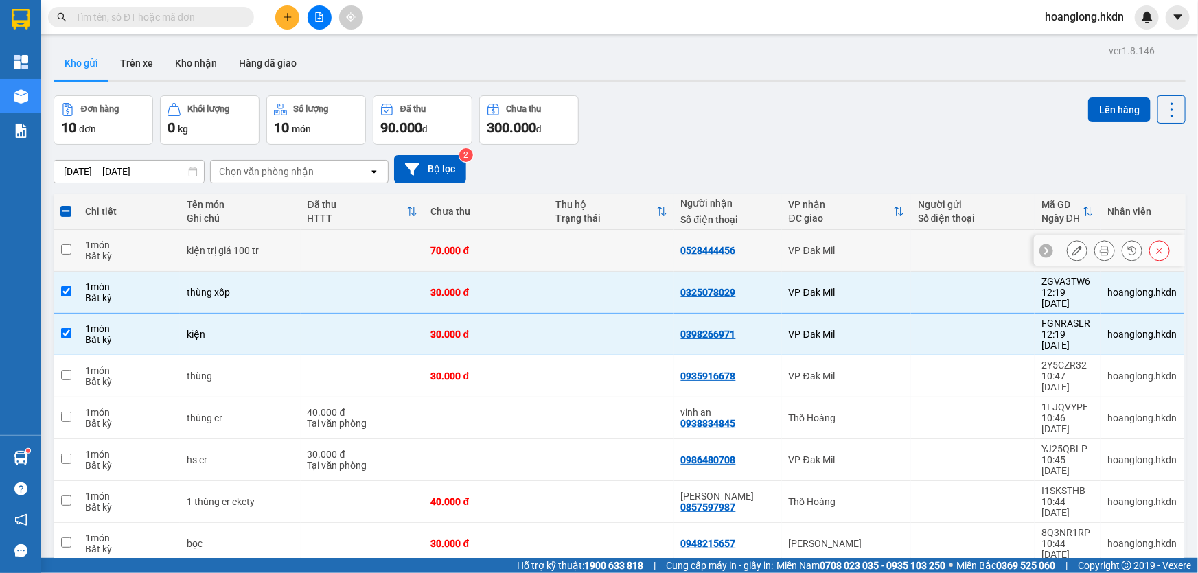
click at [981, 256] on div at bounding box center [973, 250] width 110 height 11
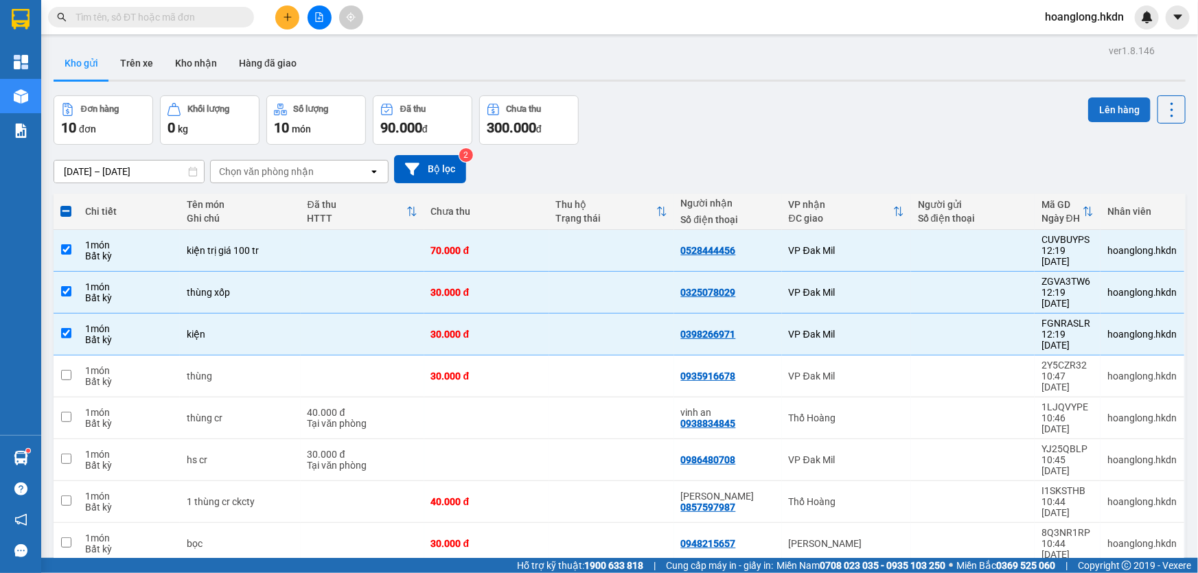
click at [1119, 111] on button "Lên hàng" at bounding box center [1119, 110] width 62 height 25
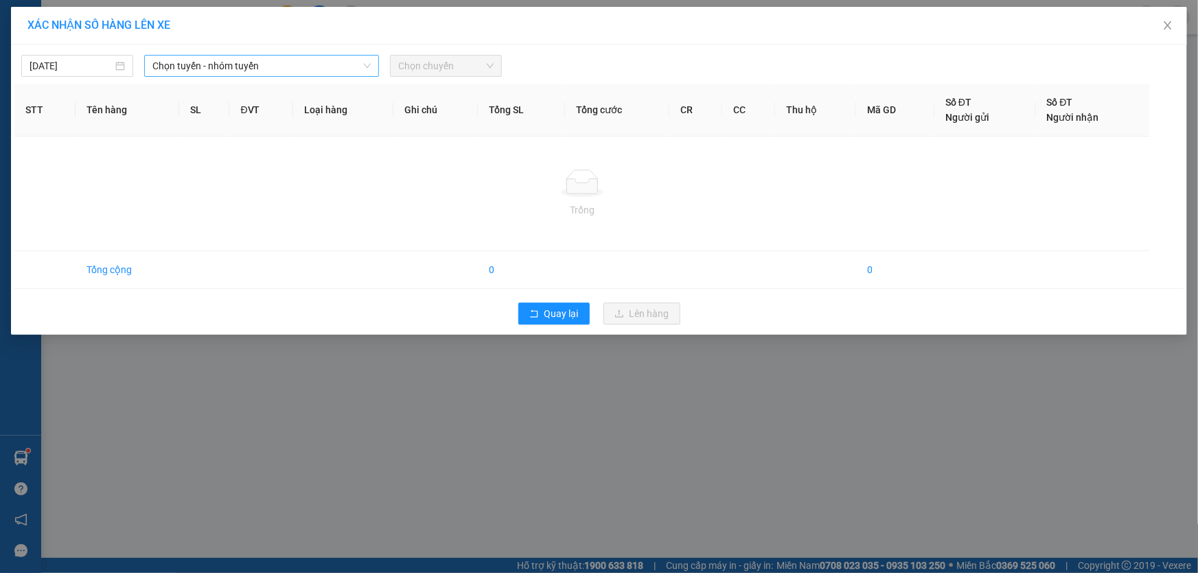
click at [306, 56] on span "Chọn tuyến - nhóm tuyến" at bounding box center [261, 66] width 218 height 21
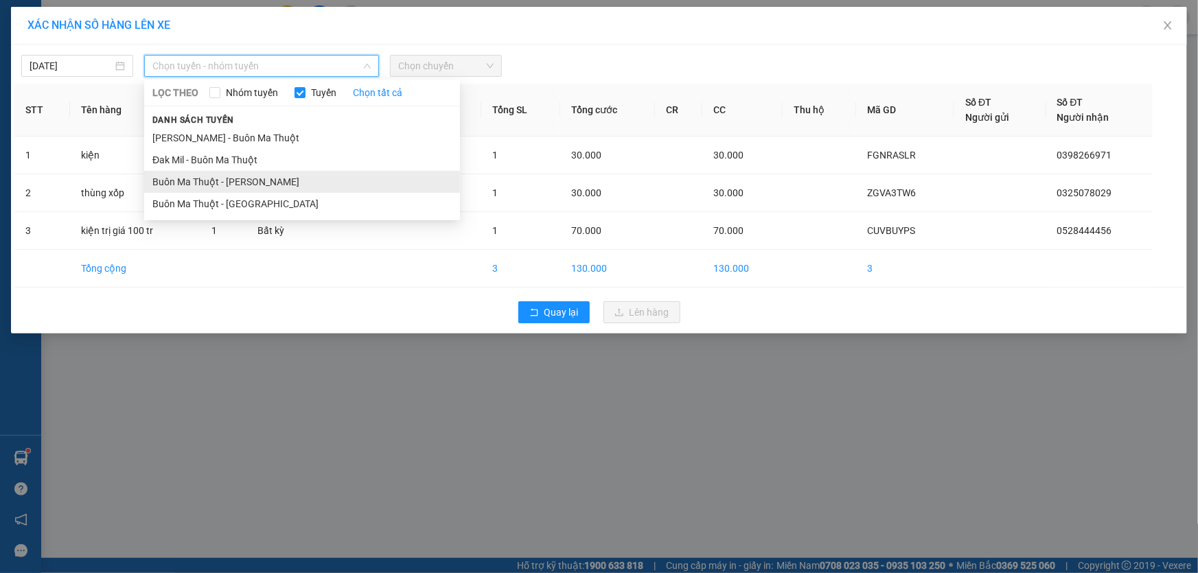
click at [293, 181] on li "Buôn Ma Thuột - [PERSON_NAME]" at bounding box center [302, 182] width 316 height 22
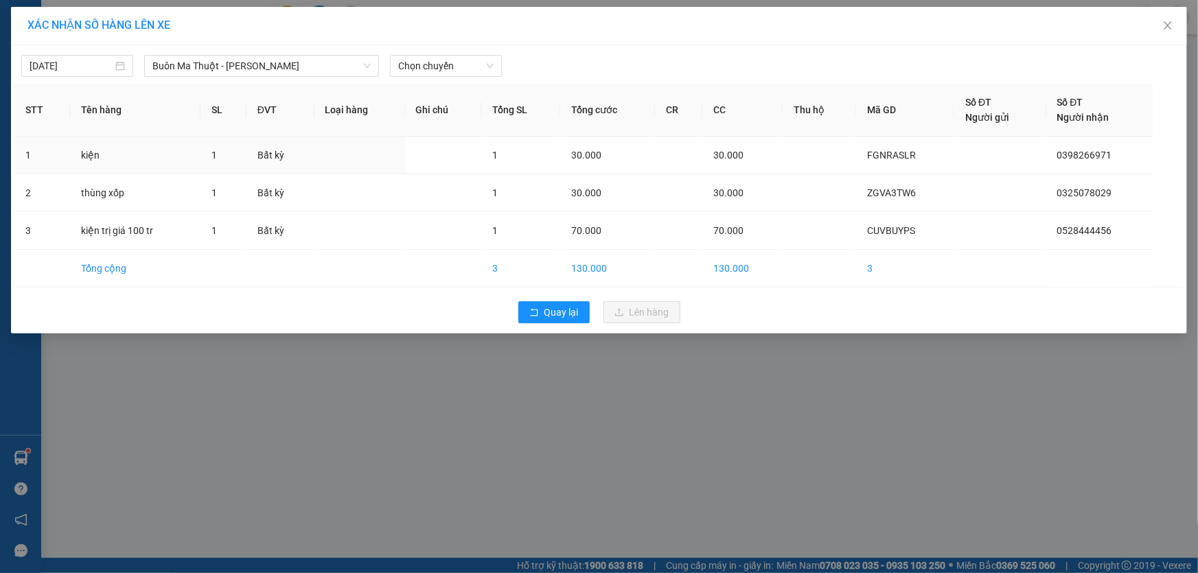
click at [428, 89] on th "Ghi chú" at bounding box center [443, 110] width 76 height 53
click at [439, 61] on span "Chọn chuyến" at bounding box center [445, 66] width 95 height 21
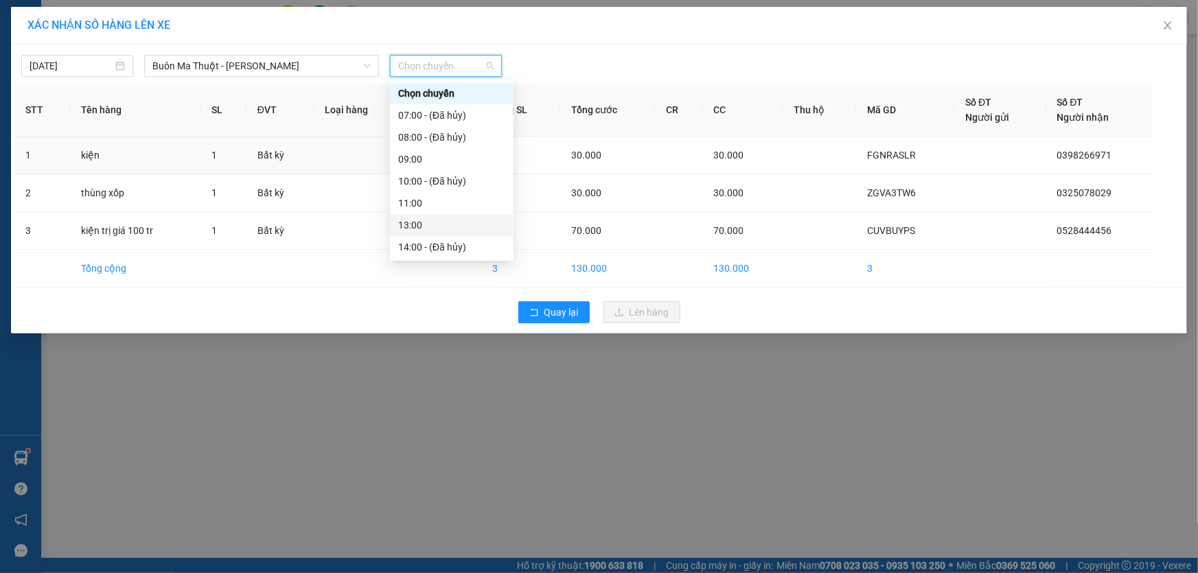
click at [424, 231] on div "13:00" at bounding box center [451, 225] width 107 height 15
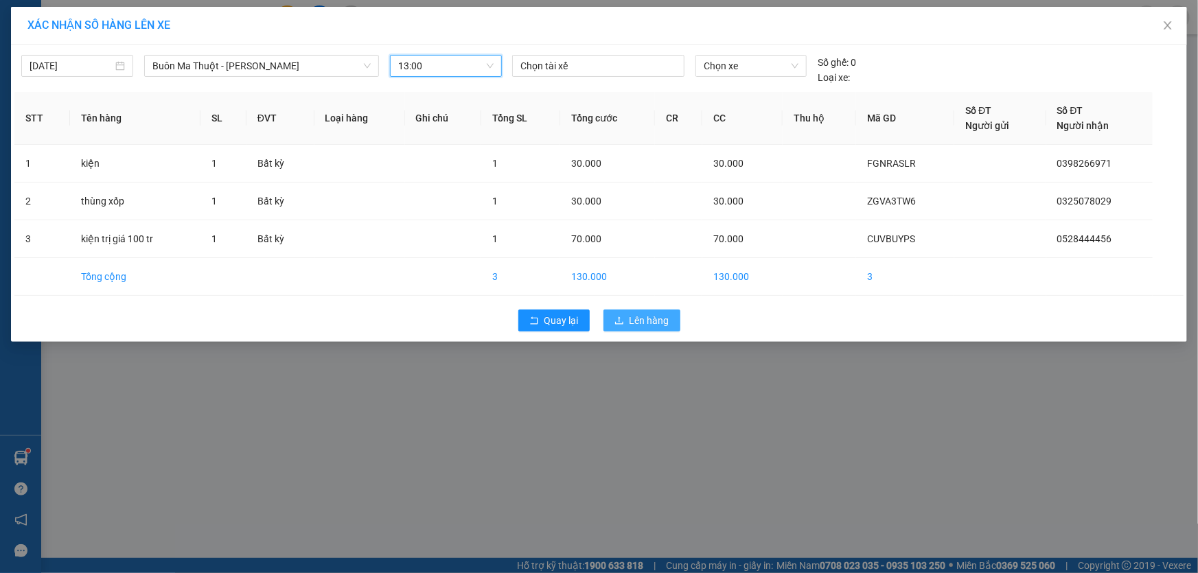
click at [636, 323] on span "Lên hàng" at bounding box center [650, 320] width 40 height 15
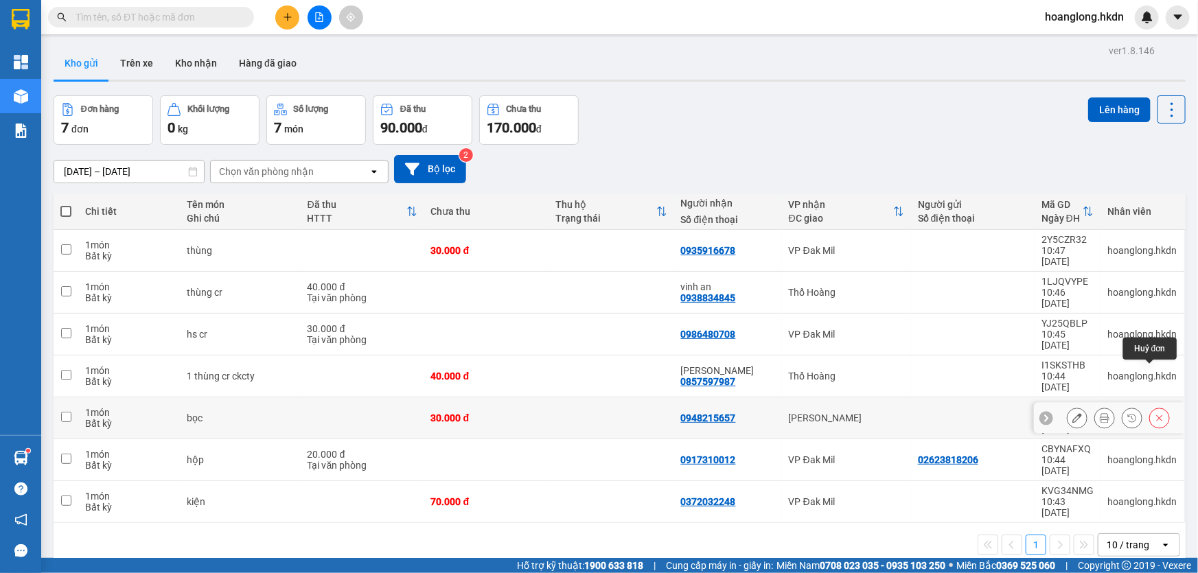
click at [1155, 413] on icon at bounding box center [1160, 418] width 10 height 10
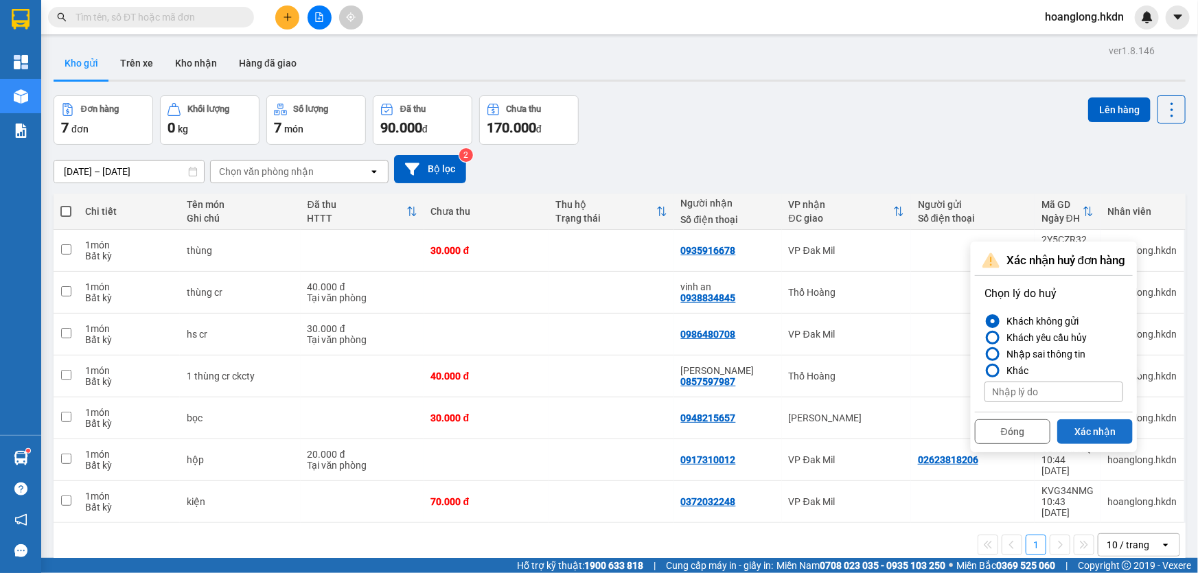
click at [1096, 434] on button "Xác nhận" at bounding box center [1095, 432] width 76 height 25
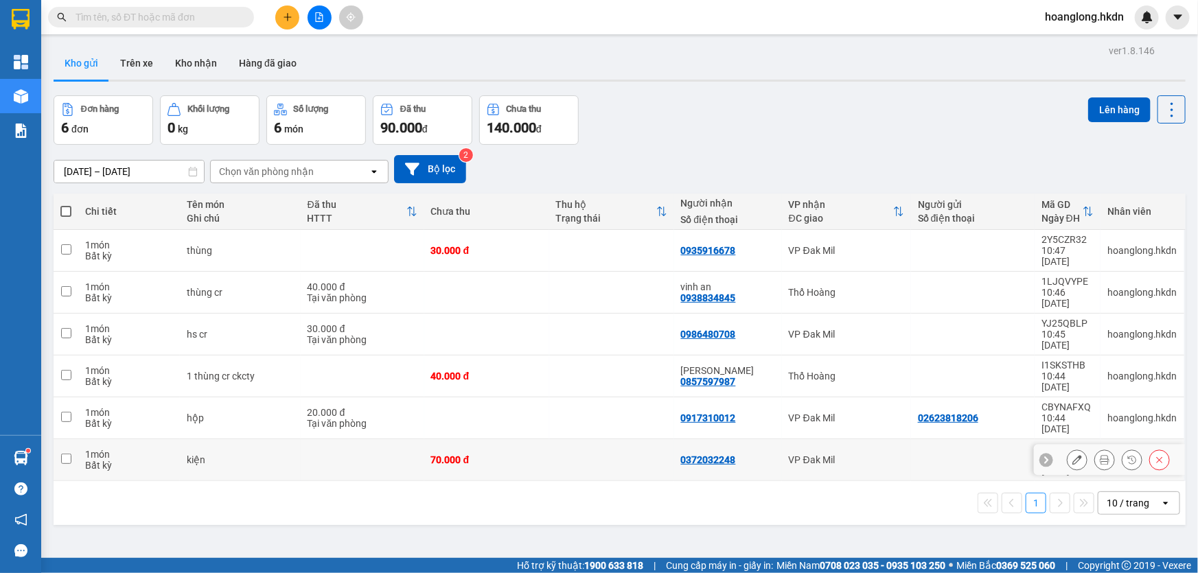
click at [592, 439] on td at bounding box center [611, 460] width 125 height 42
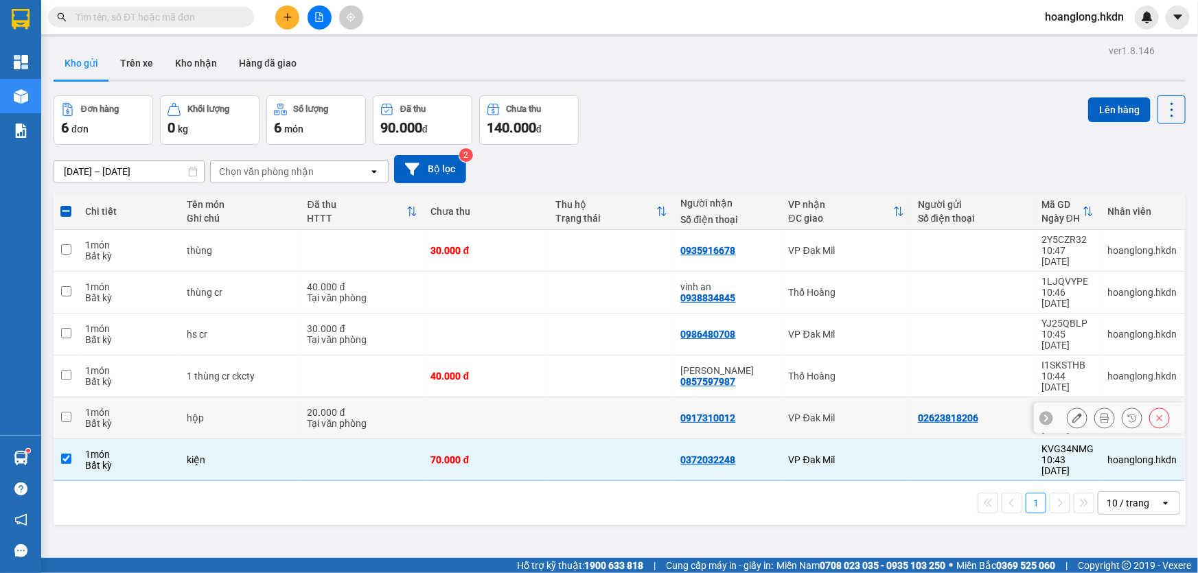
click at [562, 398] on td at bounding box center [611, 419] width 125 height 42
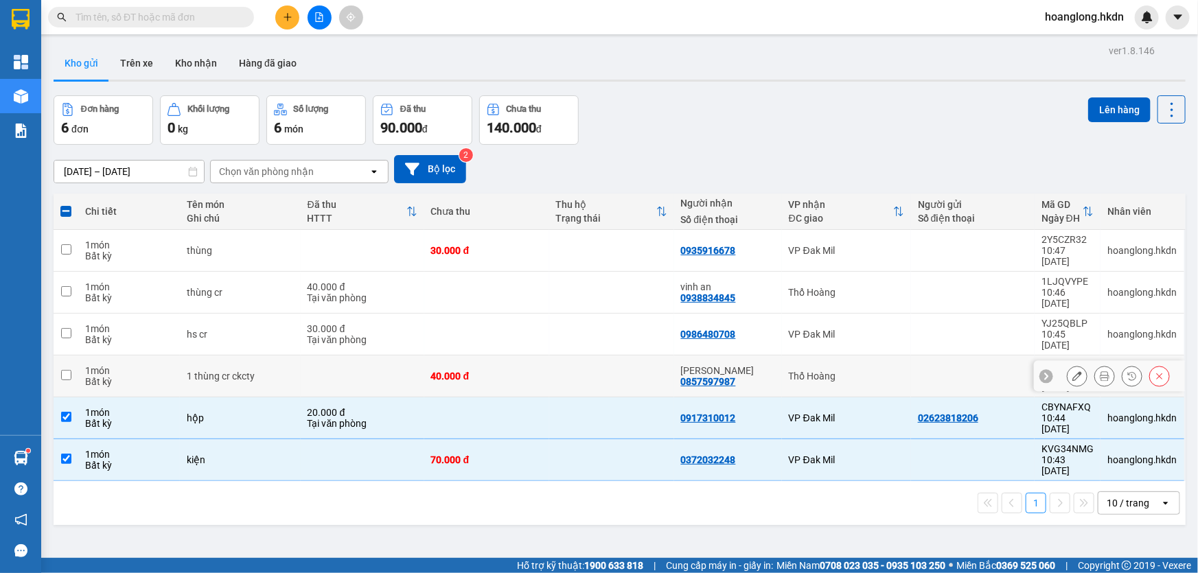
click at [565, 356] on td at bounding box center [611, 377] width 125 height 42
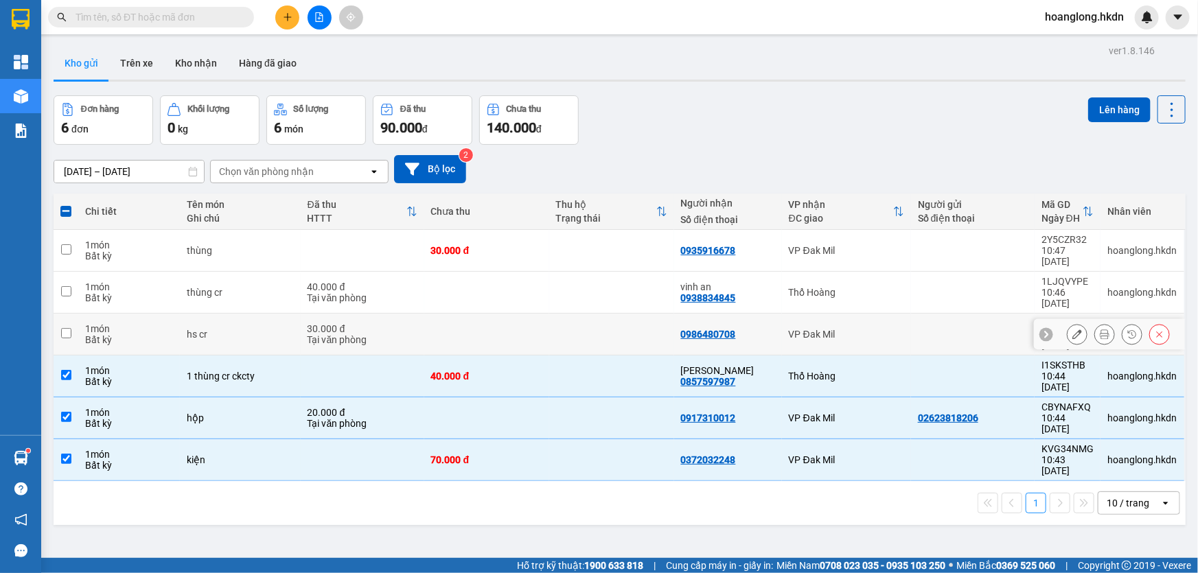
click at [596, 314] on td at bounding box center [611, 335] width 125 height 42
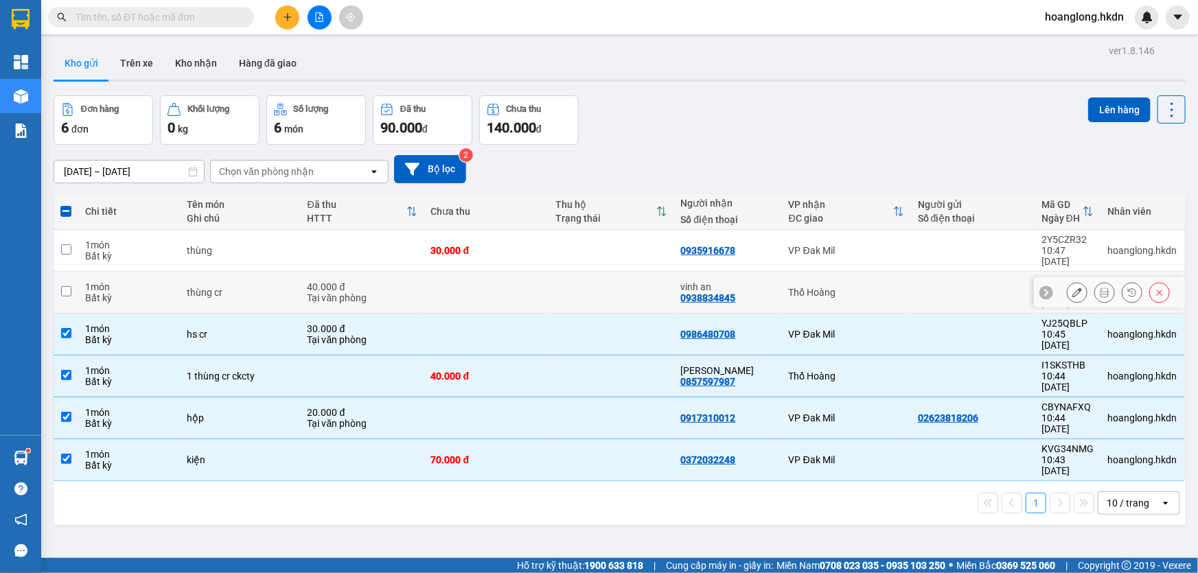
click at [609, 282] on td at bounding box center [611, 293] width 125 height 42
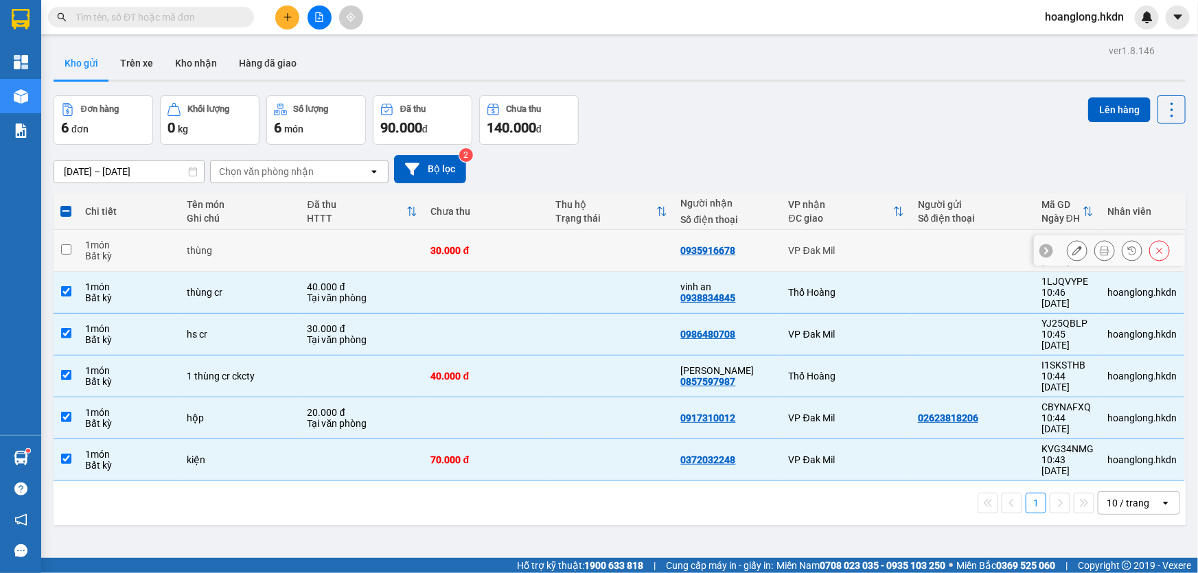
click at [628, 259] on td at bounding box center [611, 251] width 125 height 42
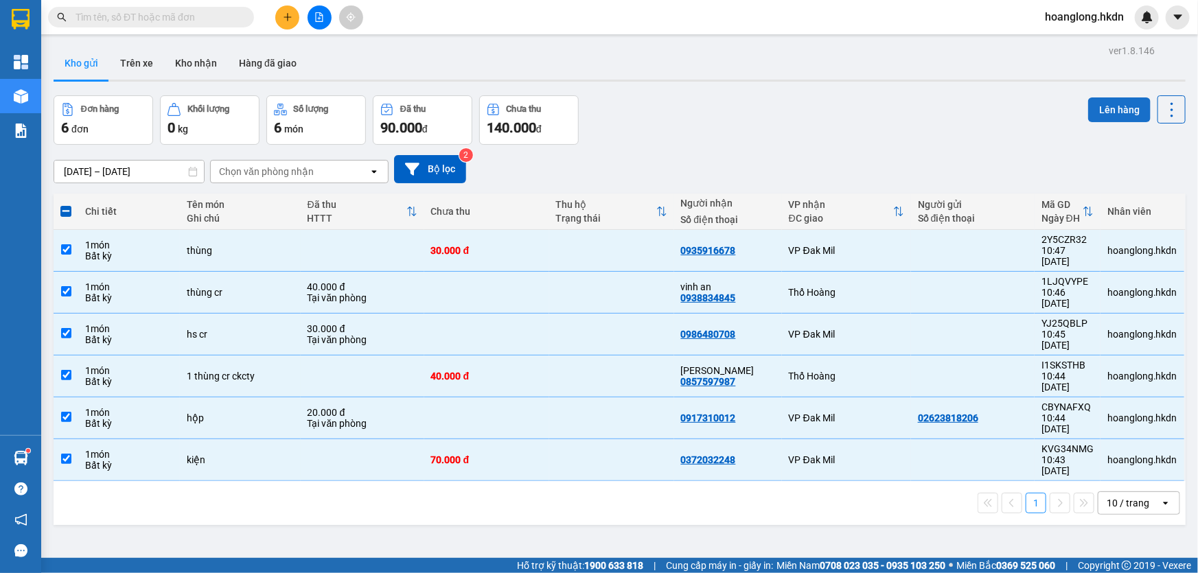
click at [1099, 108] on button "Lên hàng" at bounding box center [1119, 110] width 62 height 25
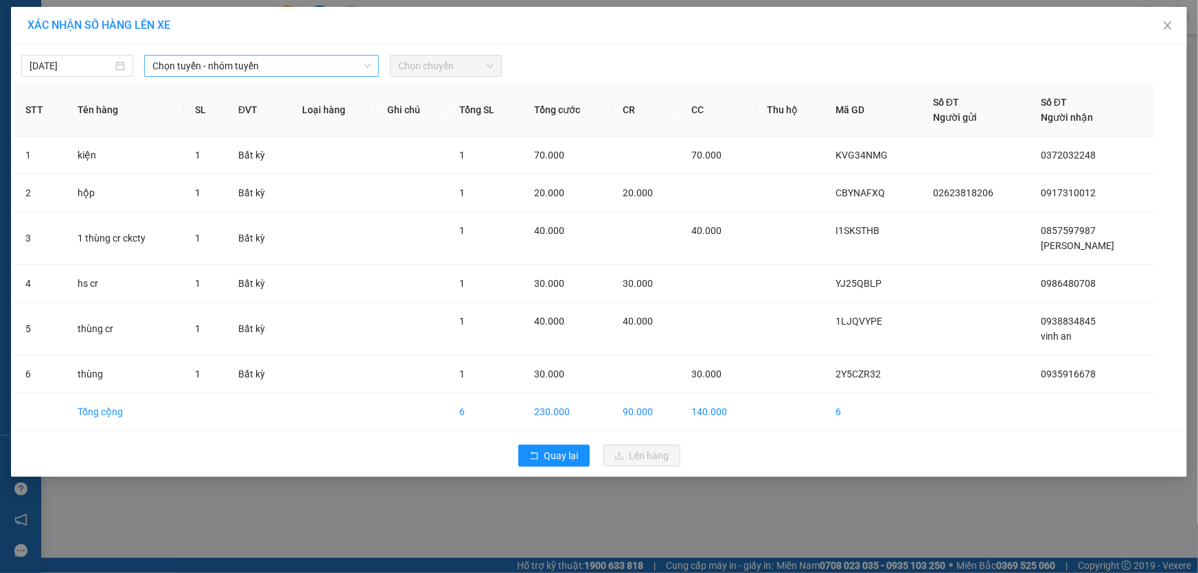
click at [276, 56] on span "Chọn tuyến - nhóm tuyến" at bounding box center [261, 66] width 218 height 21
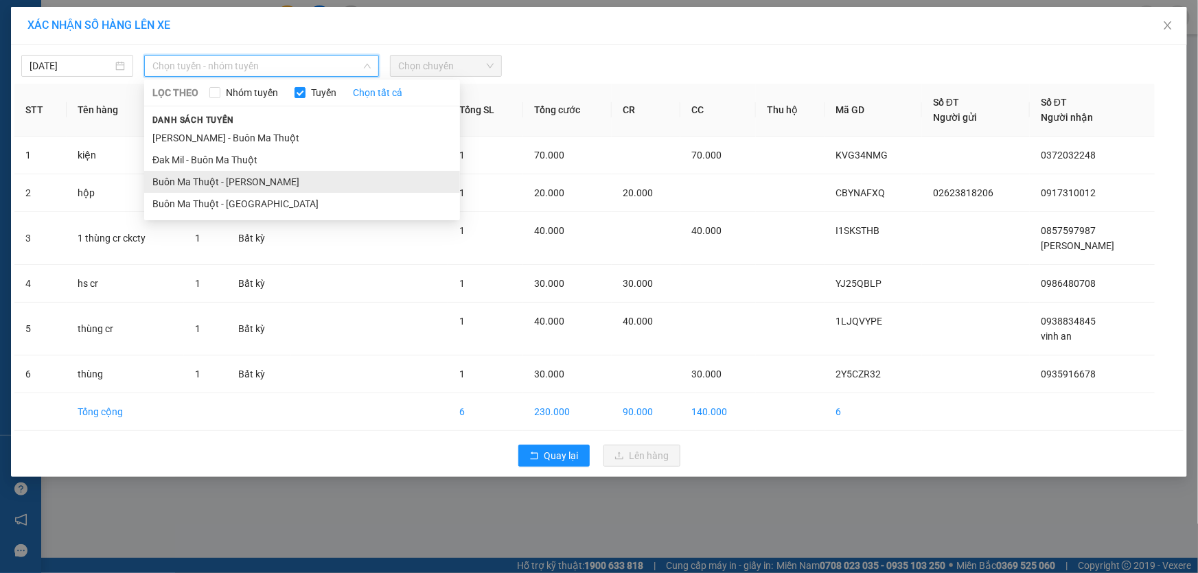
click at [255, 172] on li "Buôn Ma Thuột - [PERSON_NAME]" at bounding box center [302, 182] width 316 height 22
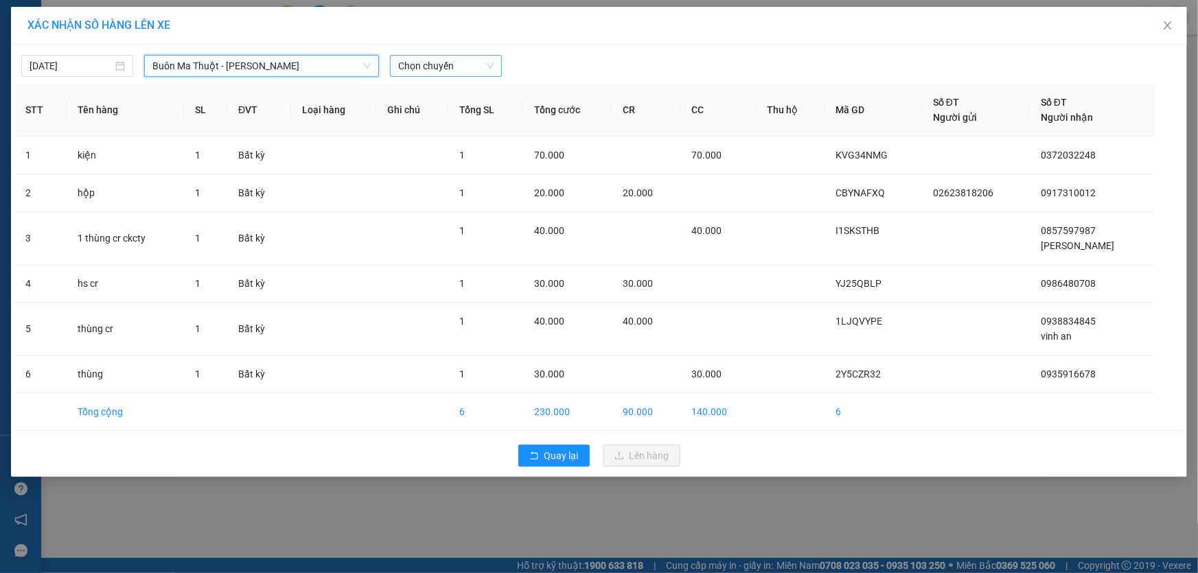
click at [465, 61] on span "Chọn chuyến" at bounding box center [445, 66] width 95 height 21
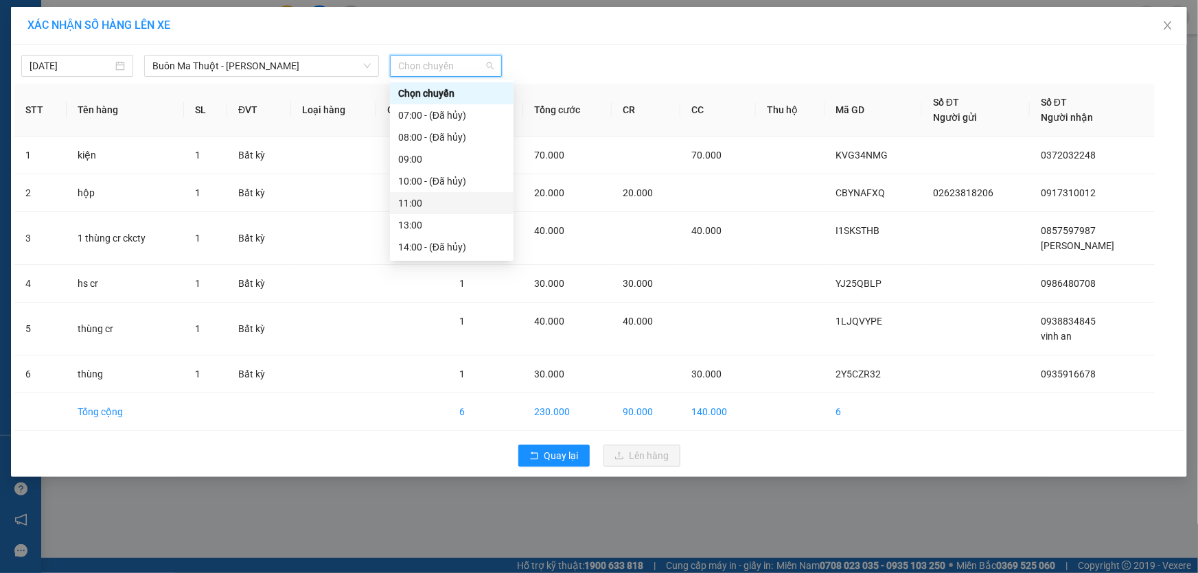
click at [443, 199] on div "11:00" at bounding box center [451, 203] width 107 height 15
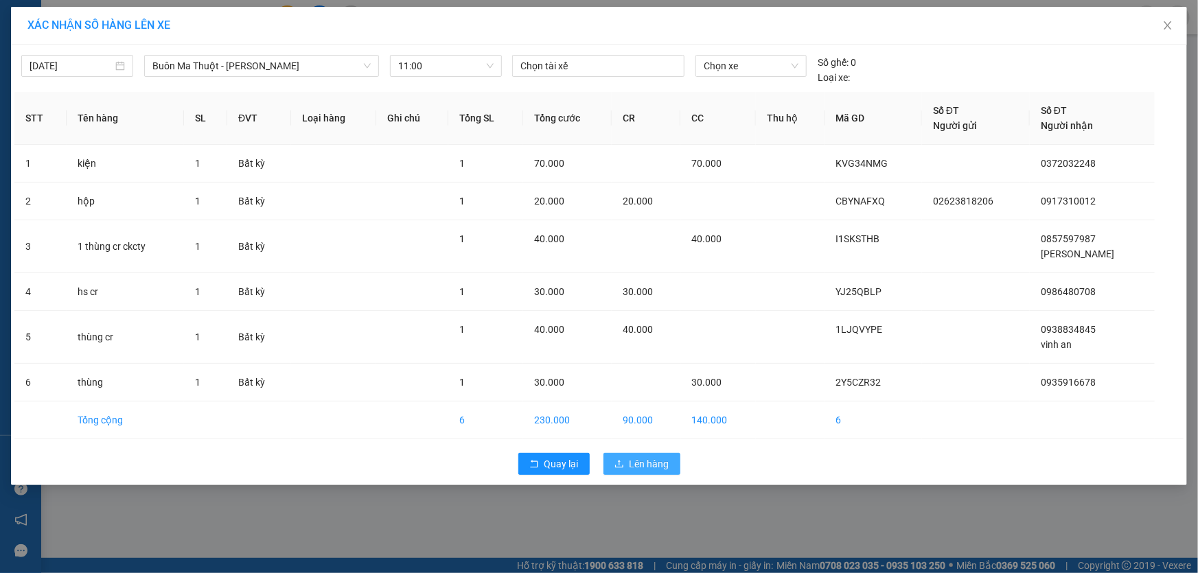
click at [649, 464] on span "Lên hàng" at bounding box center [650, 464] width 40 height 15
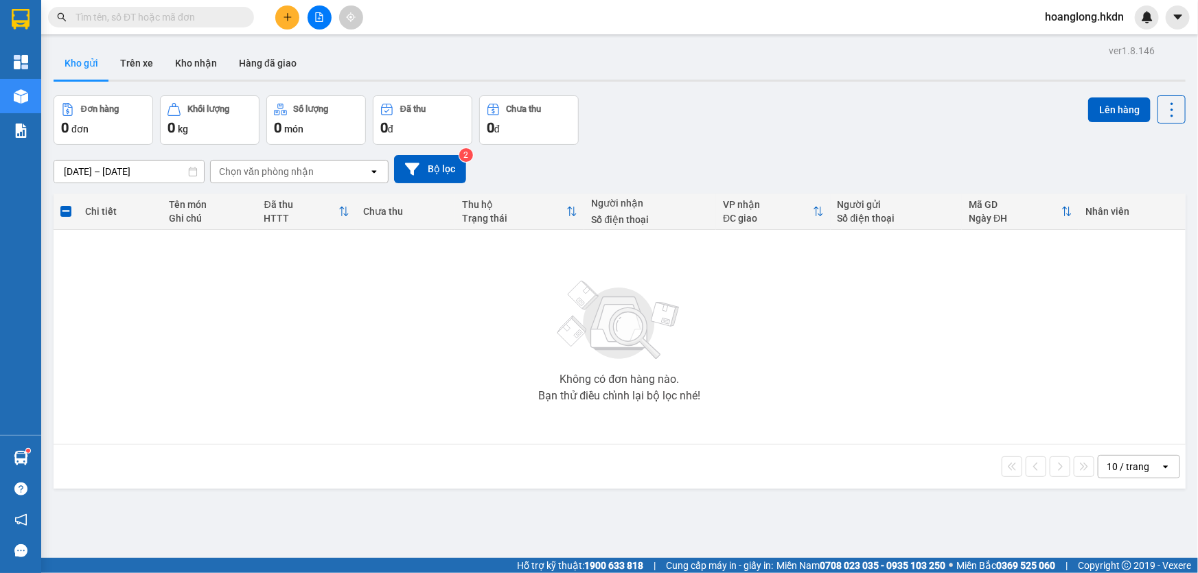
click at [290, 17] on icon "plus" at bounding box center [288, 16] width 8 height 1
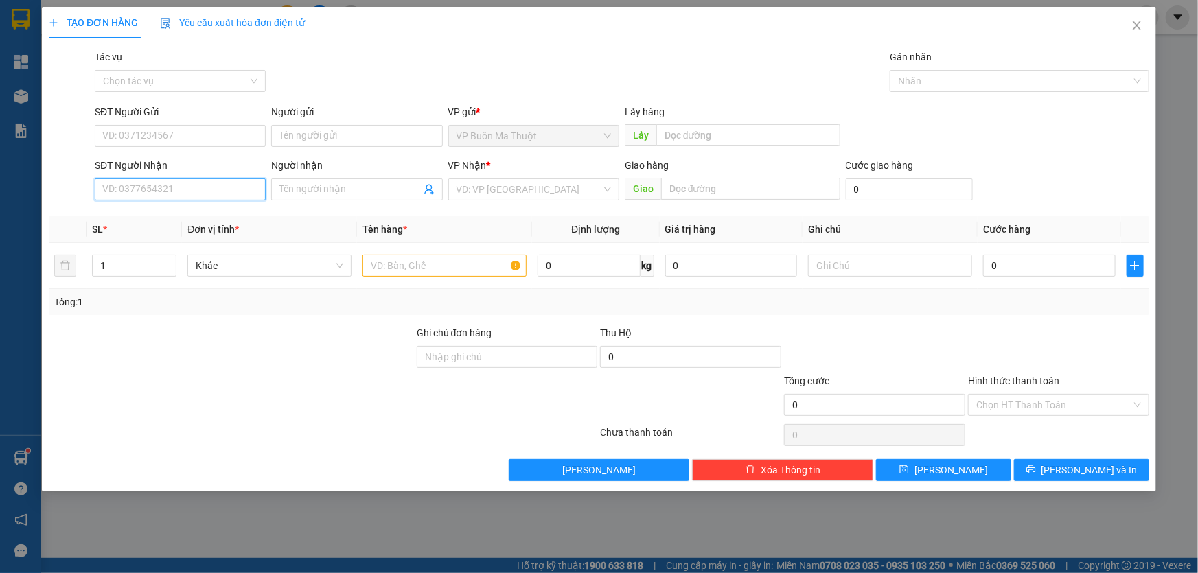
click at [165, 194] on input "SĐT Người Nhận" at bounding box center [180, 190] width 171 height 22
click at [475, 195] on input "search" at bounding box center [529, 189] width 145 height 21
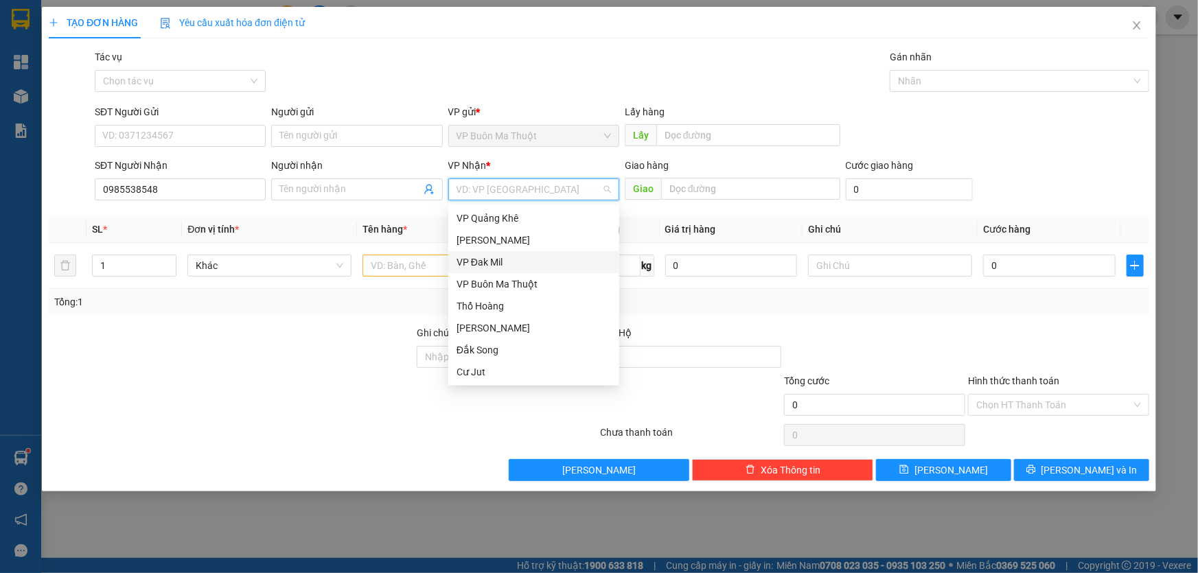
click at [483, 258] on div "VP Đak Mil" at bounding box center [534, 262] width 155 height 15
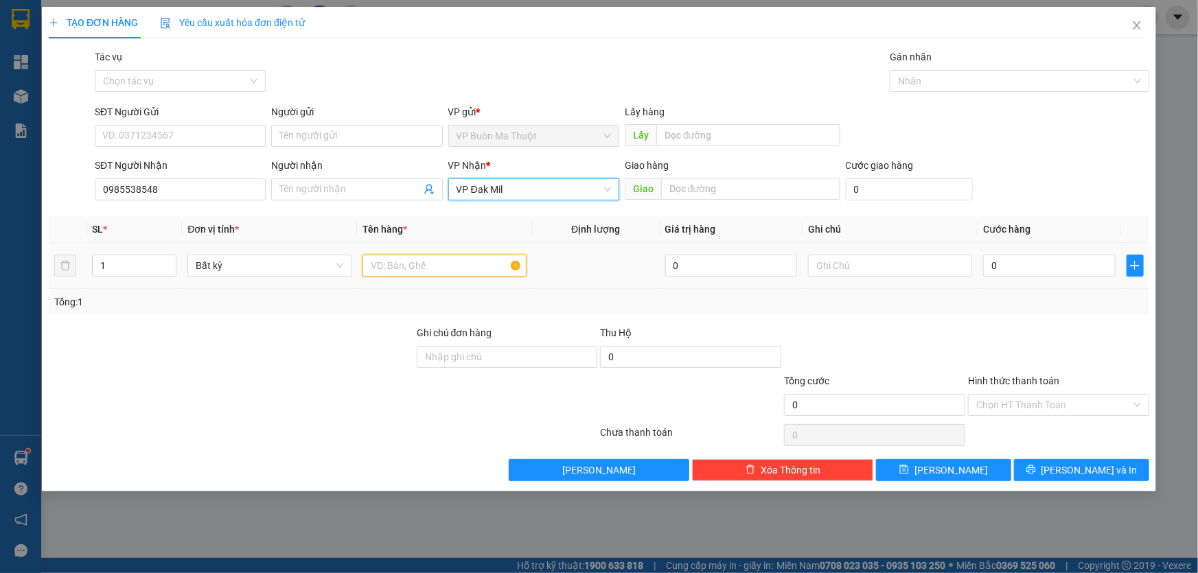
click at [421, 273] on input "text" at bounding box center [445, 266] width 164 height 22
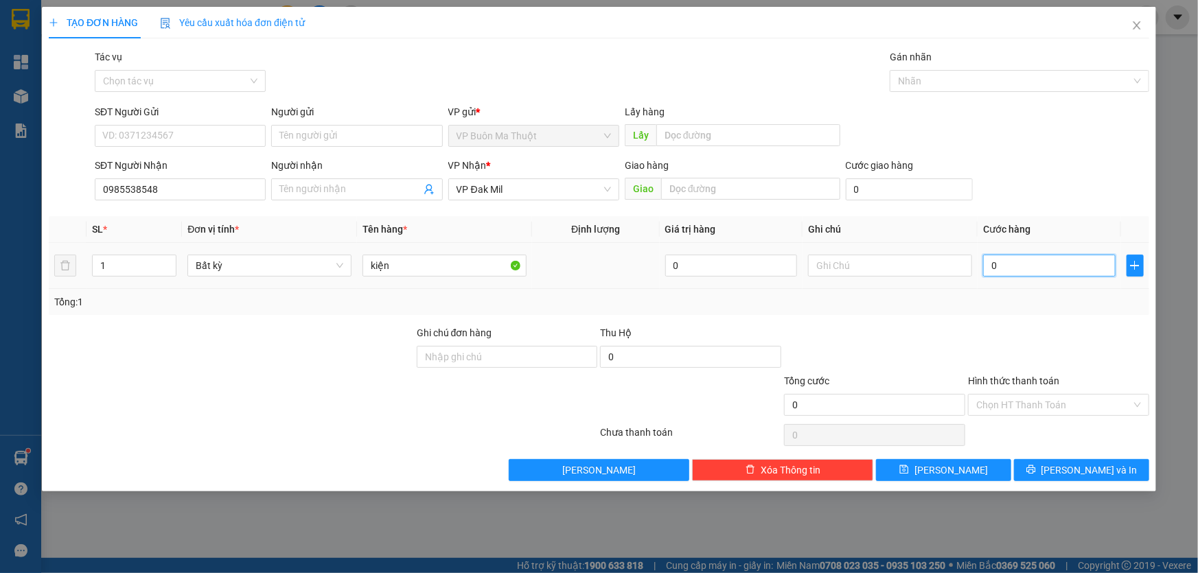
click at [1037, 262] on input "0" at bounding box center [1049, 266] width 133 height 22
click at [1044, 404] on input "Hình thức thanh toán" at bounding box center [1053, 405] width 155 height 21
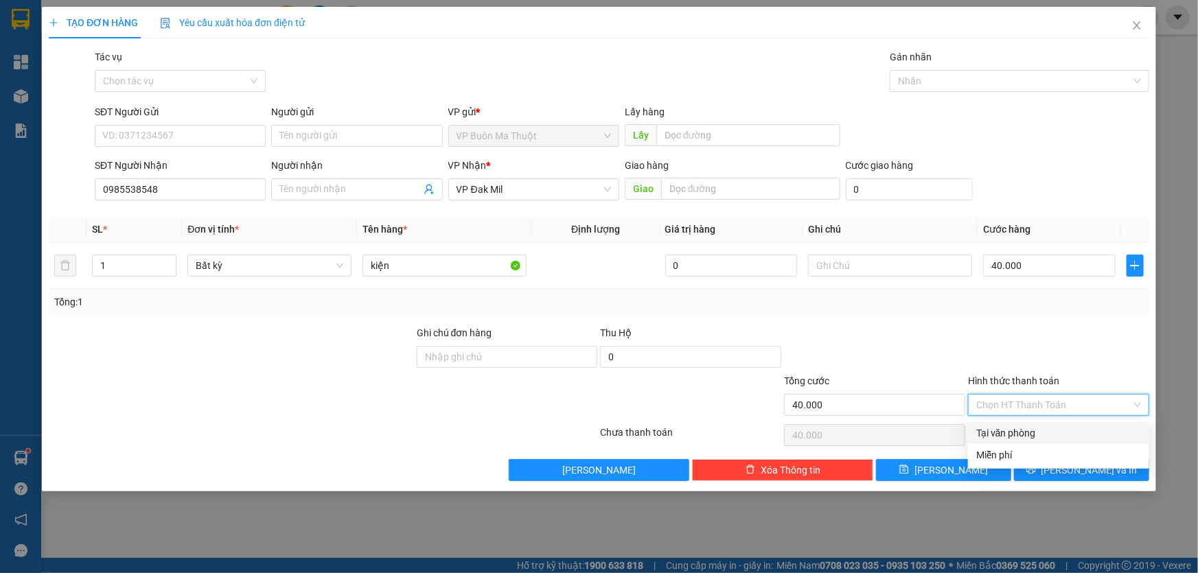
click at [1025, 428] on div "Tại văn phòng" at bounding box center [1058, 433] width 165 height 15
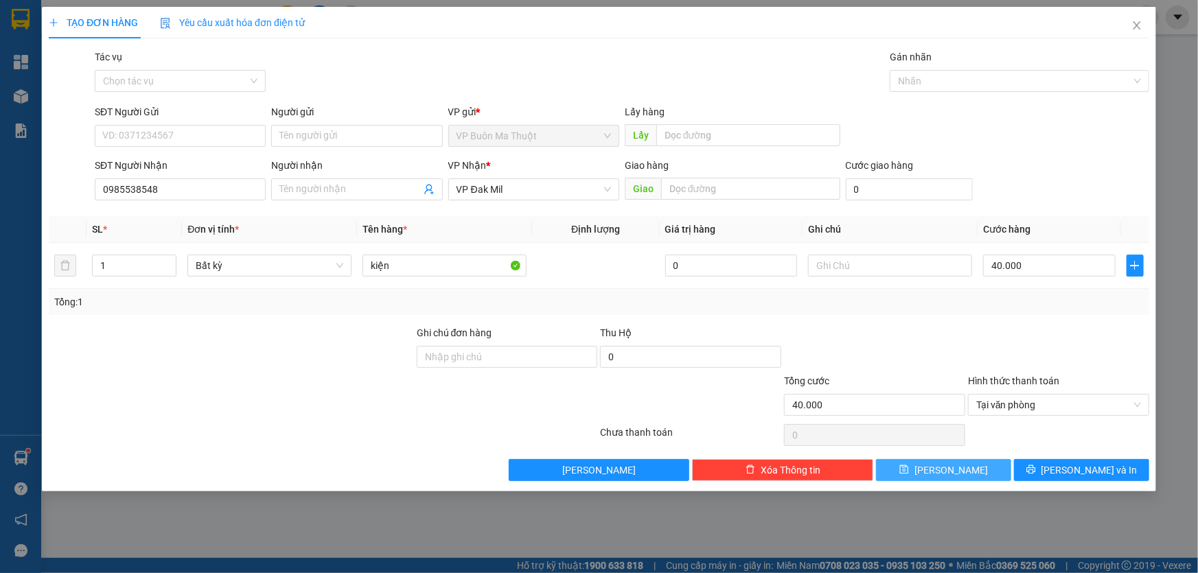
click at [968, 468] on button "[PERSON_NAME]" at bounding box center [943, 470] width 135 height 22
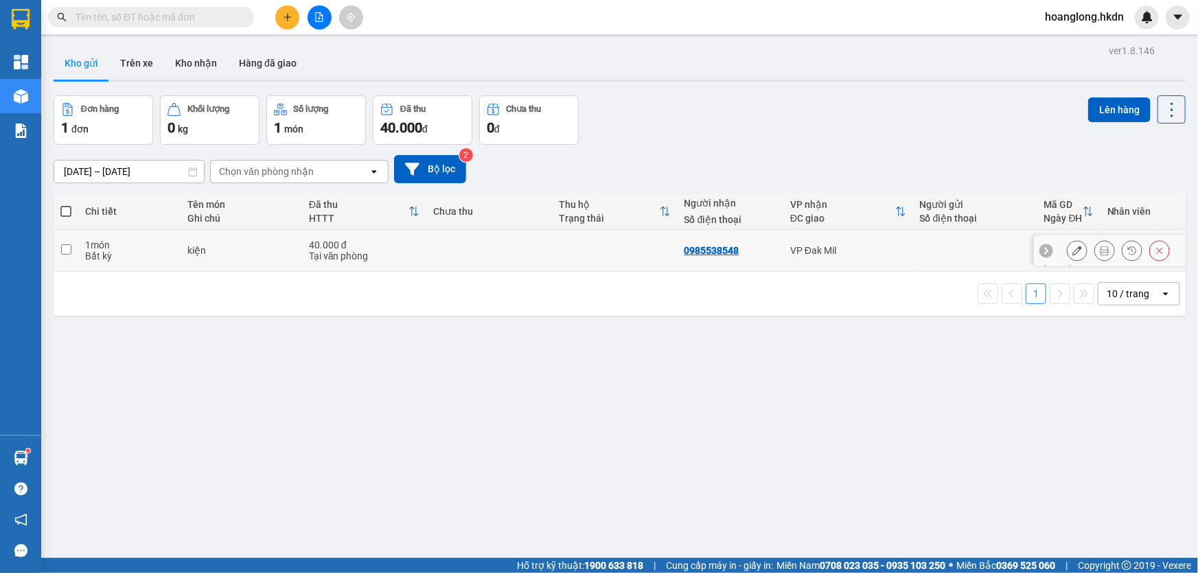
click at [420, 255] on td "40.000 đ Tại văn phòng" at bounding box center [364, 251] width 124 height 42
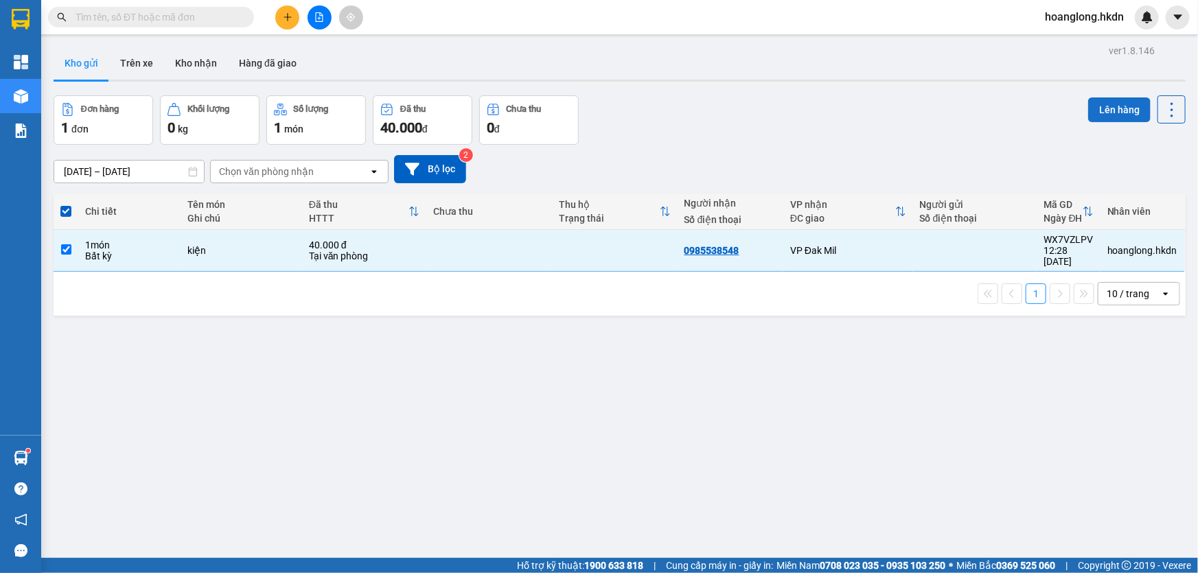
click at [1093, 102] on button "Lên hàng" at bounding box center [1119, 110] width 62 height 25
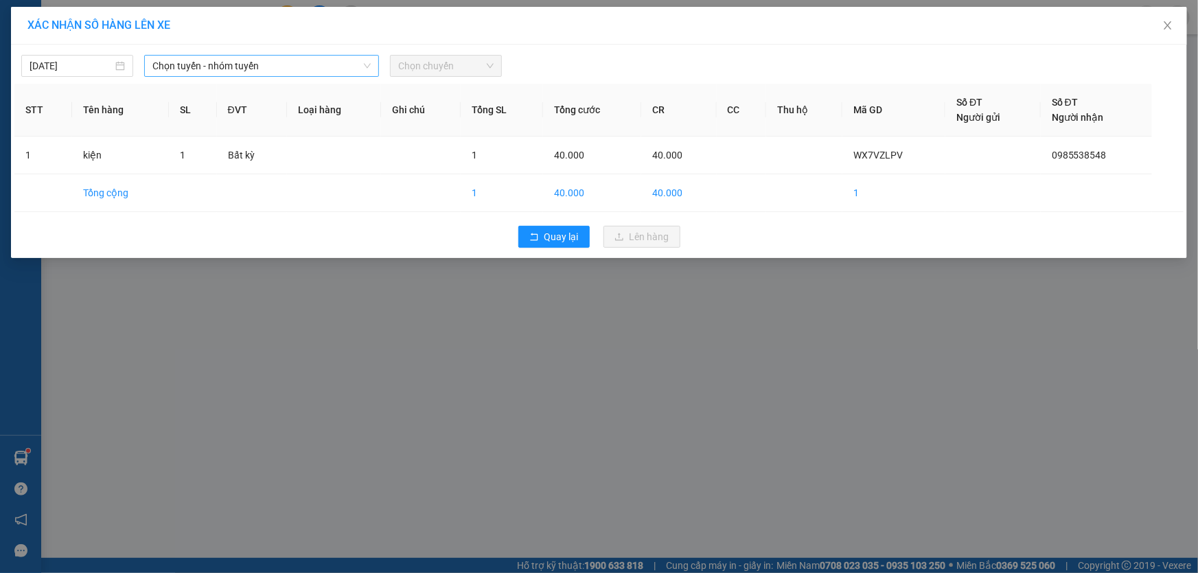
click at [275, 71] on span "Chọn tuyến - nhóm tuyến" at bounding box center [261, 66] width 218 height 21
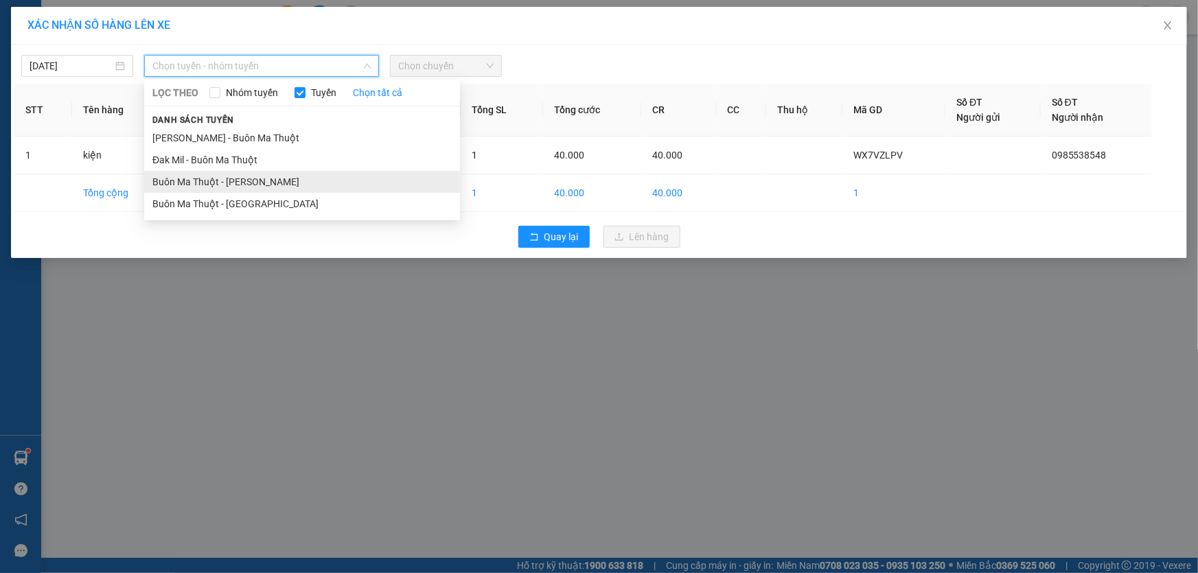
click at [268, 186] on li "Buôn Ma Thuột - [PERSON_NAME]" at bounding box center [302, 182] width 316 height 22
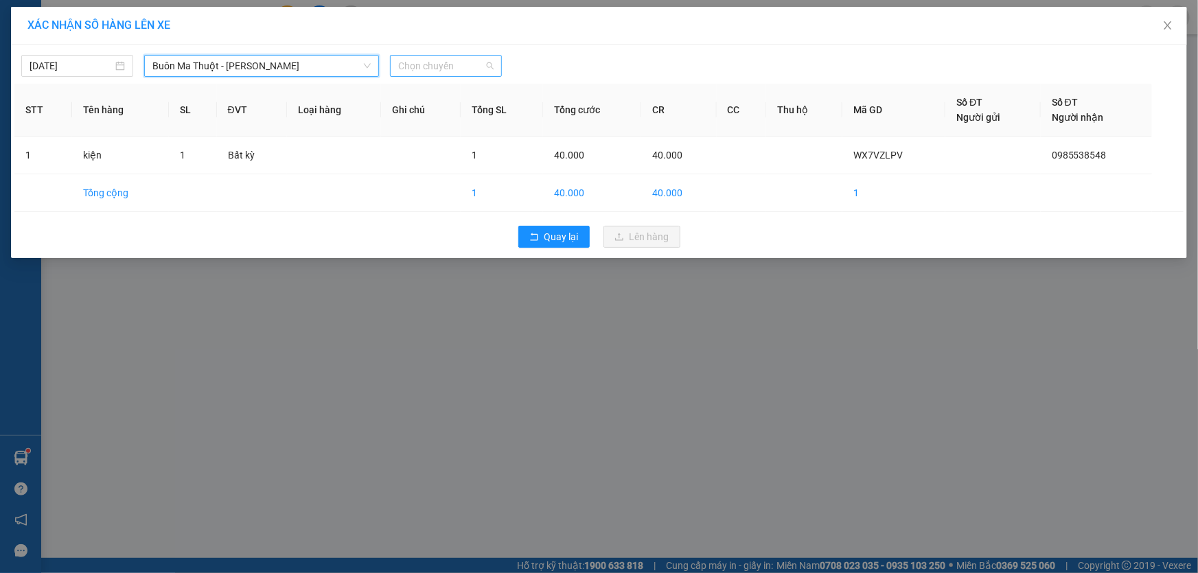
click at [419, 71] on span "Chọn chuyến" at bounding box center [445, 66] width 95 height 21
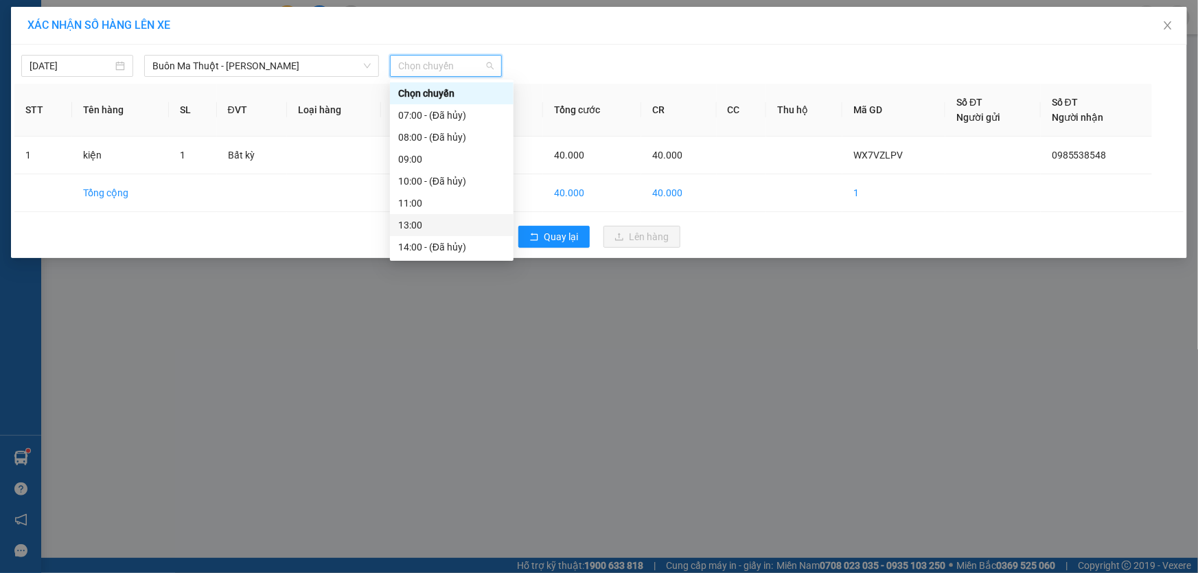
click at [413, 226] on div "13:00" at bounding box center [451, 225] width 107 height 15
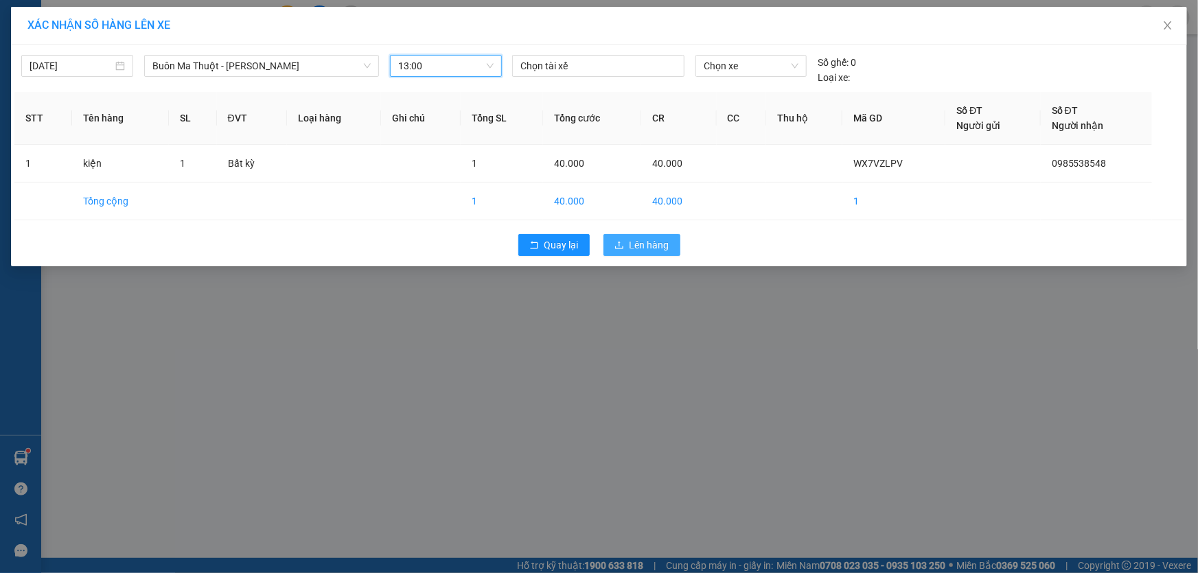
click at [651, 254] on button "Lên hàng" at bounding box center [642, 245] width 77 height 22
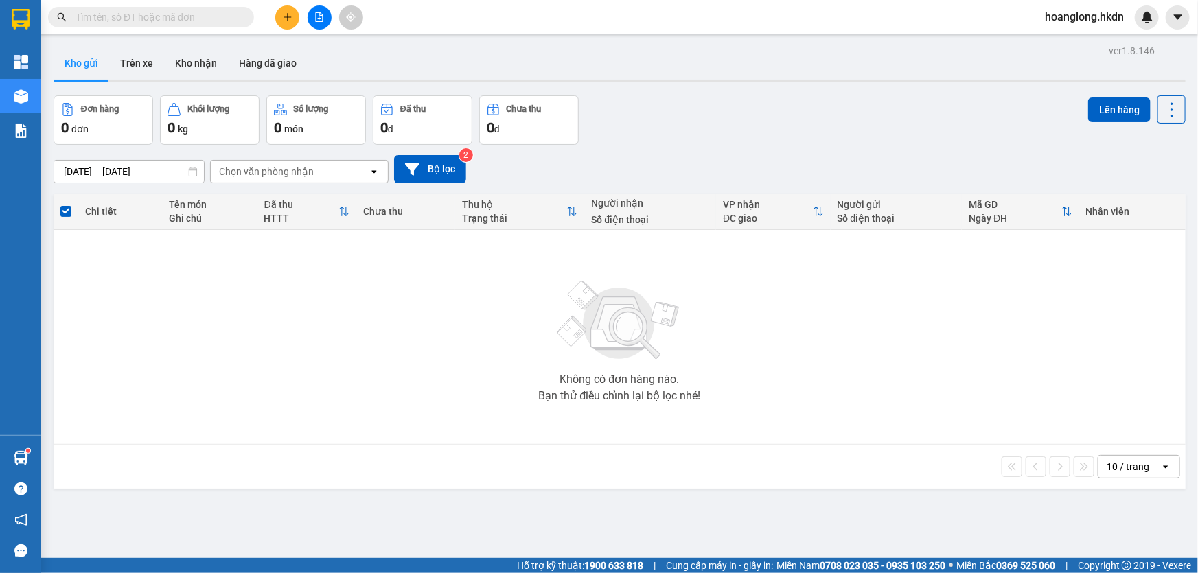
click at [302, 16] on div at bounding box center [319, 17] width 103 height 24
click at [288, 20] on icon "plus" at bounding box center [288, 17] width 10 height 10
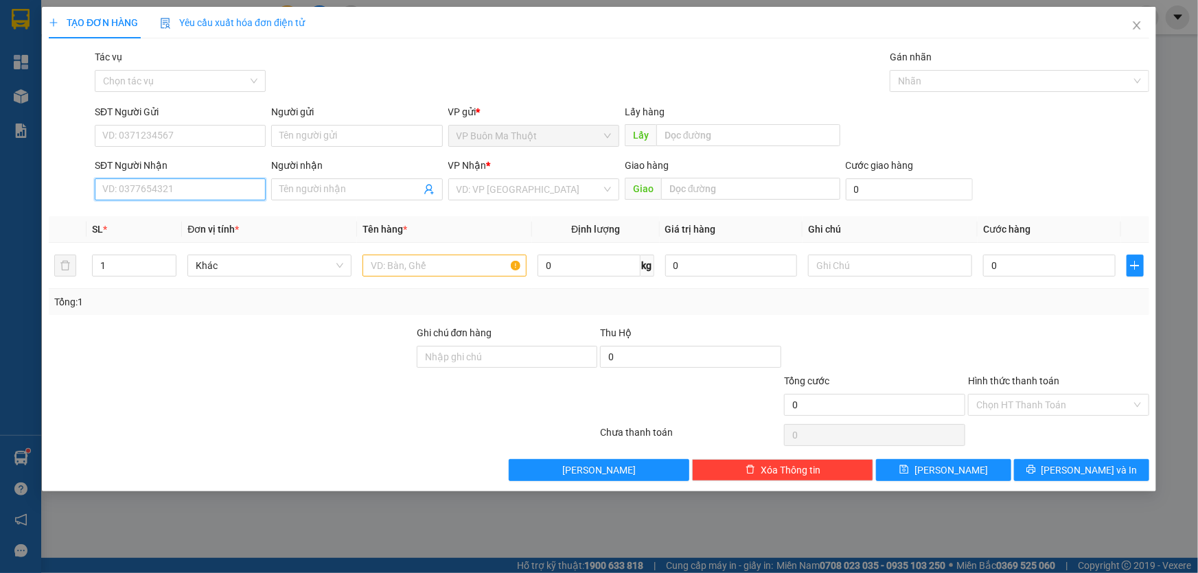
click at [206, 191] on input "SĐT Người Nhận" at bounding box center [180, 190] width 171 height 22
click at [501, 189] on input "search" at bounding box center [529, 189] width 145 height 21
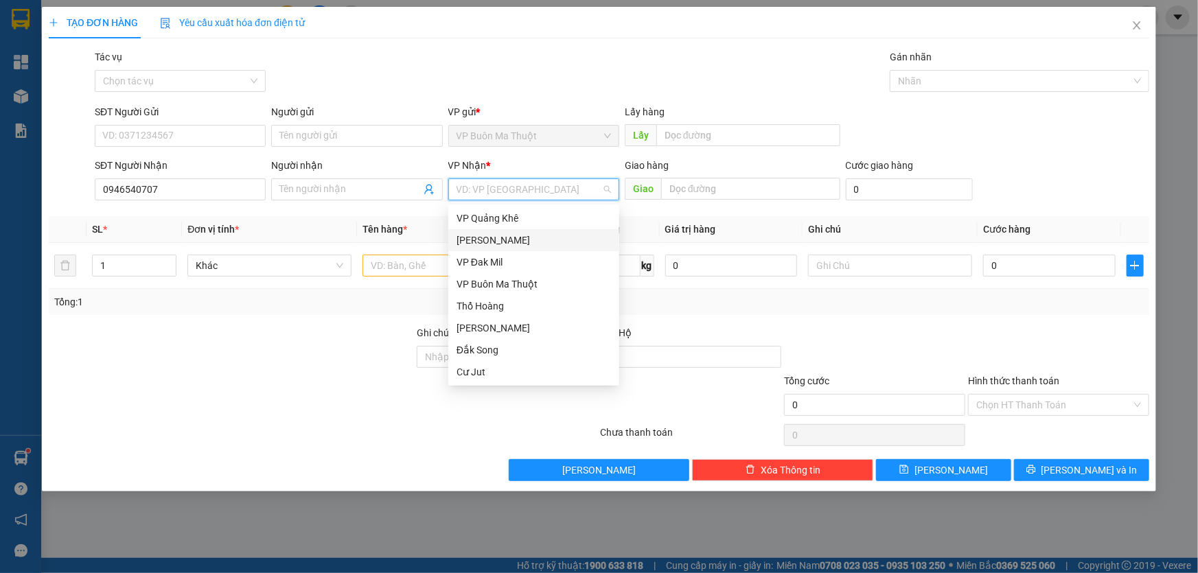
click at [475, 235] on div "[PERSON_NAME]" at bounding box center [534, 240] width 155 height 15
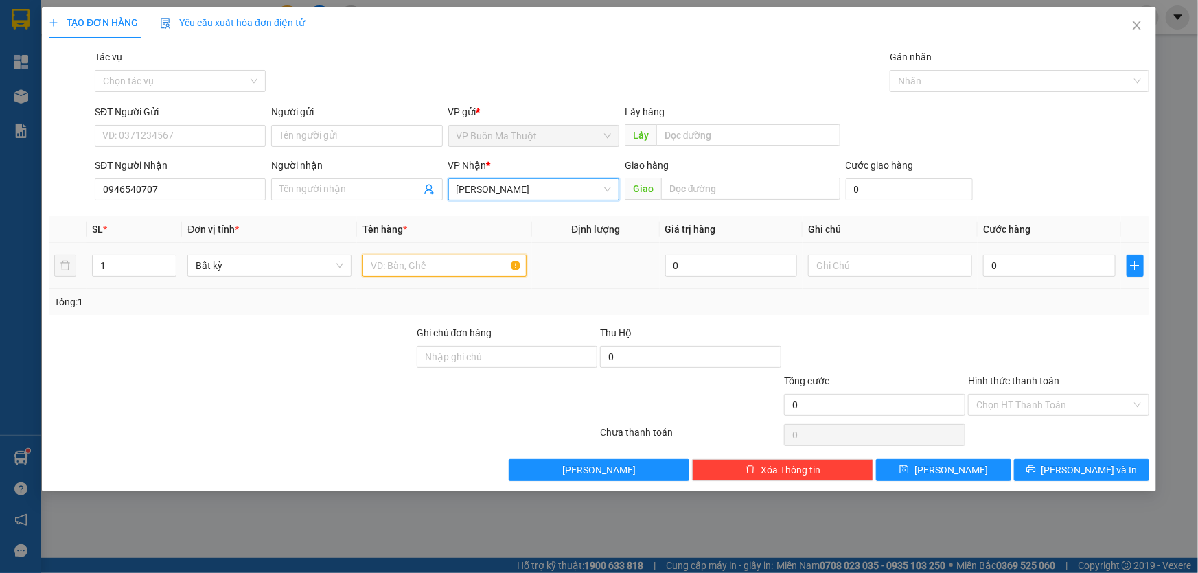
click at [428, 262] on input "text" at bounding box center [445, 266] width 164 height 22
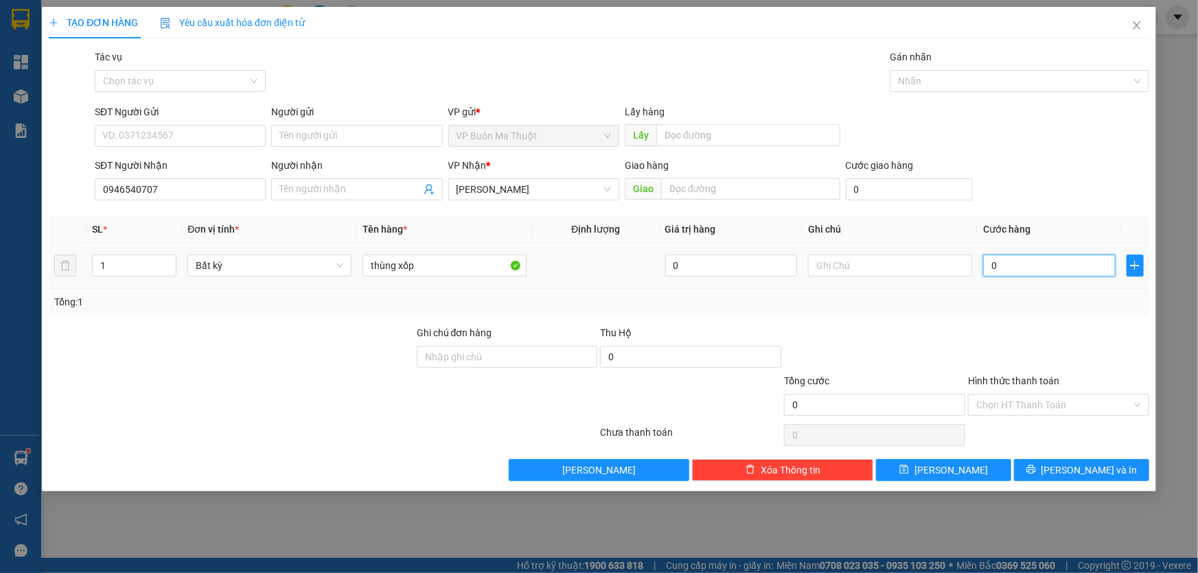
click at [1040, 269] on input "0" at bounding box center [1049, 266] width 133 height 22
click at [926, 481] on button "[PERSON_NAME]" at bounding box center [943, 470] width 135 height 22
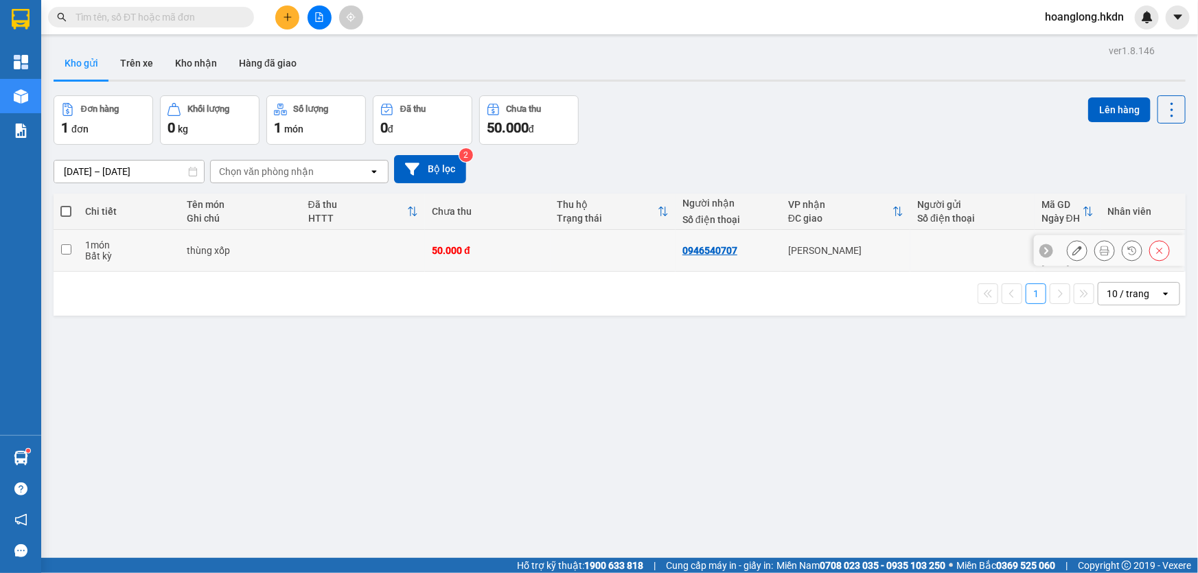
click at [551, 257] on td at bounding box center [613, 251] width 125 height 42
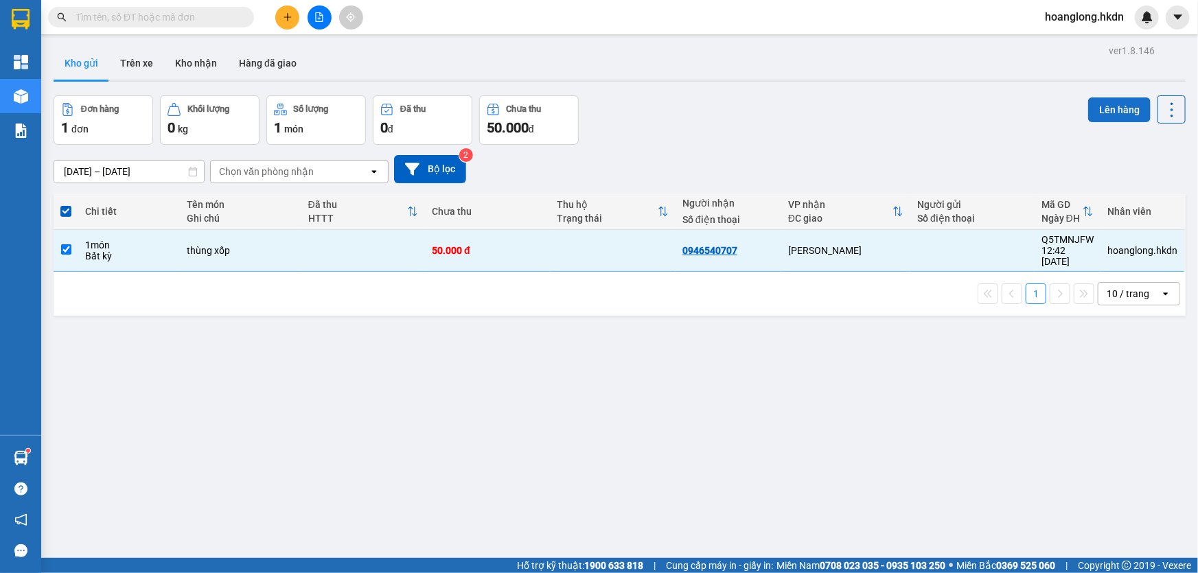
click at [1108, 113] on button "Lên hàng" at bounding box center [1119, 110] width 62 height 25
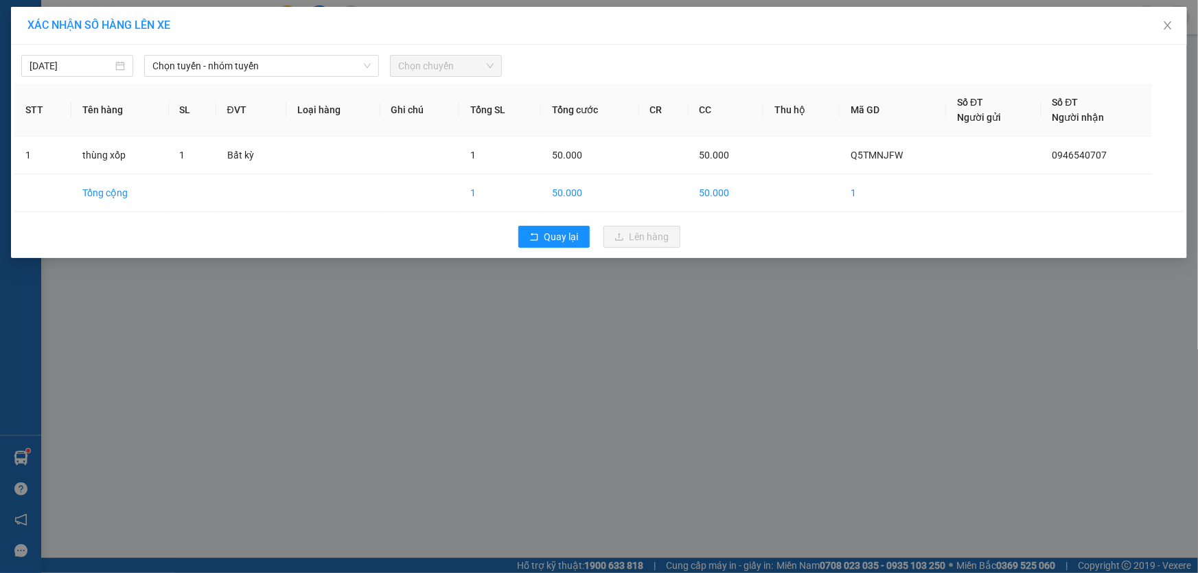
click at [293, 78] on div "[DATE] Chọn tuyến - nhóm tuyến Chọn chuyến STT Tên hàng SL ĐVT Loại hàng Ghi ch…" at bounding box center [599, 152] width 1176 height 214
click at [295, 67] on span "Chọn tuyến - nhóm tuyến" at bounding box center [261, 66] width 218 height 21
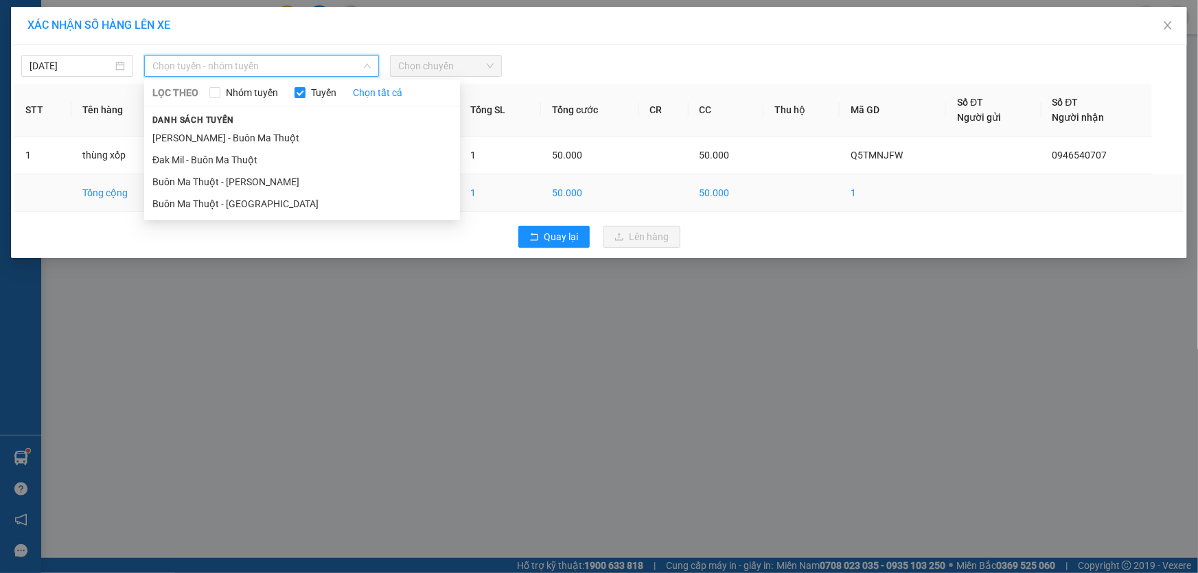
click at [294, 196] on li "Buôn Ma Thuột - [GEOGRAPHIC_DATA]" at bounding box center [302, 204] width 316 height 22
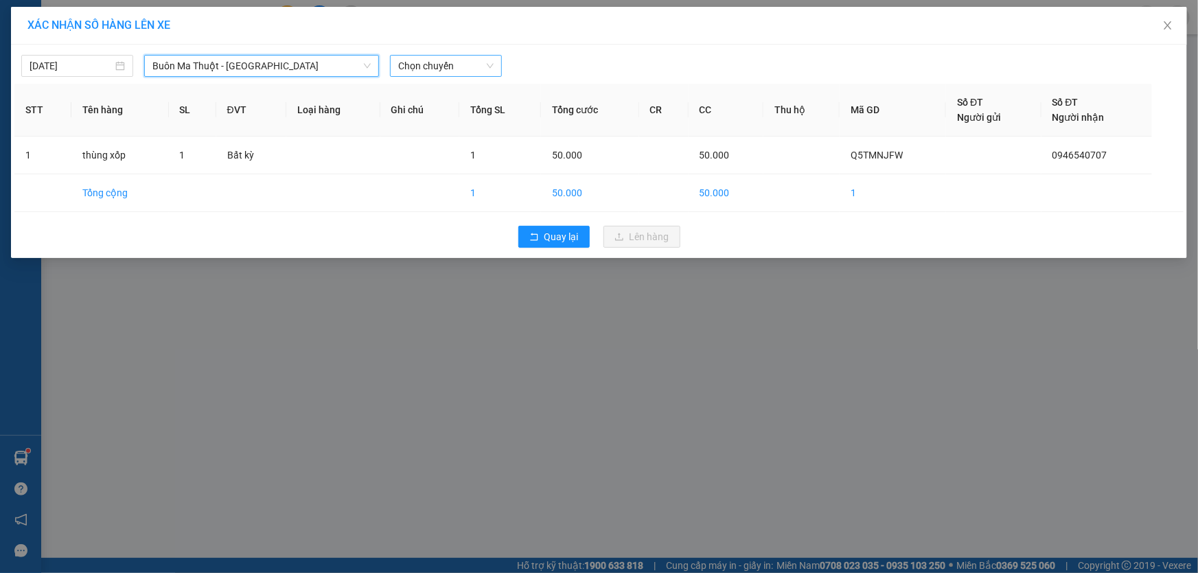
click at [437, 62] on span "Chọn chuyến" at bounding box center [445, 66] width 95 height 21
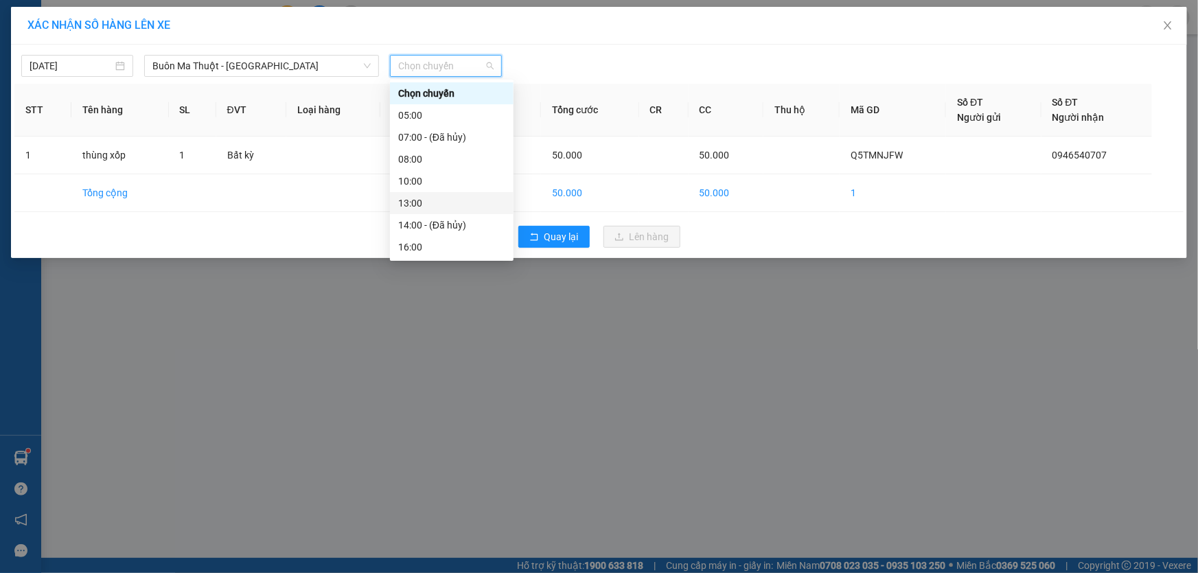
click at [433, 201] on div "13:00" at bounding box center [451, 203] width 107 height 15
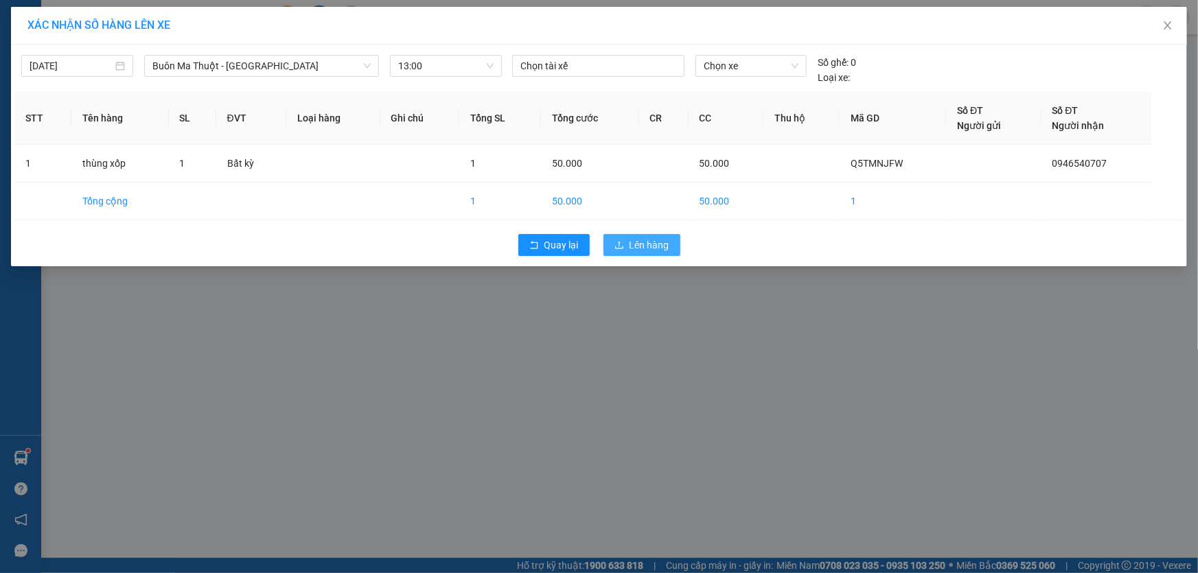
click at [668, 245] on span "Lên hàng" at bounding box center [650, 245] width 40 height 15
